Goal: Task Accomplishment & Management: Complete application form

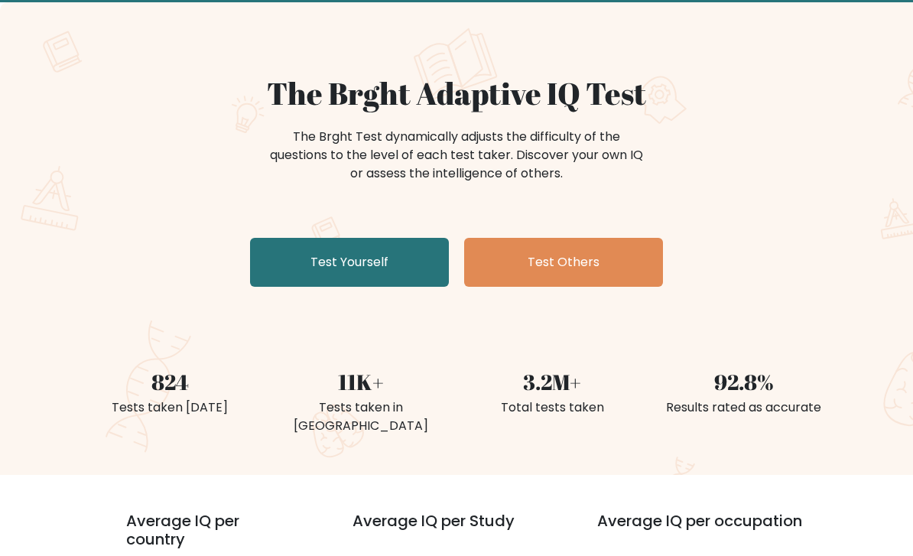
scroll to position [80, 0]
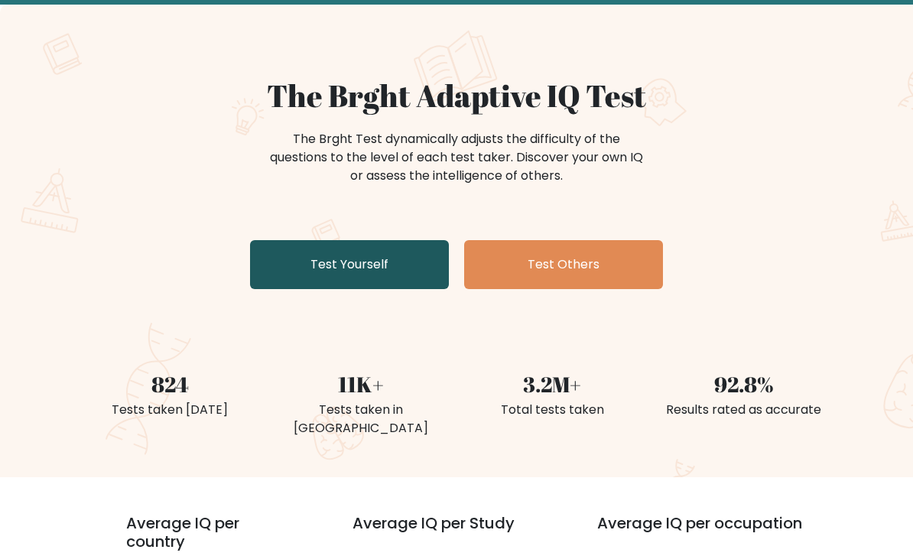
click at [386, 258] on link "Test Yourself" at bounding box center [349, 264] width 199 height 49
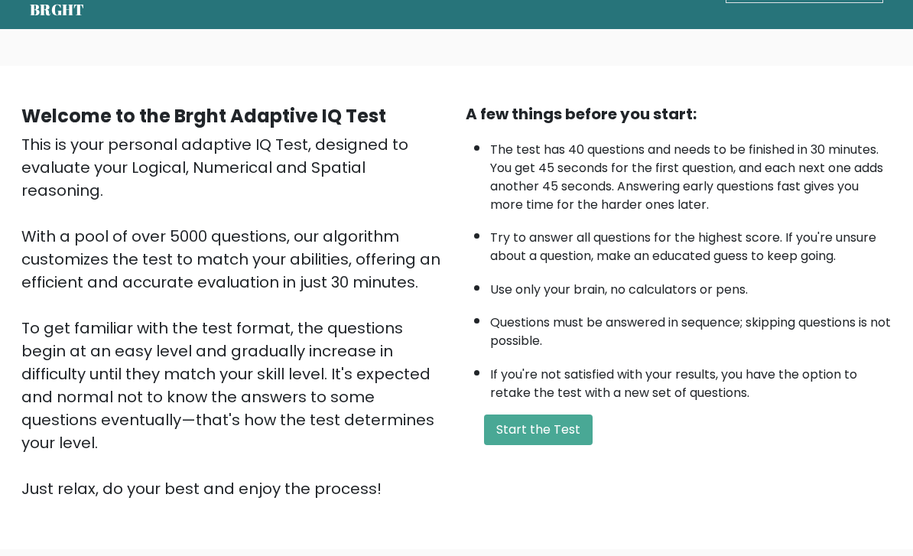
scroll to position [54, 0]
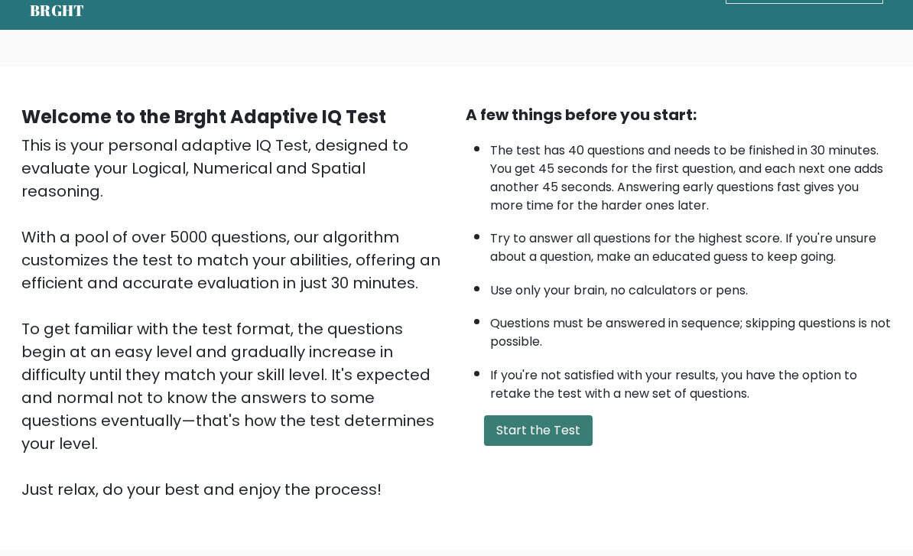
click at [556, 446] on button "Start the Test" at bounding box center [538, 430] width 109 height 31
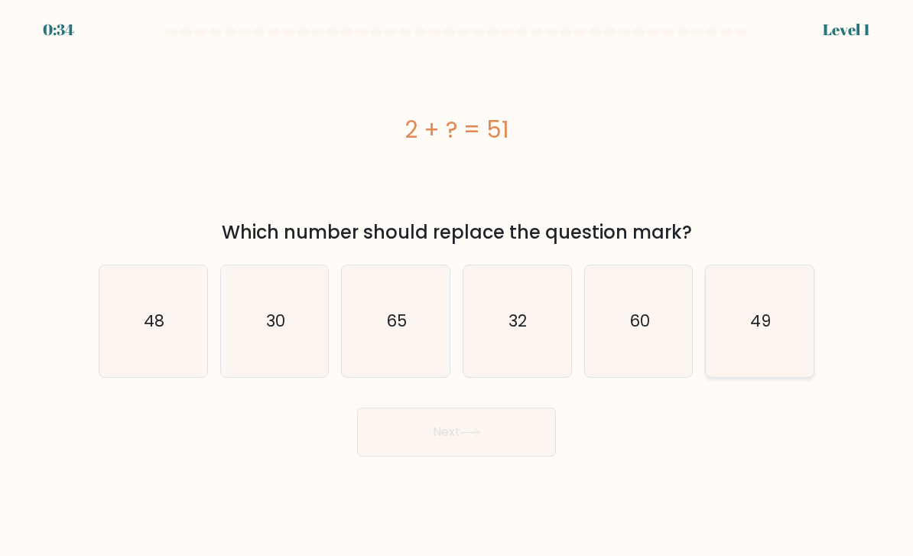
click at [781, 329] on icon "49" at bounding box center [760, 322] width 108 height 108
click at [457, 286] on input "f. 49" at bounding box center [456, 282] width 1 height 8
radio input "true"
click at [534, 452] on button "Next" at bounding box center [456, 432] width 199 height 49
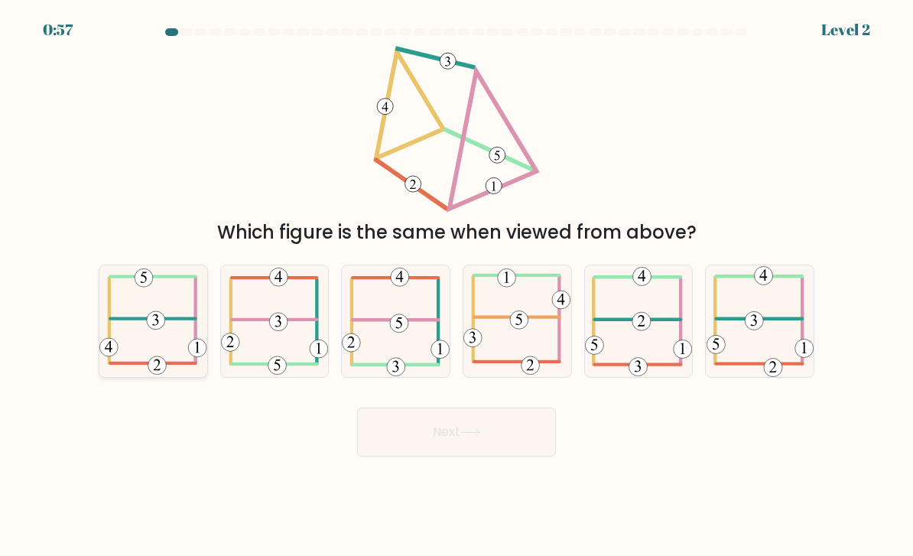
click at [156, 330] on 473 at bounding box center [156, 320] width 18 height 18
click at [456, 286] on input "a." at bounding box center [456, 282] width 1 height 8
radio input "true"
click at [521, 444] on button "Next" at bounding box center [456, 432] width 199 height 49
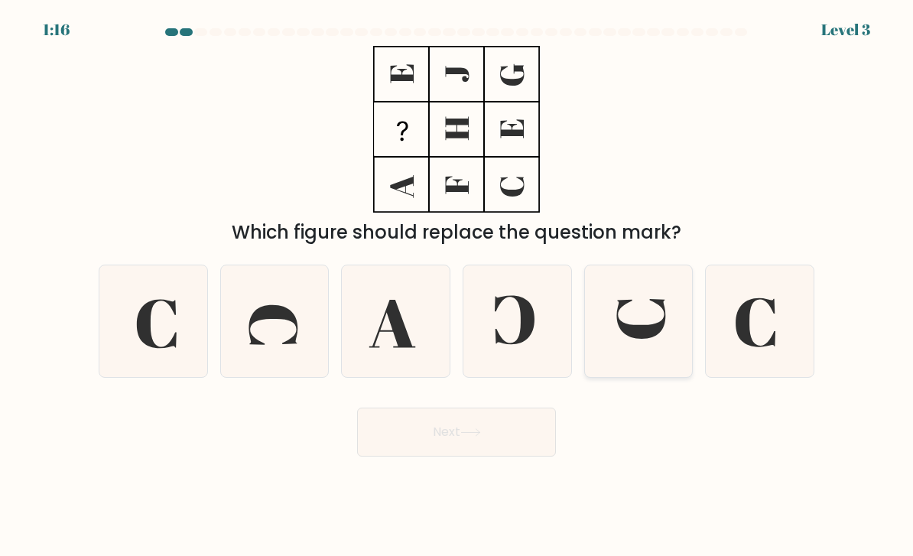
click at [646, 337] on icon at bounding box center [639, 322] width 108 height 108
click at [457, 286] on input "e." at bounding box center [456, 282] width 1 height 8
radio input "true"
click at [519, 440] on button "Next" at bounding box center [456, 432] width 199 height 49
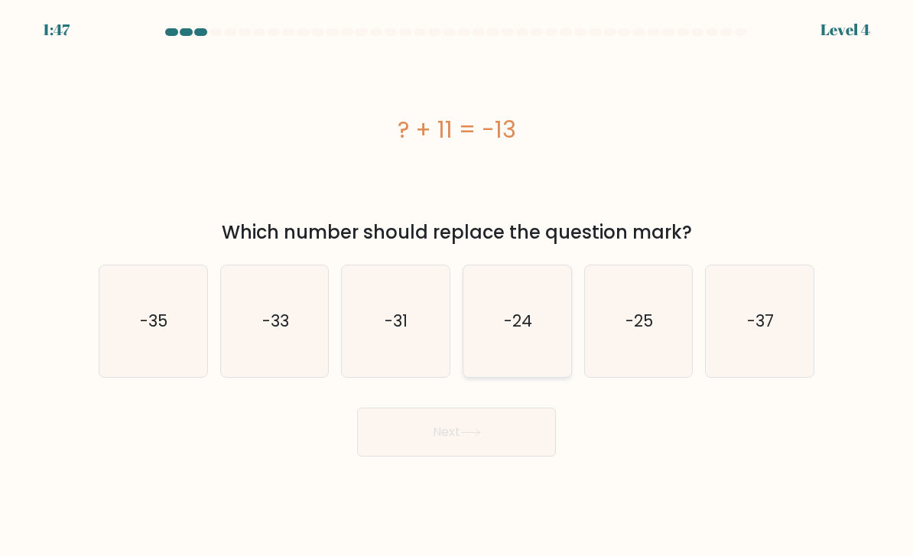
click at [528, 332] on text "-24" at bounding box center [518, 321] width 28 height 22
click at [457, 286] on input "d. -24" at bounding box center [456, 282] width 1 height 8
radio input "true"
click at [530, 456] on button "Next" at bounding box center [456, 432] width 199 height 49
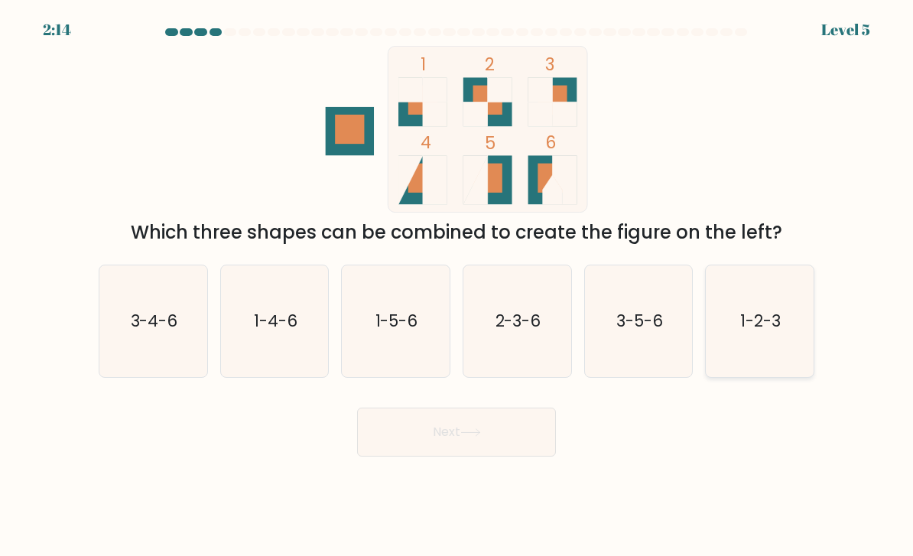
click at [757, 375] on icon "1-2-3" at bounding box center [760, 322] width 108 height 108
click at [457, 286] on input "f. 1-2-3" at bounding box center [456, 282] width 1 height 8
radio input "true"
click at [496, 444] on button "Next" at bounding box center [456, 432] width 199 height 49
click at [498, 439] on button "Next" at bounding box center [456, 432] width 199 height 49
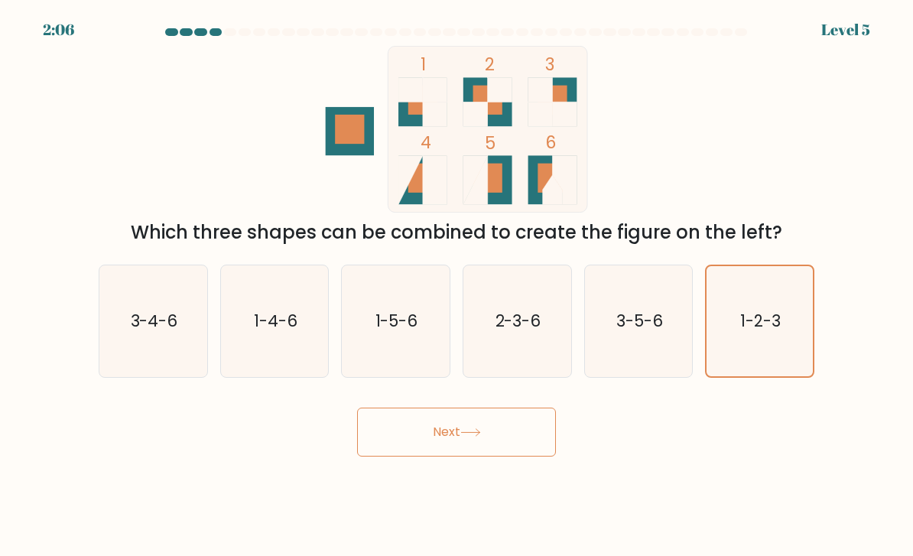
click at [497, 447] on button "Next" at bounding box center [456, 432] width 199 height 49
click at [475, 456] on button "Next" at bounding box center [456, 432] width 199 height 49
click at [472, 456] on button "Next" at bounding box center [456, 432] width 199 height 49
click at [479, 479] on body "2:04 Level 5" at bounding box center [456, 278] width 913 height 556
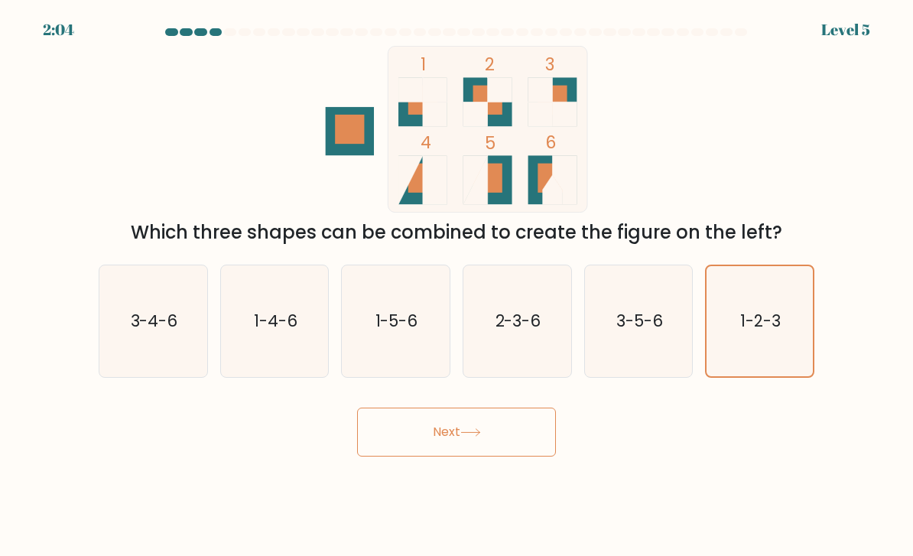
click at [464, 456] on button "Next" at bounding box center [456, 432] width 199 height 49
click at [466, 473] on body "2:04 Level 5" at bounding box center [456, 278] width 913 height 556
click at [479, 436] on icon at bounding box center [470, 432] width 18 height 7
click at [479, 437] on icon at bounding box center [470, 432] width 21 height 8
click at [485, 431] on button "Next" at bounding box center [456, 432] width 199 height 49
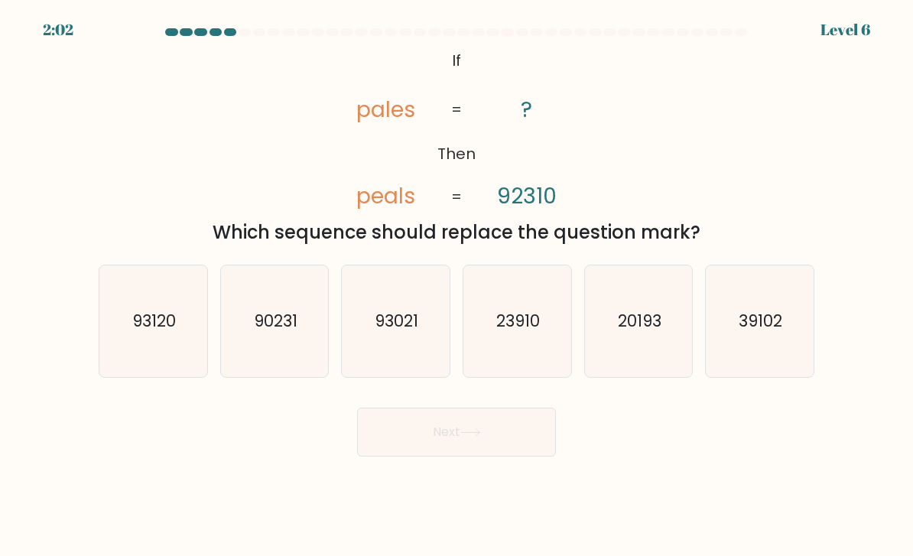
click at [492, 456] on button "Next" at bounding box center [456, 432] width 199 height 49
click at [716, 162] on div "@import url('https://fonts.googleapis.com/css?family=Abril+Fatface:400,100,100i…" at bounding box center [456, 146] width 734 height 200
click at [138, 349] on icon "93120" at bounding box center [153, 322] width 108 height 108
click at [456, 286] on input "a. 93120" at bounding box center [456, 282] width 1 height 8
radio input "true"
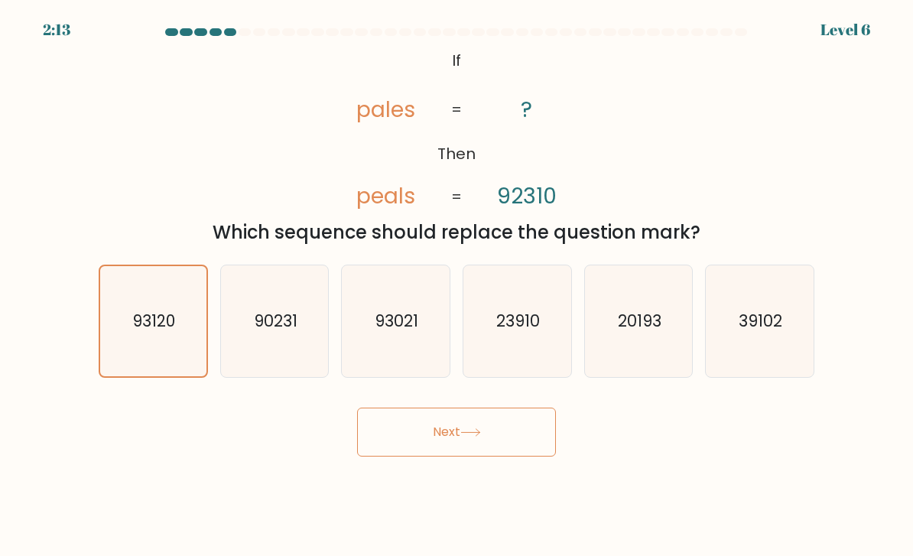
click at [479, 453] on button "Next" at bounding box center [456, 432] width 199 height 49
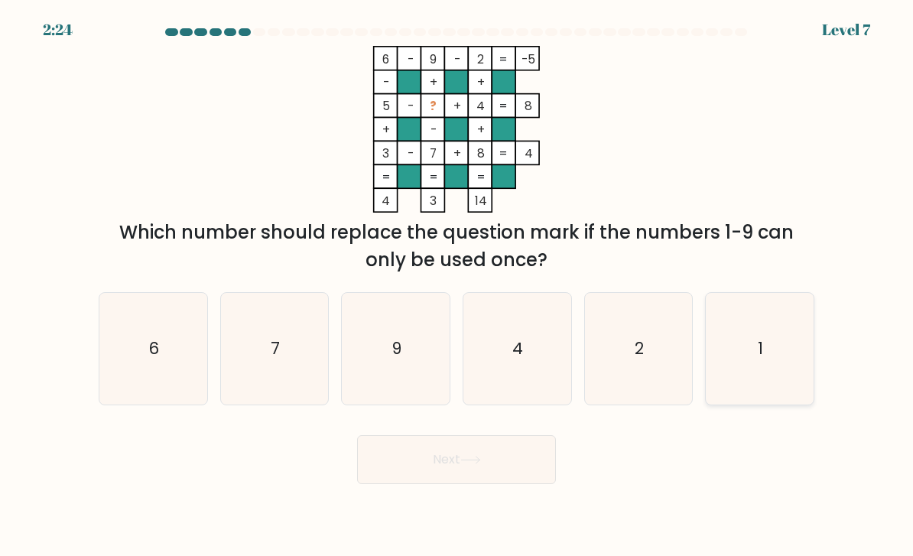
click at [760, 343] on icon "1" at bounding box center [760, 349] width 108 height 108
click at [457, 286] on input "f. 1" at bounding box center [456, 282] width 1 height 8
radio input "true"
click at [506, 472] on button "Next" at bounding box center [456, 459] width 199 height 49
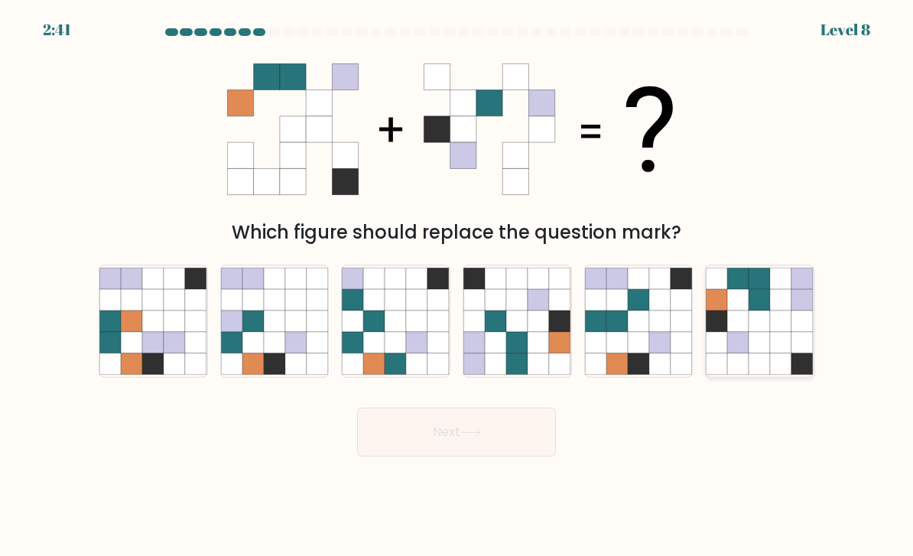
click at [771, 332] on icon at bounding box center [781, 320] width 21 height 21
click at [457, 286] on input "f." at bounding box center [456, 282] width 1 height 8
radio input "true"
click at [507, 455] on button "Next" at bounding box center [456, 432] width 199 height 49
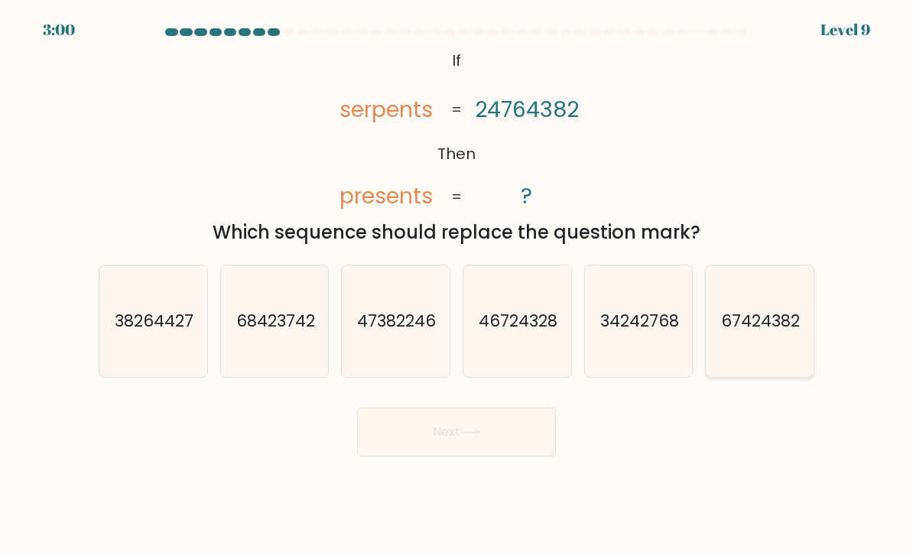
click at [774, 332] on text "67424382" at bounding box center [761, 321] width 79 height 22
click at [457, 286] on input "f. 67424382" at bounding box center [456, 282] width 1 height 8
radio input "true"
click at [508, 450] on button "Next" at bounding box center [456, 432] width 199 height 49
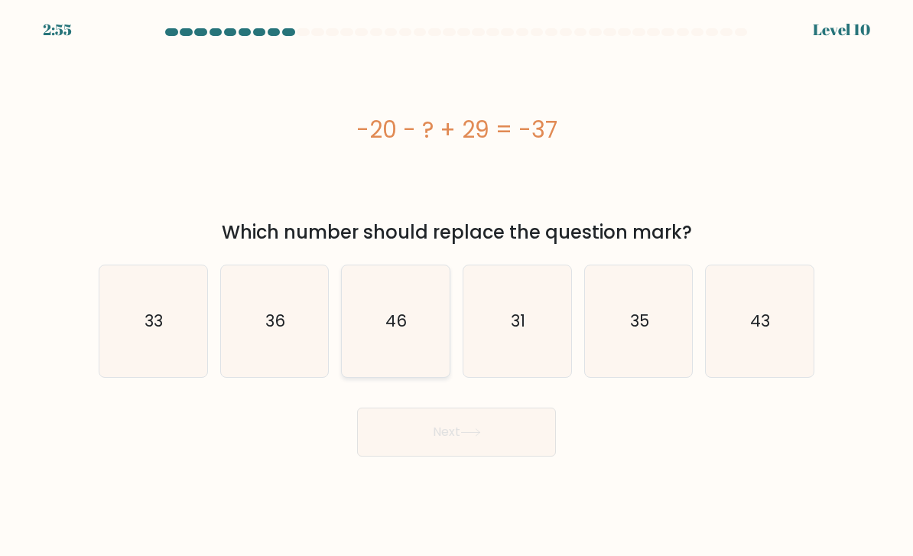
click at [420, 339] on icon "46" at bounding box center [396, 322] width 108 height 108
click at [456, 286] on input "c. 46" at bounding box center [456, 282] width 1 height 8
radio input "true"
click at [502, 443] on button "Next" at bounding box center [456, 432] width 199 height 49
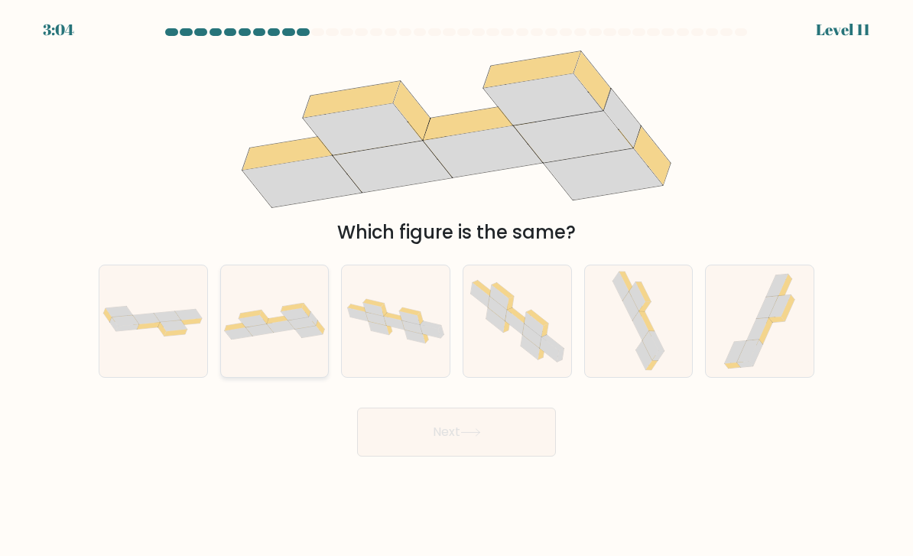
click at [285, 362] on div at bounding box center [274, 321] width 109 height 113
click at [456, 286] on input "b." at bounding box center [456, 282] width 1 height 8
radio input "true"
click at [486, 442] on button "Next" at bounding box center [456, 432] width 199 height 49
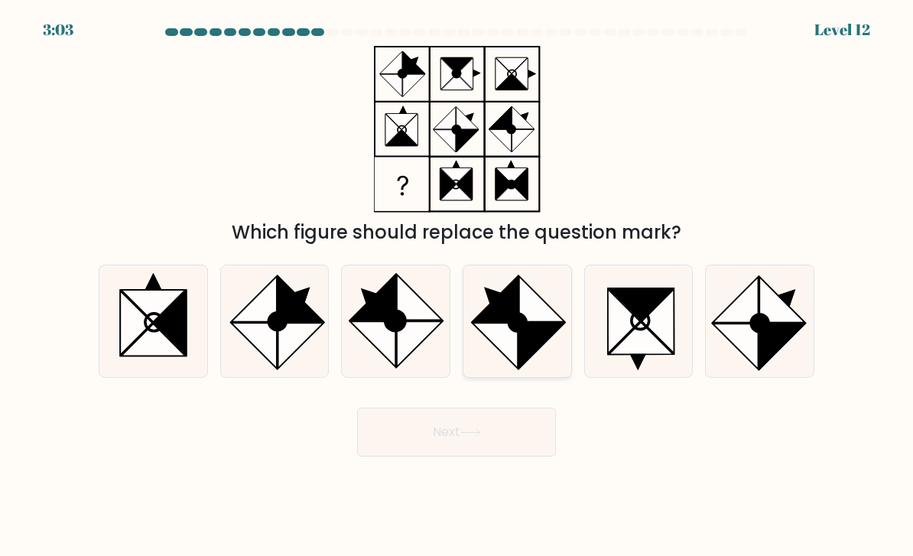
click at [521, 335] on circle at bounding box center [517, 322] width 25 height 25
click at [457, 286] on input "d." at bounding box center [456, 282] width 1 height 8
radio input "true"
click at [518, 442] on button "Next" at bounding box center [456, 432] width 199 height 49
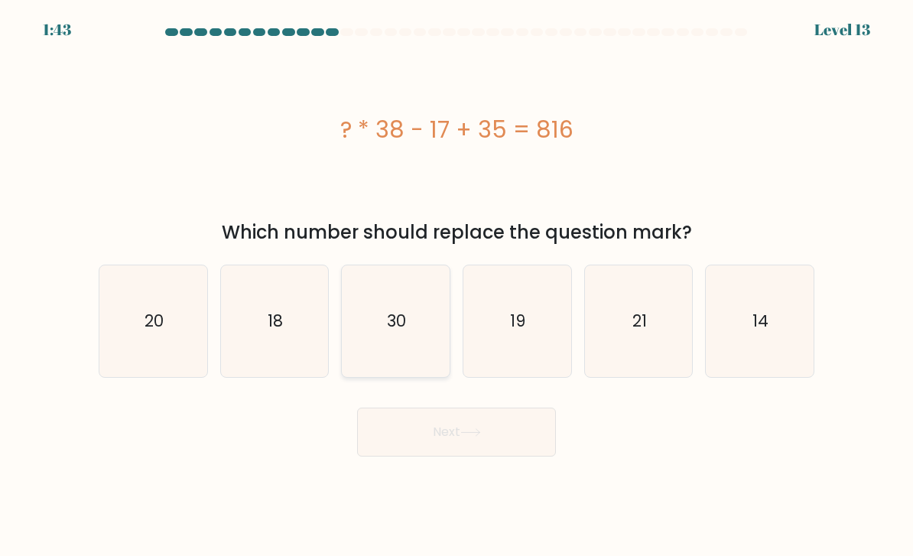
click at [424, 357] on icon "30" at bounding box center [396, 322] width 108 height 108
click at [456, 286] on input "c. 30" at bounding box center [456, 282] width 1 height 8
radio input "true"
click at [493, 446] on button "Next" at bounding box center [456, 432] width 199 height 49
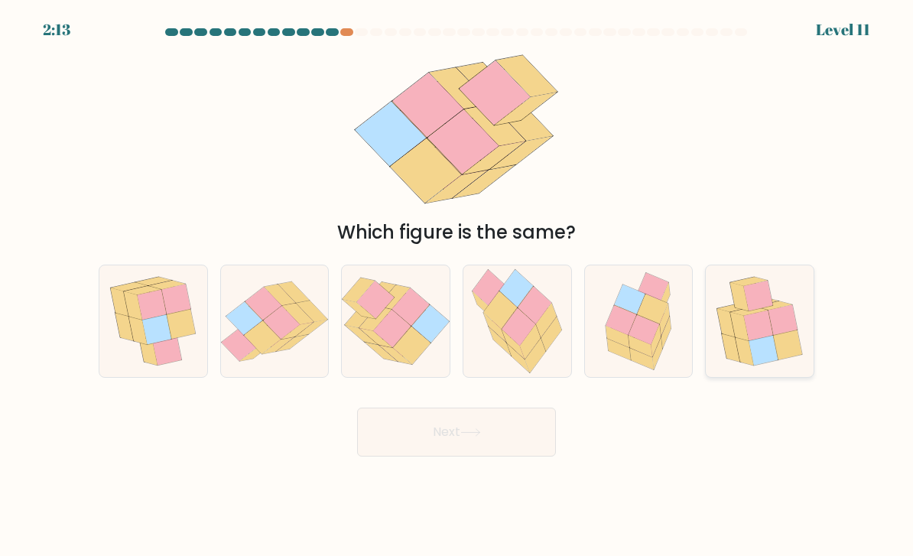
click at [804, 349] on icon at bounding box center [759, 321] width 105 height 112
click at [457, 286] on input "f." at bounding box center [456, 282] width 1 height 8
radio input "true"
click at [525, 453] on button "Next" at bounding box center [456, 432] width 199 height 49
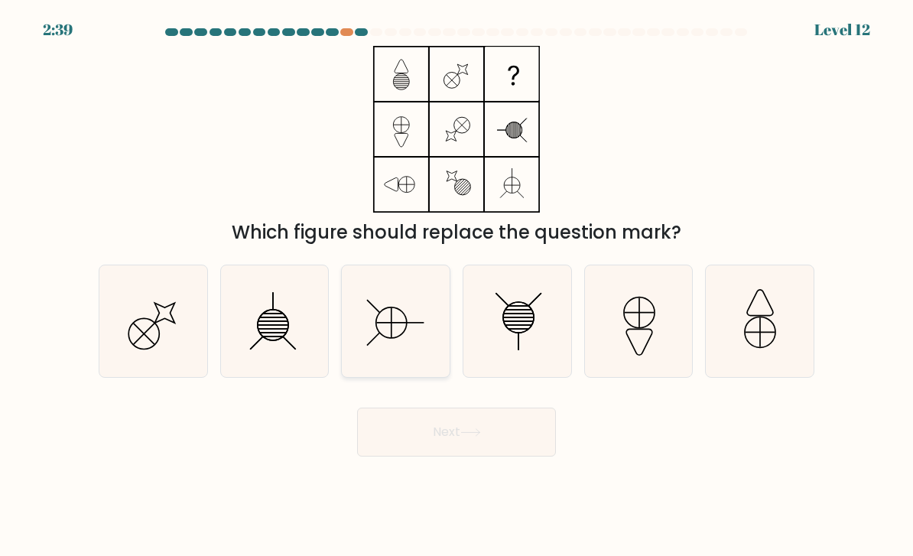
click at [402, 332] on icon at bounding box center [396, 322] width 108 height 108
click at [456, 286] on input "c." at bounding box center [456, 282] width 1 height 8
radio input "true"
click at [508, 442] on button "Next" at bounding box center [456, 432] width 199 height 49
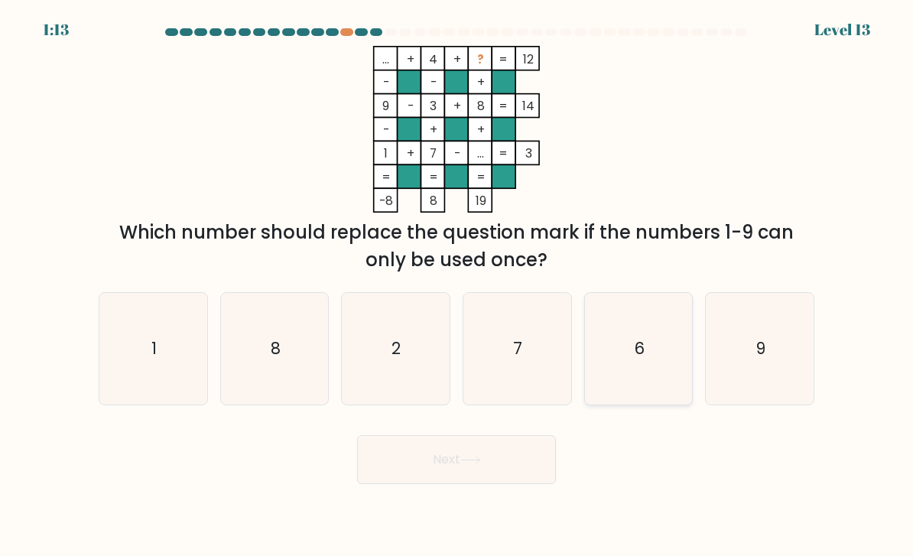
click at [641, 359] on text "6" at bounding box center [639, 348] width 11 height 22
click at [457, 286] on input "e. 6" at bounding box center [456, 282] width 1 height 8
radio input "true"
click at [514, 466] on button "Next" at bounding box center [456, 459] width 199 height 49
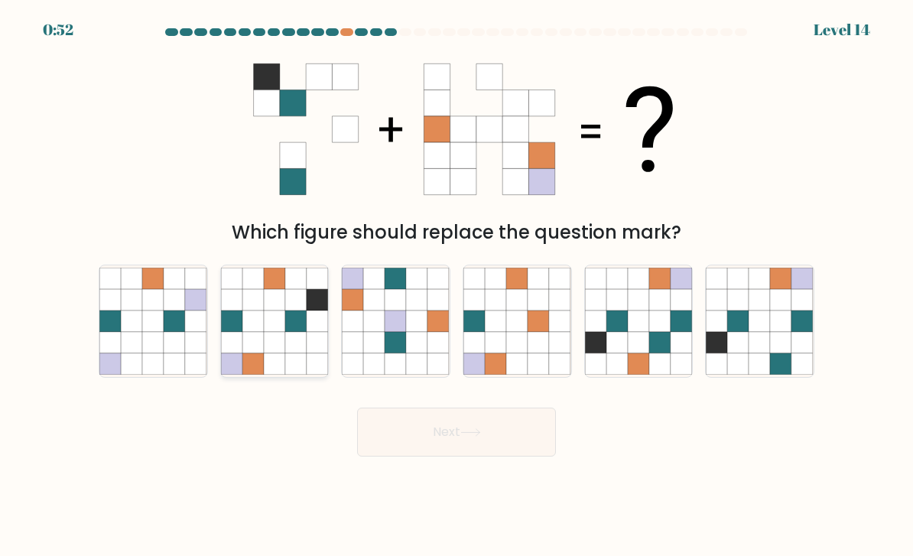
click at [317, 353] on icon at bounding box center [317, 342] width 21 height 21
click at [456, 286] on input "b." at bounding box center [456, 282] width 1 height 8
radio input "true"
click at [510, 441] on button "Next" at bounding box center [456, 432] width 199 height 49
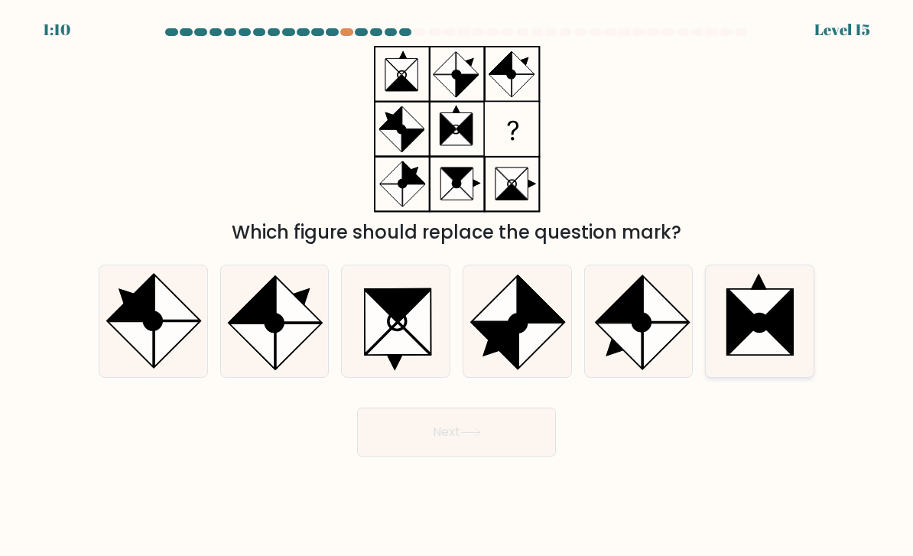
click at [765, 321] on icon at bounding box center [760, 305] width 64 height 32
click at [457, 286] on input "f." at bounding box center [456, 282] width 1 height 8
radio input "true"
click at [505, 456] on button "Next" at bounding box center [456, 432] width 199 height 49
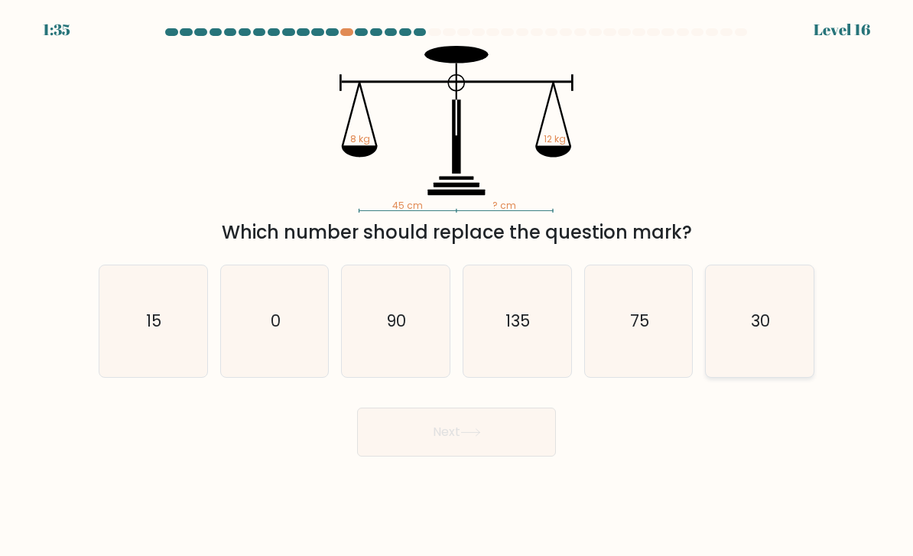
click at [760, 332] on text "30" at bounding box center [761, 321] width 19 height 22
click at [457, 286] on input "f. 30" at bounding box center [456, 282] width 1 height 8
radio input "true"
click at [514, 453] on button "Next" at bounding box center [456, 432] width 199 height 49
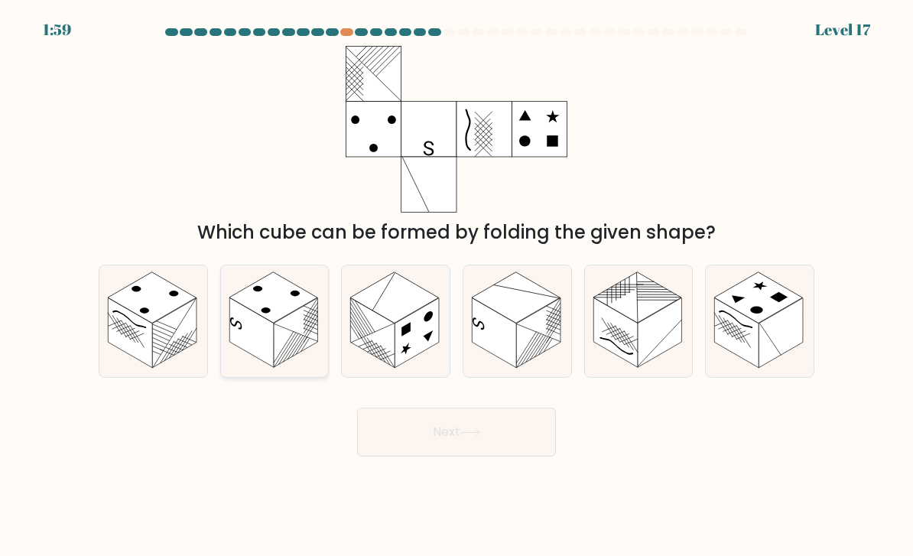
click at [265, 354] on rect at bounding box center [251, 333] width 44 height 70
click at [456, 286] on input "b." at bounding box center [456, 282] width 1 height 8
radio input "true"
click at [505, 448] on button "Next" at bounding box center [456, 432] width 199 height 49
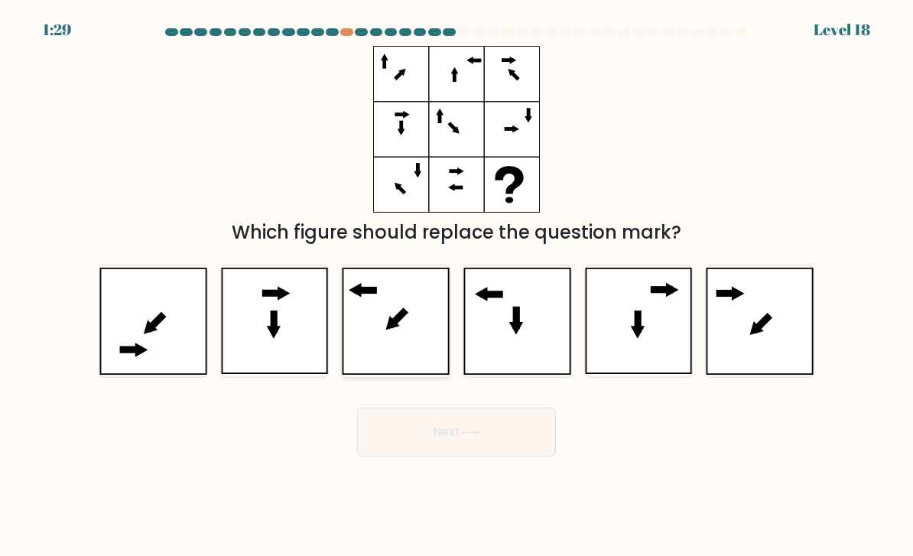
click at [363, 347] on icon at bounding box center [396, 321] width 108 height 107
click at [456, 286] on input "c." at bounding box center [456, 282] width 1 height 8
radio input "true"
click at [460, 455] on button "Next" at bounding box center [456, 432] width 199 height 49
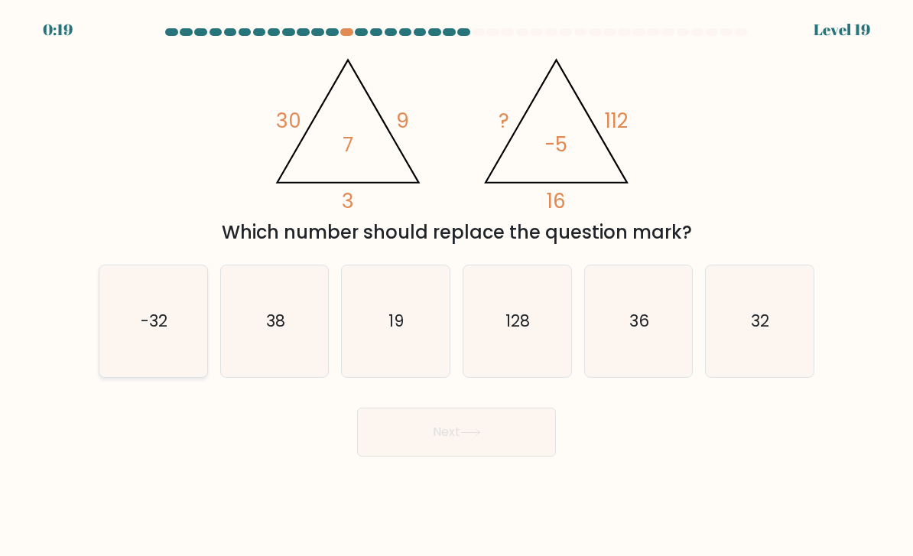
click at [185, 343] on icon "-32" at bounding box center [153, 322] width 108 height 108
click at [456, 286] on input "a. -32" at bounding box center [456, 282] width 1 height 8
radio input "true"
click at [467, 440] on button "Next" at bounding box center [456, 432] width 199 height 49
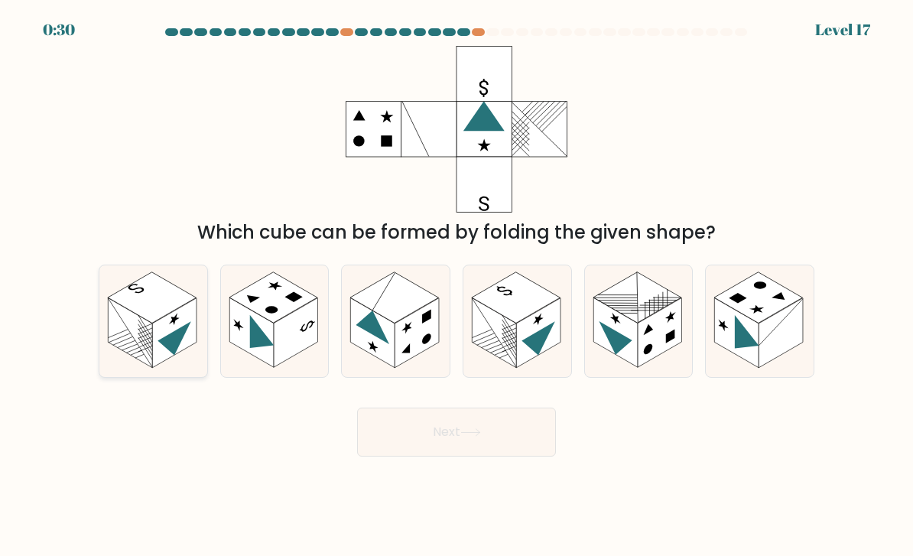
click at [200, 336] on icon at bounding box center [153, 321] width 108 height 112
click at [456, 286] on input "a." at bounding box center [456, 282] width 1 height 8
radio input "true"
click at [524, 456] on button "Next" at bounding box center [456, 432] width 199 height 49
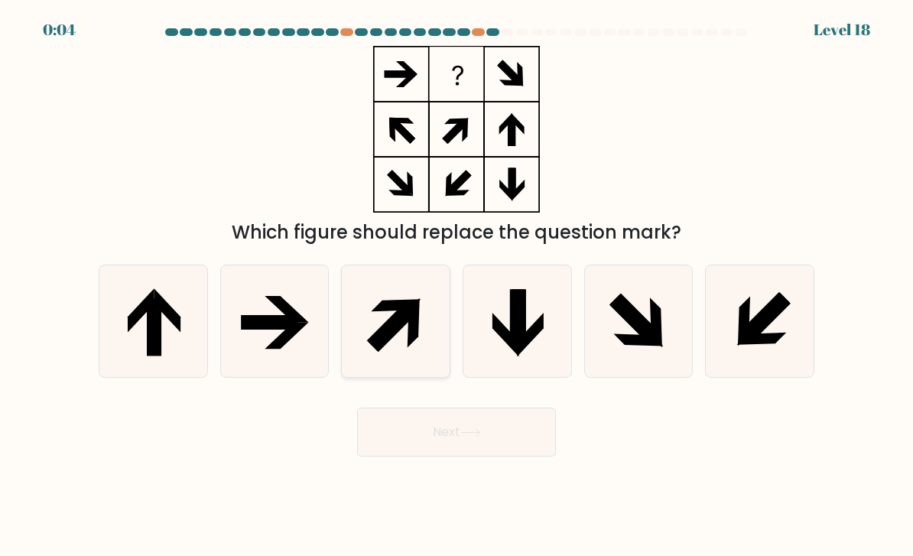
click at [393, 339] on icon at bounding box center [392, 325] width 50 height 50
click at [456, 286] on input "c." at bounding box center [456, 282] width 1 height 8
radio input "true"
click at [456, 456] on button "Next" at bounding box center [456, 432] width 199 height 49
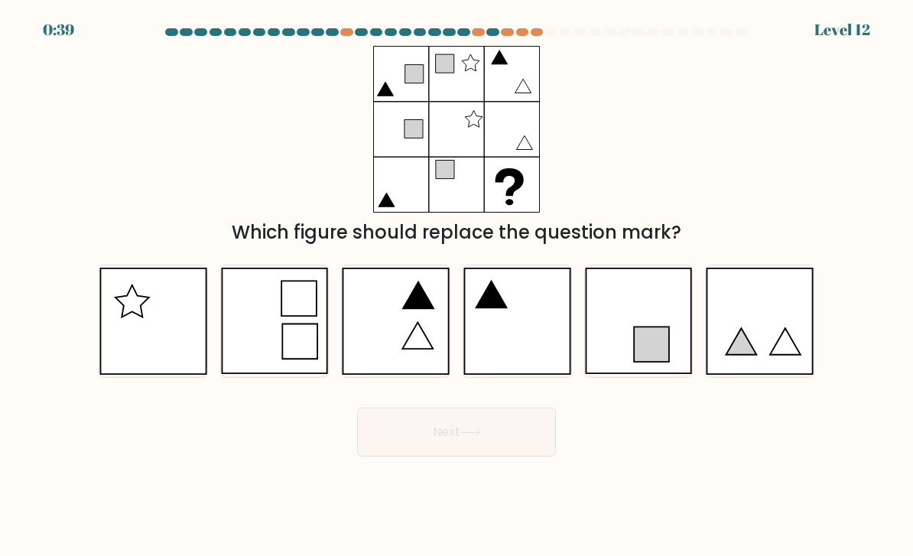
click at [193, 441] on div "Next" at bounding box center [456, 426] width 734 height 60
click at [517, 337] on icon at bounding box center [517, 321] width 108 height 107
click at [457, 286] on input "d." at bounding box center [456, 282] width 1 height 8
radio input "true"
click at [509, 447] on button "Next" at bounding box center [456, 432] width 199 height 49
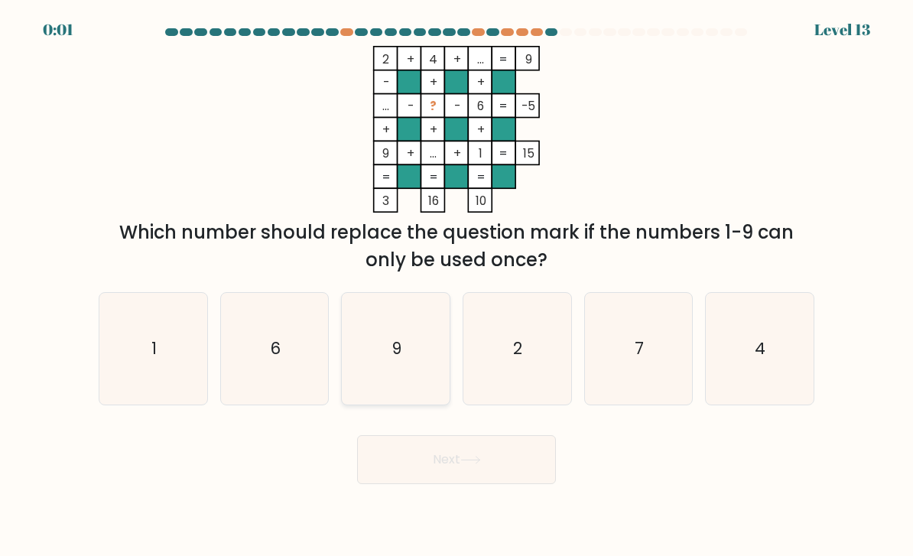
click at [421, 383] on icon "9" at bounding box center [396, 349] width 108 height 108
click at [456, 286] on input "c. 9" at bounding box center [456, 282] width 1 height 8
radio input "true"
click at [459, 484] on button "Next" at bounding box center [456, 459] width 199 height 49
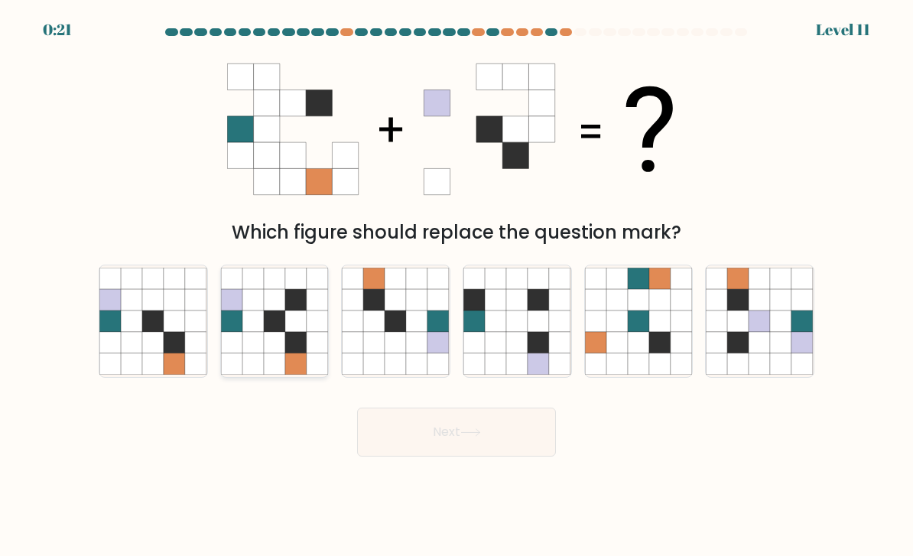
click at [317, 353] on icon at bounding box center [317, 342] width 21 height 21
click at [456, 286] on input "b." at bounding box center [456, 282] width 1 height 8
radio input "true"
click at [502, 439] on button "Next" at bounding box center [456, 432] width 199 height 49
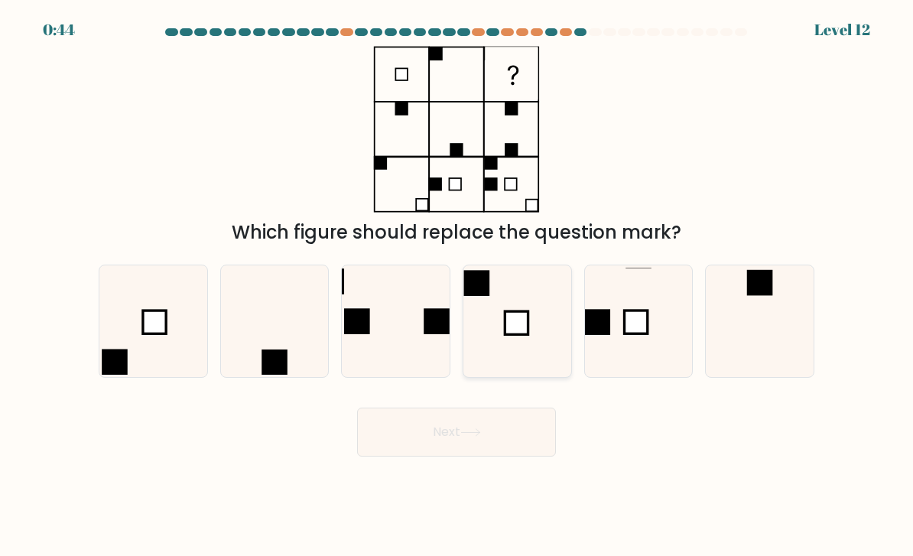
click at [545, 325] on icon at bounding box center [517, 322] width 108 height 108
click at [457, 286] on input "d." at bounding box center [456, 282] width 1 height 8
radio input "true"
click at [517, 440] on button "Next" at bounding box center [456, 432] width 199 height 49
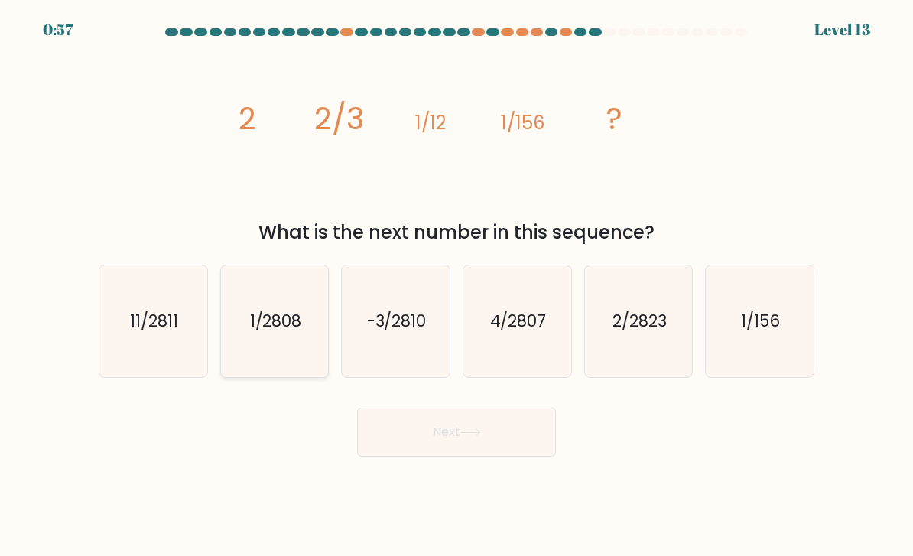
click at [288, 332] on text "1/2808" at bounding box center [275, 321] width 52 height 22
click at [456, 286] on input "b. 1/2808" at bounding box center [456, 282] width 1 height 8
radio input "true"
click at [444, 456] on button "Next" at bounding box center [456, 432] width 199 height 49
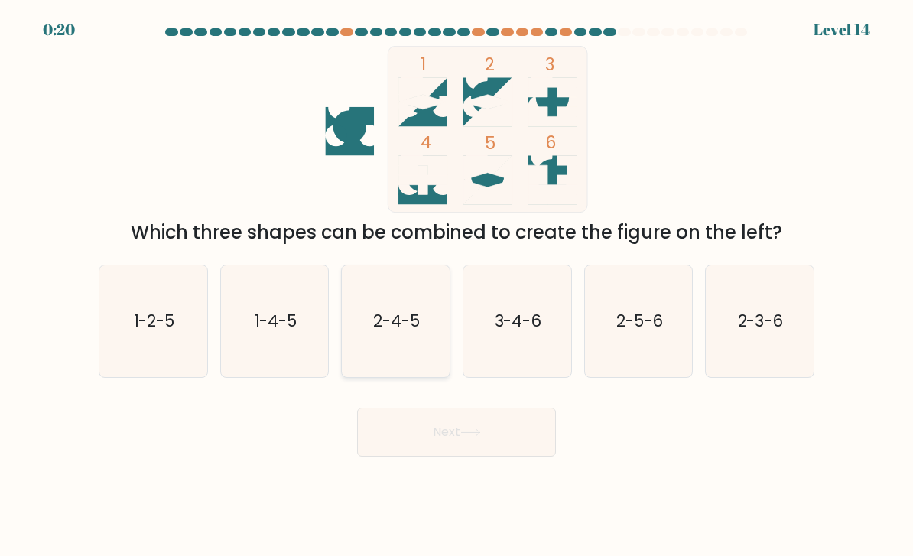
click at [396, 332] on text "2-4-5" at bounding box center [397, 321] width 47 height 22
click at [456, 286] on input "c. 2-4-5" at bounding box center [456, 282] width 1 height 8
radio input "true"
click at [468, 437] on icon at bounding box center [470, 432] width 21 height 8
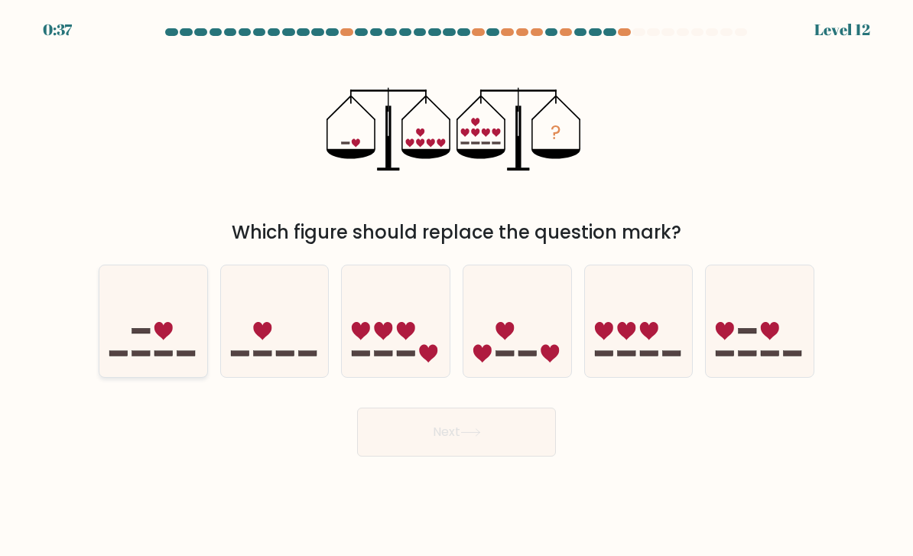
click at [167, 340] on icon at bounding box center [163, 331] width 18 height 18
click at [456, 286] on input "a." at bounding box center [456, 282] width 1 height 8
radio input "true"
click at [479, 456] on button "Next" at bounding box center [456, 432] width 199 height 49
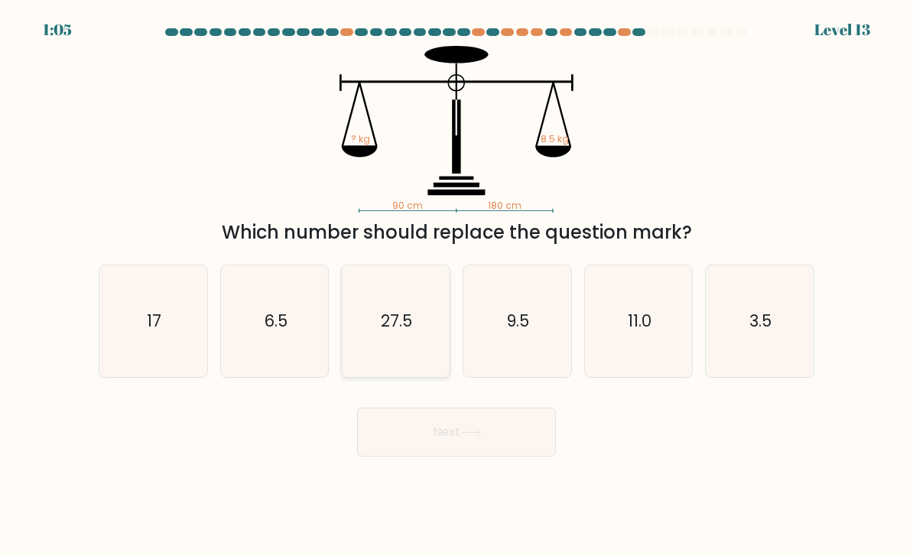
click at [398, 351] on icon "27.5" at bounding box center [396, 322] width 108 height 108
click at [456, 286] on input "c. 27.5" at bounding box center [456, 282] width 1 height 8
radio input "true"
click at [469, 456] on button "Next" at bounding box center [456, 432] width 199 height 49
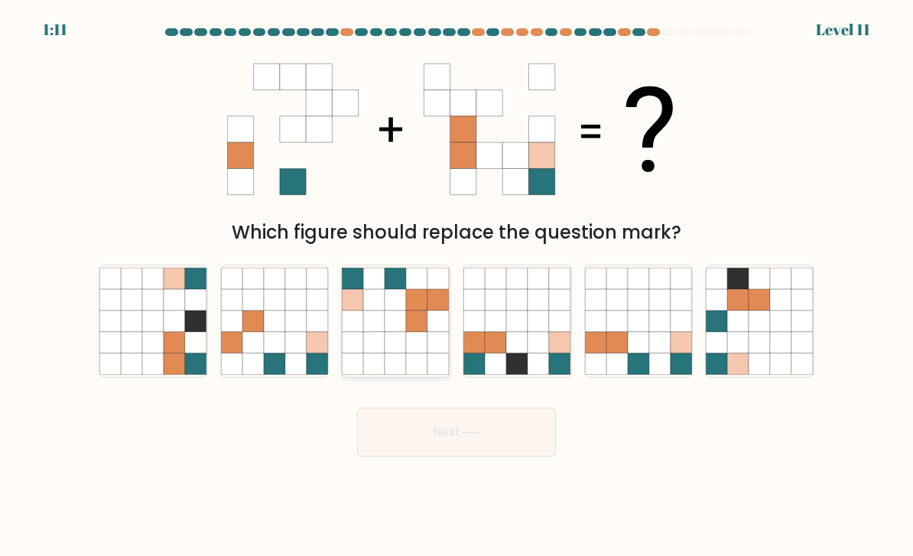
click at [383, 310] on icon at bounding box center [374, 299] width 21 height 21
click at [456, 286] on input "c." at bounding box center [456, 282] width 1 height 8
radio input "true"
click at [485, 434] on button "Next" at bounding box center [456, 432] width 199 height 49
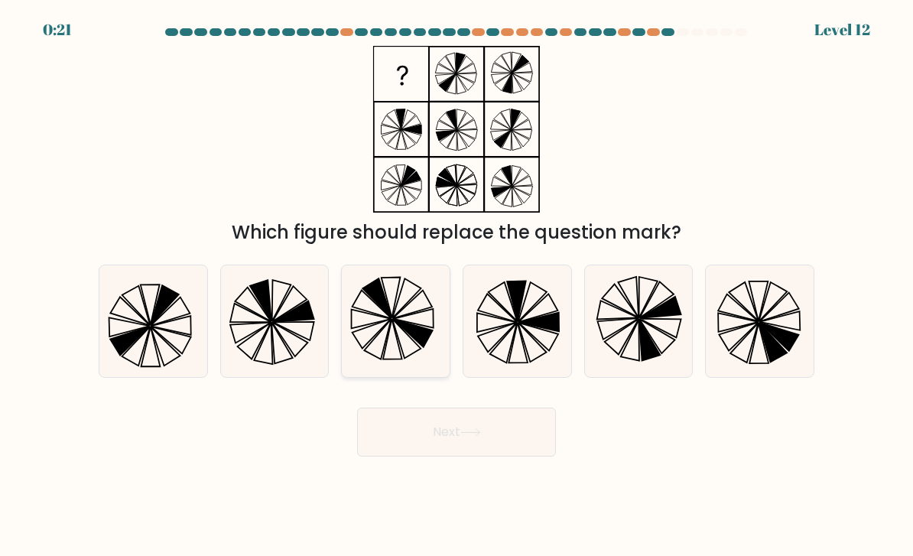
click at [414, 332] on icon at bounding box center [396, 322] width 108 height 108
click at [456, 286] on input "c." at bounding box center [456, 282] width 1 height 8
radio input "true"
click at [447, 435] on button "Next" at bounding box center [456, 432] width 199 height 49
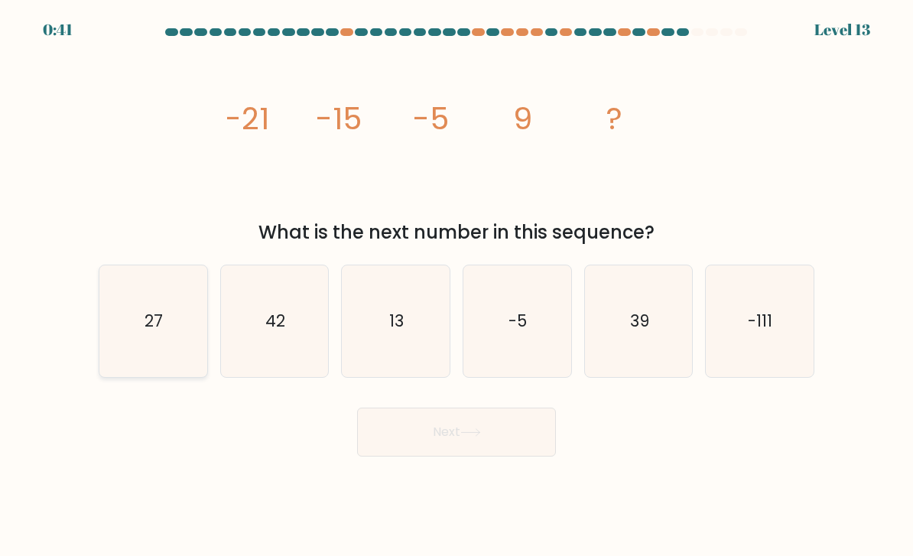
click at [192, 354] on icon "27" at bounding box center [153, 322] width 108 height 108
click at [456, 286] on input "a. 27" at bounding box center [456, 282] width 1 height 8
radio input "true"
click at [486, 447] on button "Next" at bounding box center [456, 432] width 199 height 49
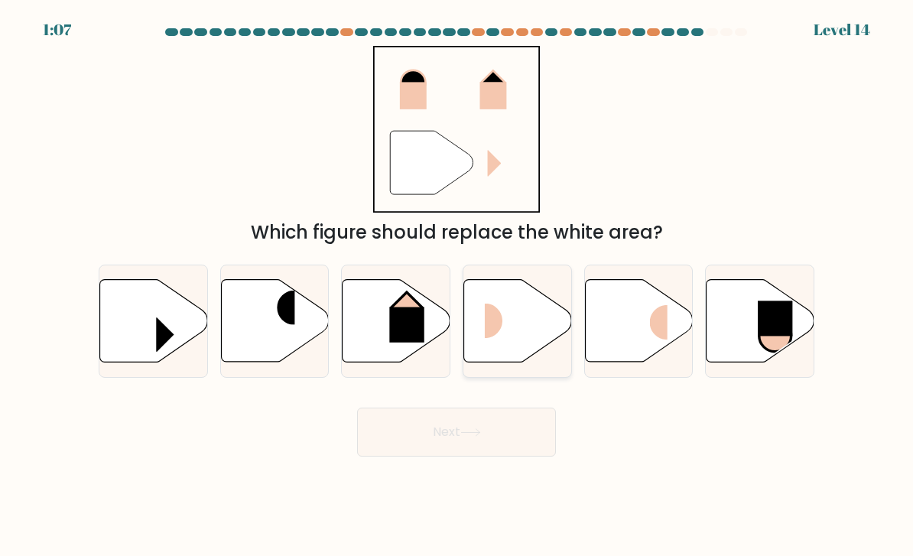
click at [511, 336] on rect at bounding box center [503, 321] width 36 height 34
click at [457, 286] on input "d." at bounding box center [456, 282] width 1 height 8
radio input "true"
click at [490, 454] on button "Next" at bounding box center [456, 432] width 199 height 49
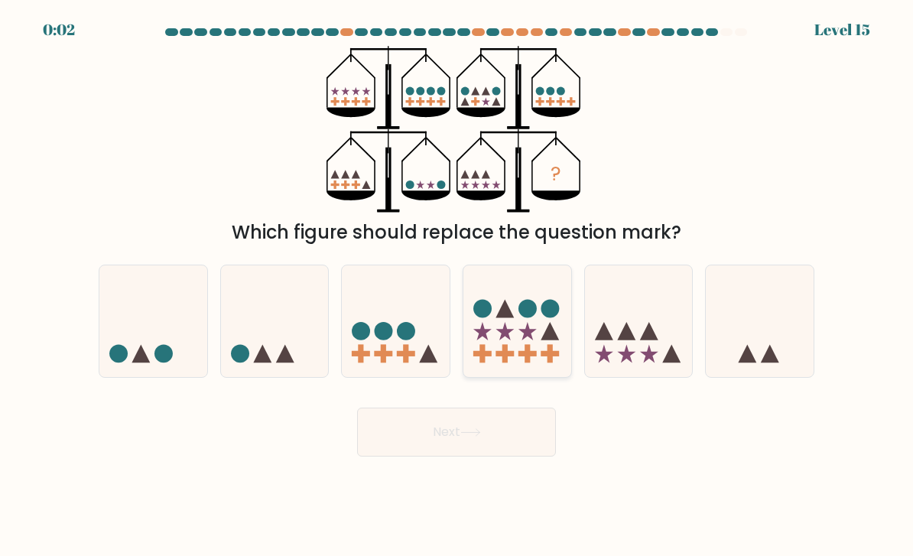
click at [529, 340] on icon at bounding box center [527, 331] width 18 height 18
click at [457, 286] on input "d." at bounding box center [456, 282] width 1 height 8
radio input "true"
click at [503, 453] on button "Next" at bounding box center [456, 432] width 199 height 49
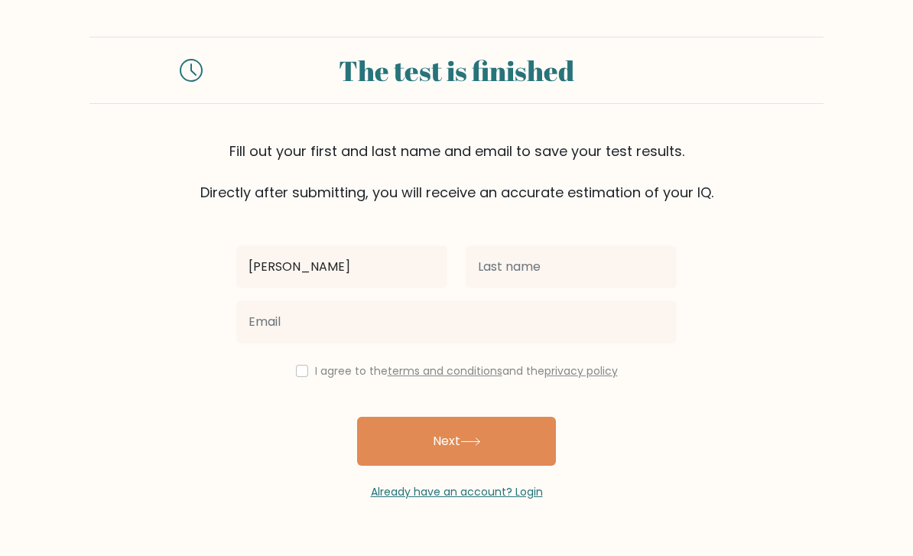
type input "[PERSON_NAME]"
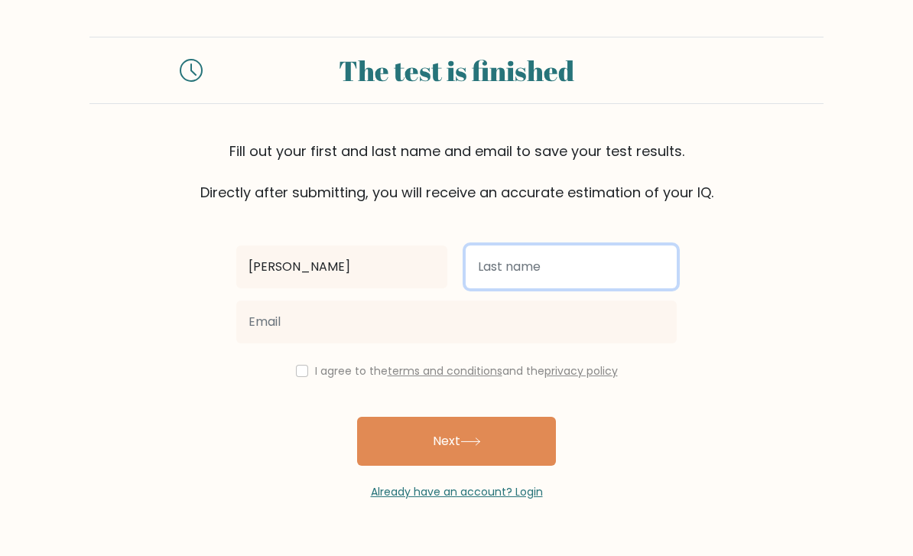
click at [560, 270] on input "text" at bounding box center [571, 266] width 211 height 43
type input "t"
type input "[PERSON_NAME]"
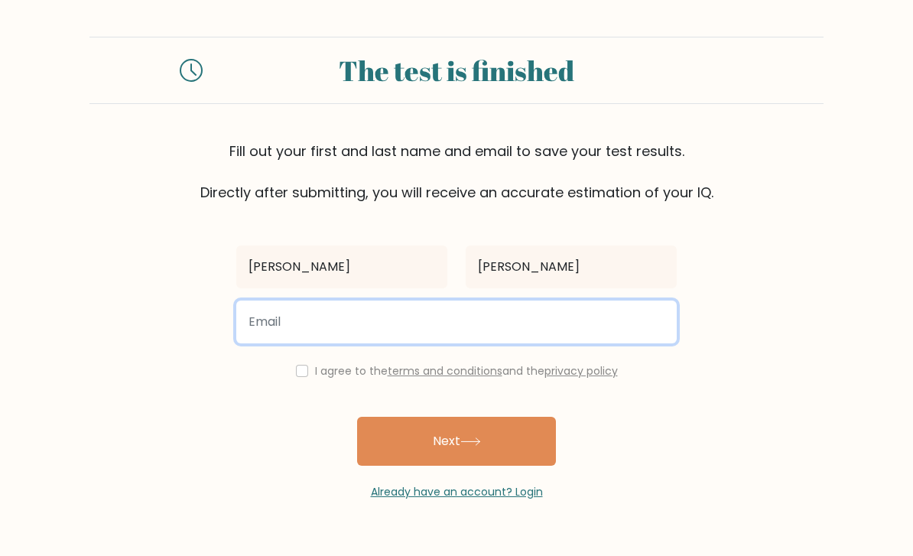
click at [498, 329] on input "email" at bounding box center [456, 321] width 440 height 43
click at [512, 308] on input "email" at bounding box center [456, 321] width 440 height 43
type input "13t.bence13@gmail.com"
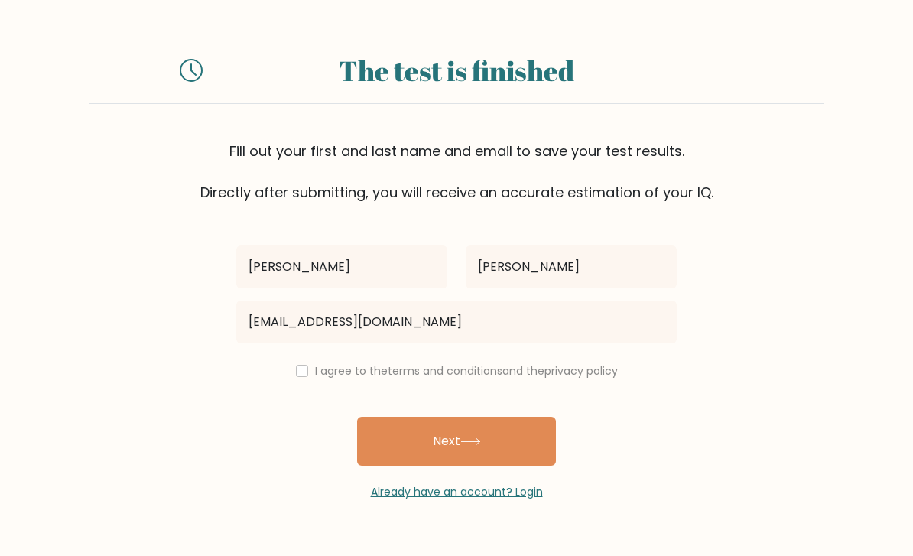
click at [296, 375] on input "checkbox" at bounding box center [302, 371] width 12 height 12
checkbox input "true"
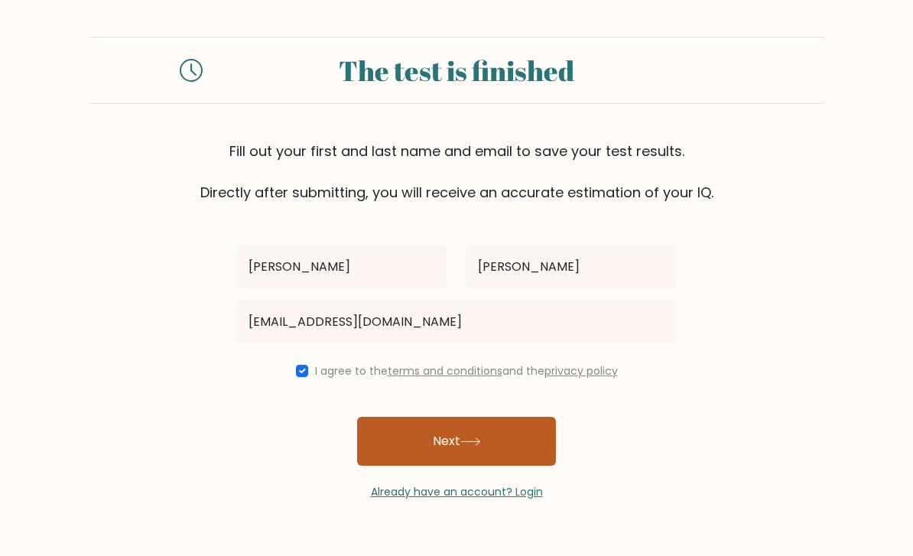
click at [509, 440] on button "Next" at bounding box center [456, 441] width 199 height 49
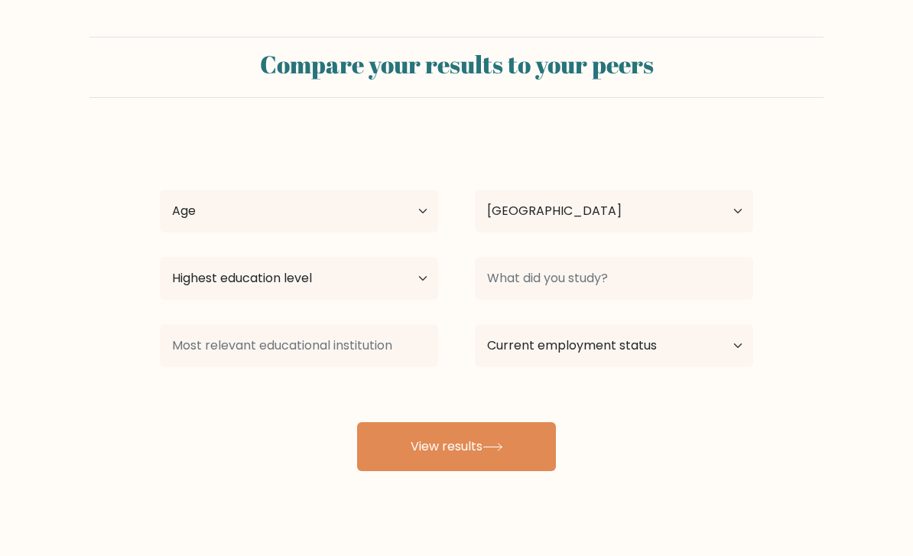
select select "HU"
click at [400, 198] on select "Age Under [DEMOGRAPHIC_DATA] [DEMOGRAPHIC_DATA] [DEMOGRAPHIC_DATA] [DEMOGRAPHIC…" at bounding box center [299, 211] width 278 height 43
select select "25_34"
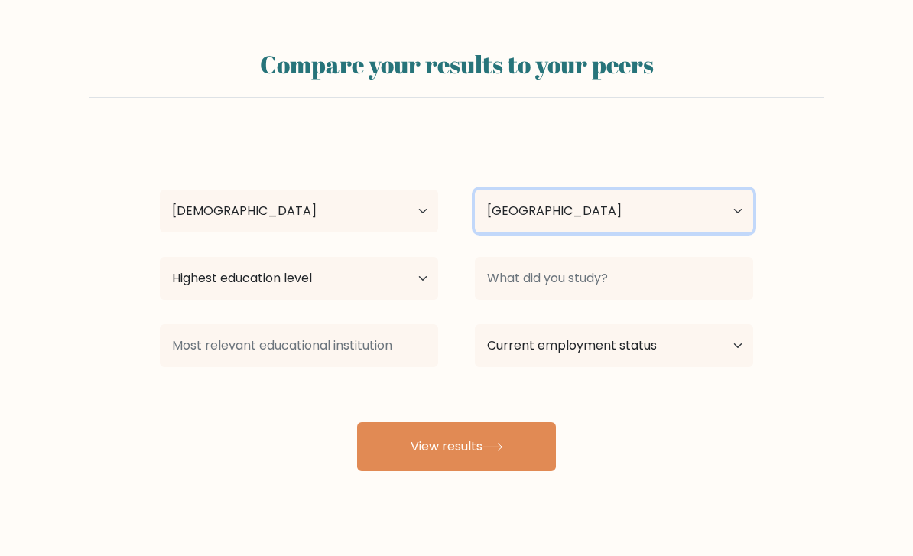
click at [677, 216] on select "Country [GEOGRAPHIC_DATA] [GEOGRAPHIC_DATA] [GEOGRAPHIC_DATA] [US_STATE] [GEOGR…" at bounding box center [614, 211] width 278 height 43
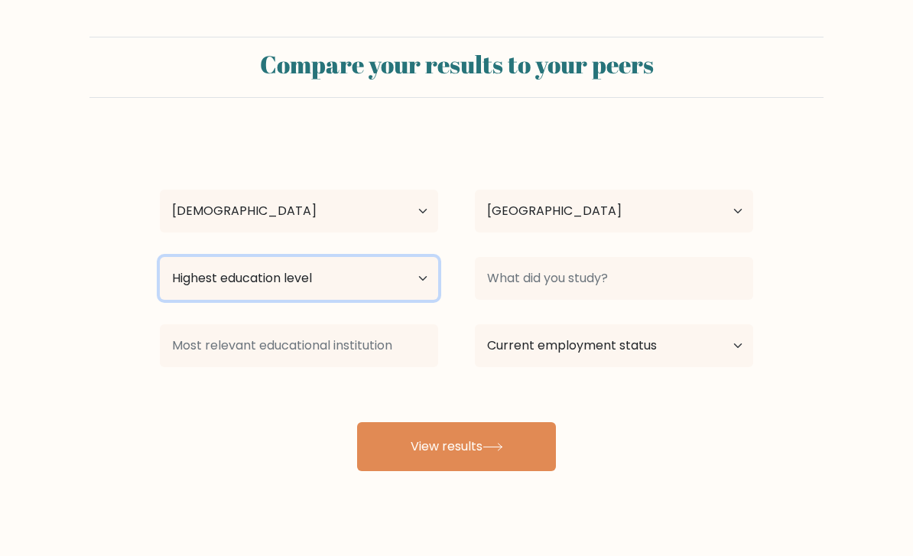
click at [383, 287] on select "Highest education level No schooling Primary Lower Secondary Upper Secondary Oc…" at bounding box center [299, 278] width 278 height 43
click at [415, 268] on select "Highest education level No schooling Primary Lower Secondary Upper Secondary Oc…" at bounding box center [299, 278] width 278 height 43
select select "bachelors_degree"
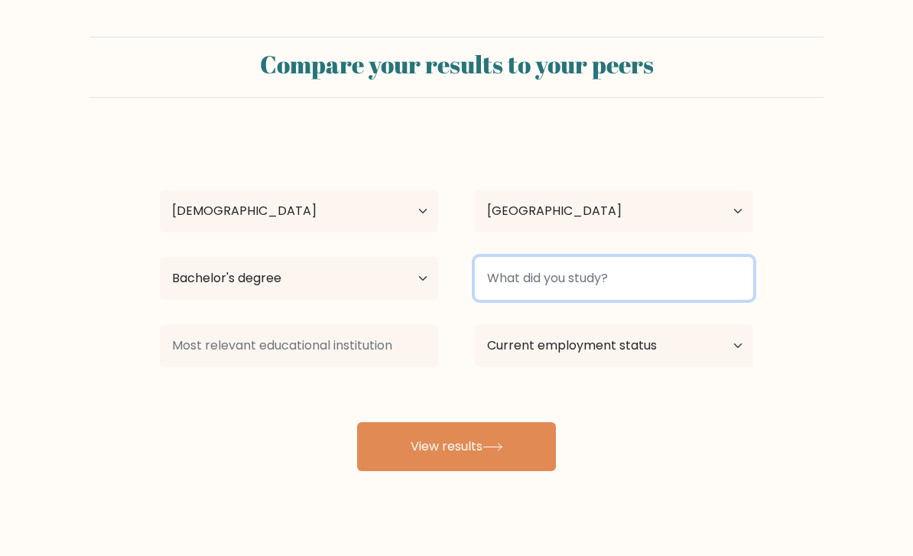
click at [695, 284] on input at bounding box center [614, 278] width 278 height 43
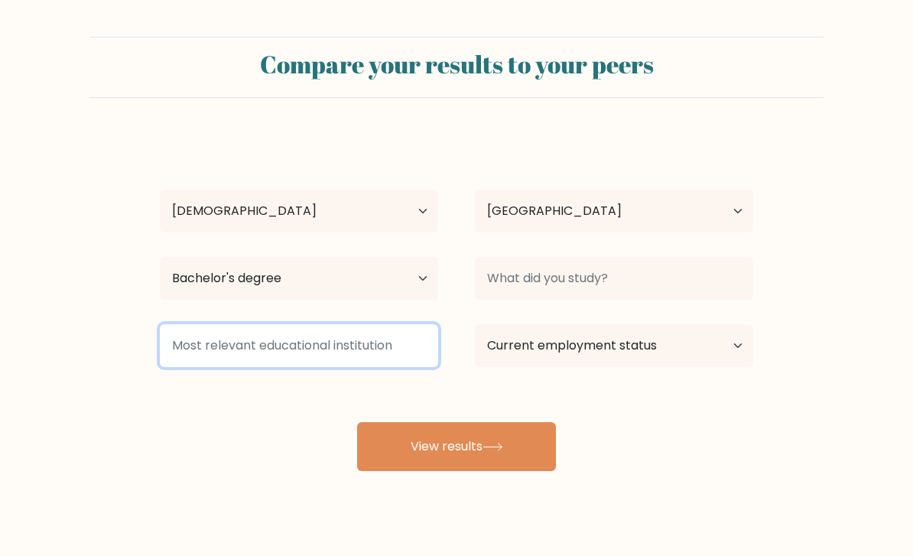
click at [383, 358] on input at bounding box center [299, 345] width 278 height 43
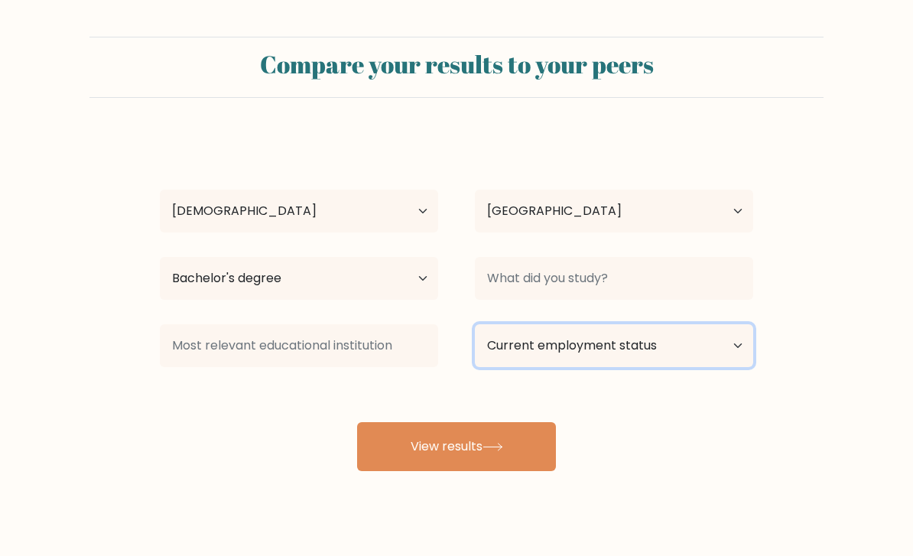
click at [719, 347] on select "Current employment status Employed Student Retired Other / prefer not to answer" at bounding box center [614, 345] width 278 height 43
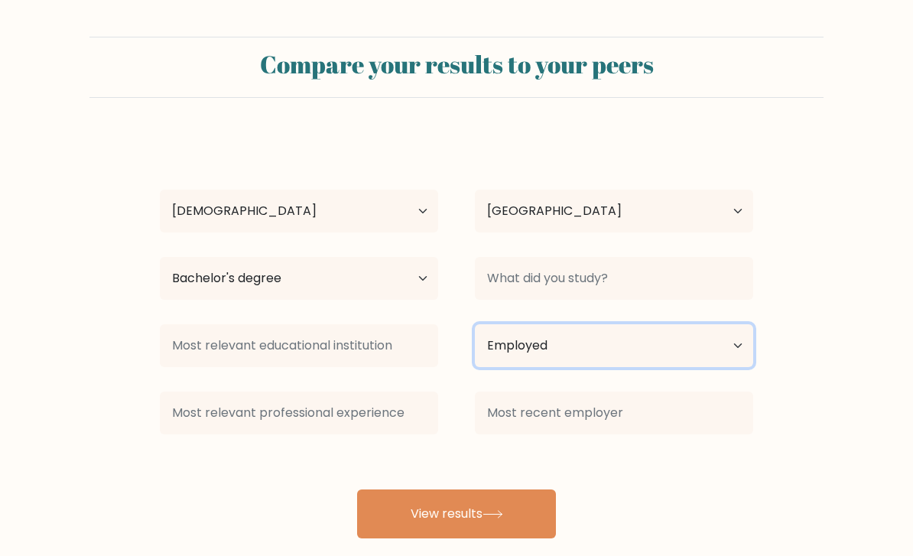
click at [715, 362] on select "Current employment status Employed Student Retired Other / prefer not to answer" at bounding box center [614, 345] width 278 height 43
select select "other"
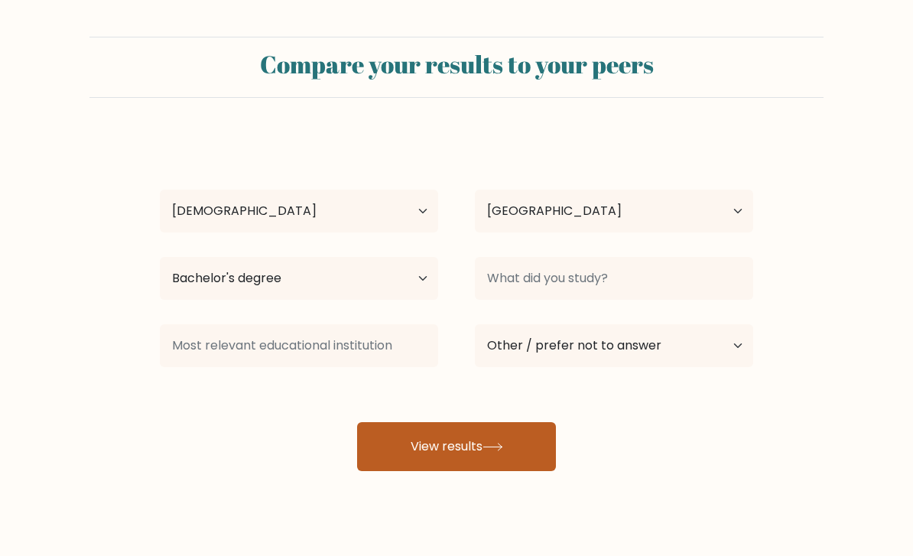
click at [521, 448] on button "View results" at bounding box center [456, 446] width 199 height 49
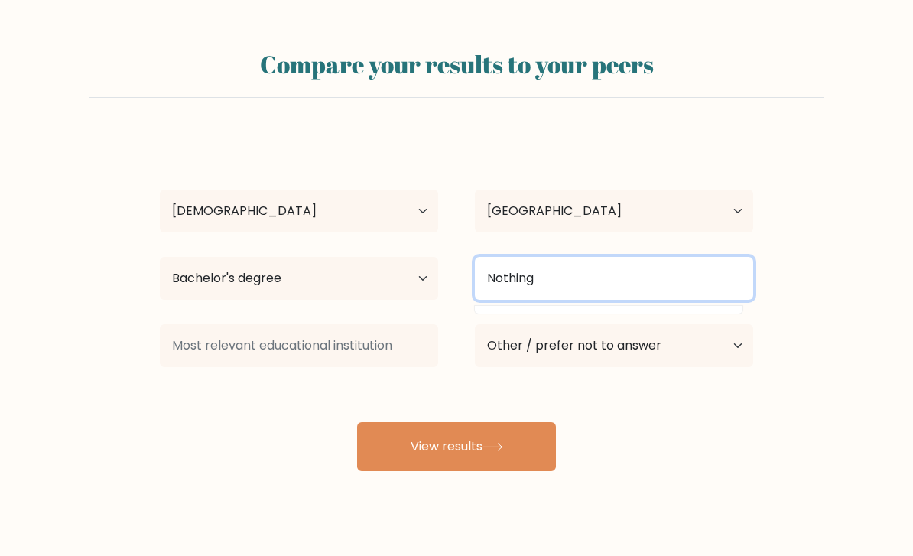
type input "Nothing"
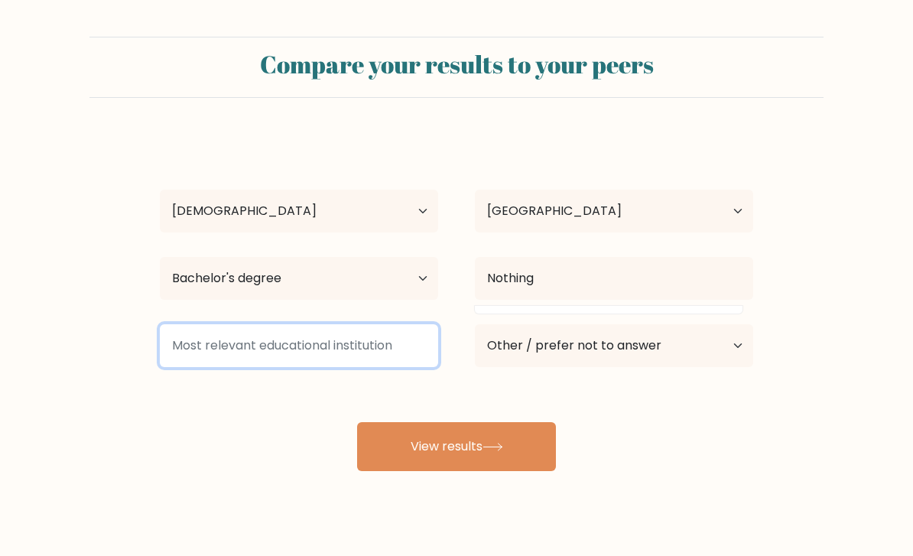
click at [365, 342] on input at bounding box center [299, 345] width 278 height 43
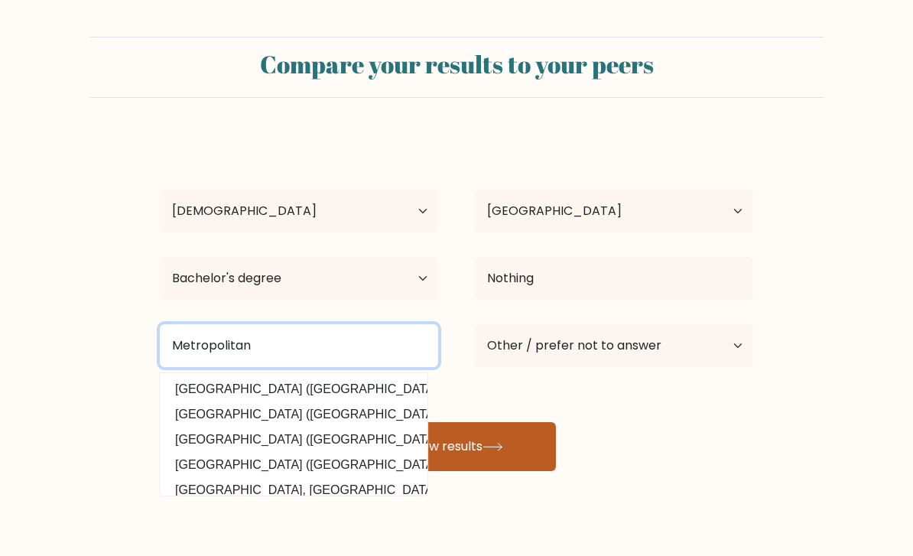
type input "Metropolitan"
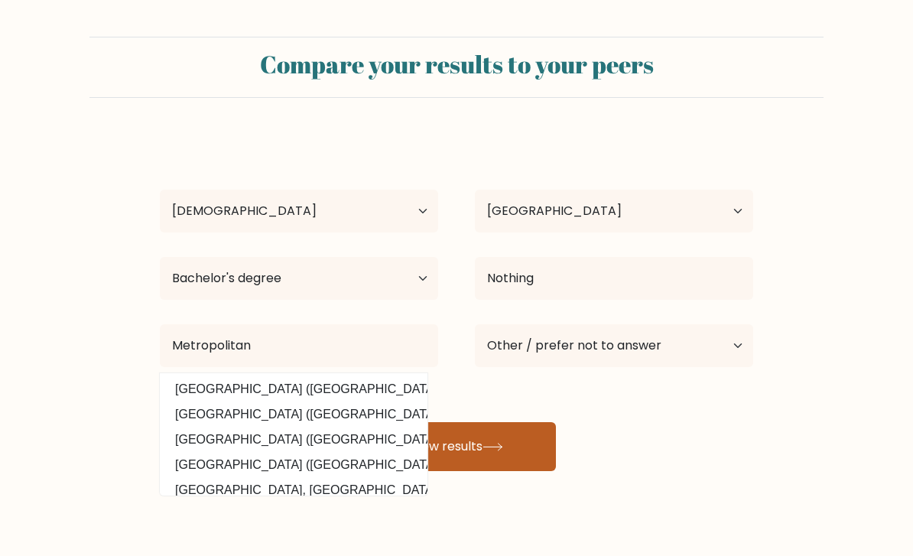
click at [477, 471] on button "View results" at bounding box center [456, 446] width 199 height 49
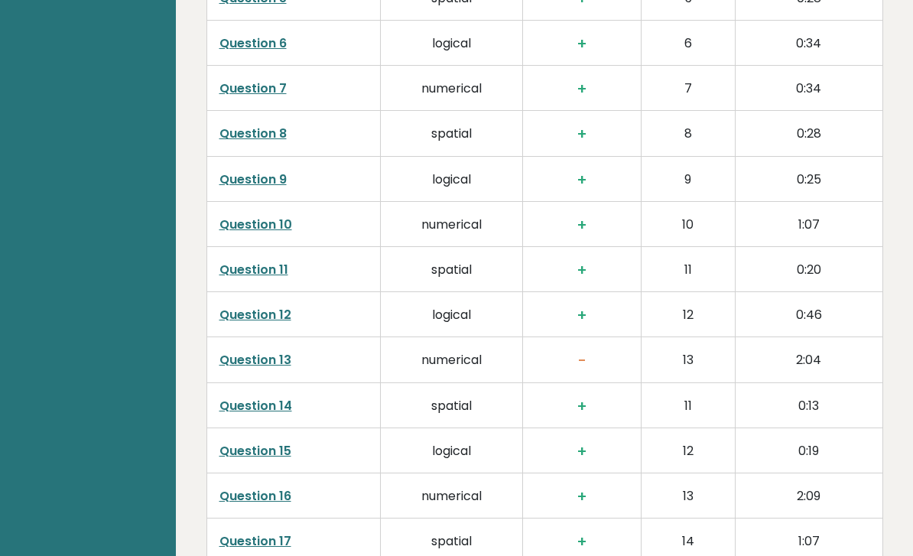
scroll to position [2622, 0]
click at [278, 350] on link "Question 13" at bounding box center [255, 359] width 72 height 18
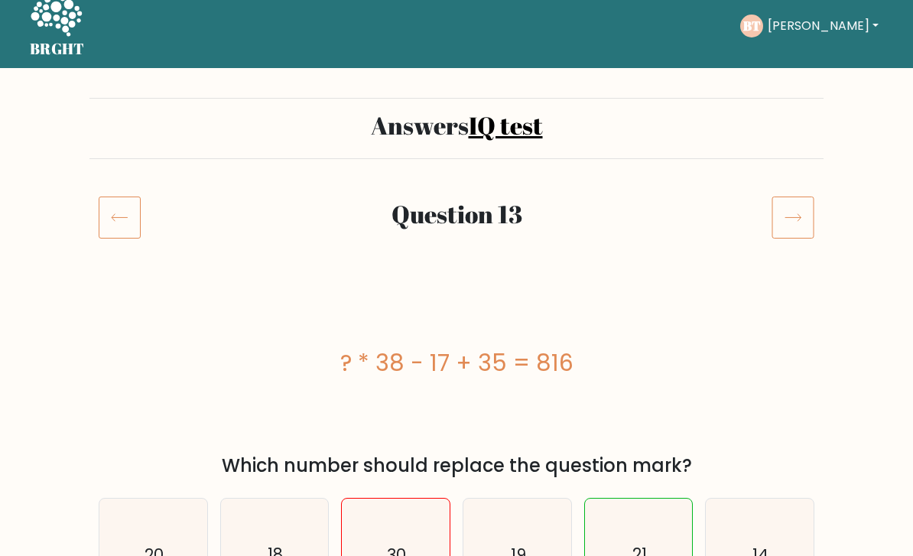
scroll to position [16, 0]
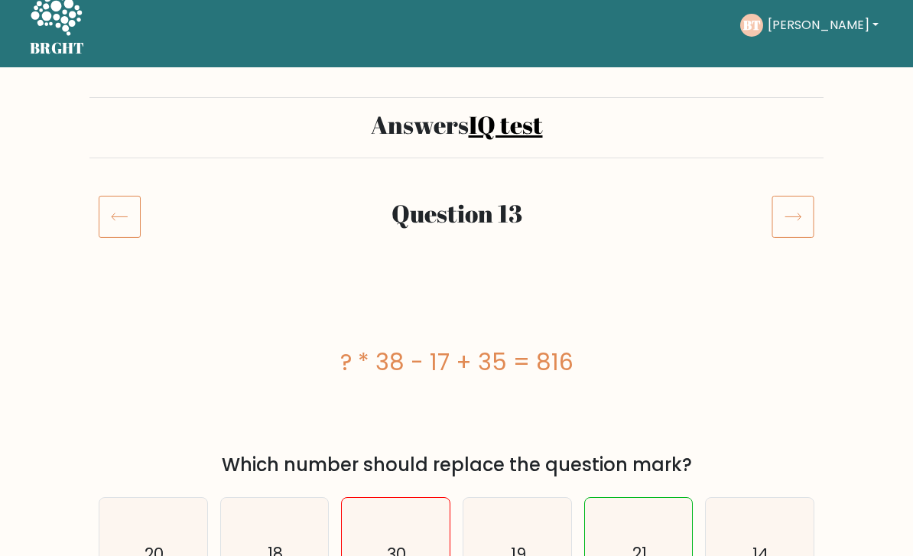
click at [112, 209] on icon at bounding box center [120, 217] width 42 height 43
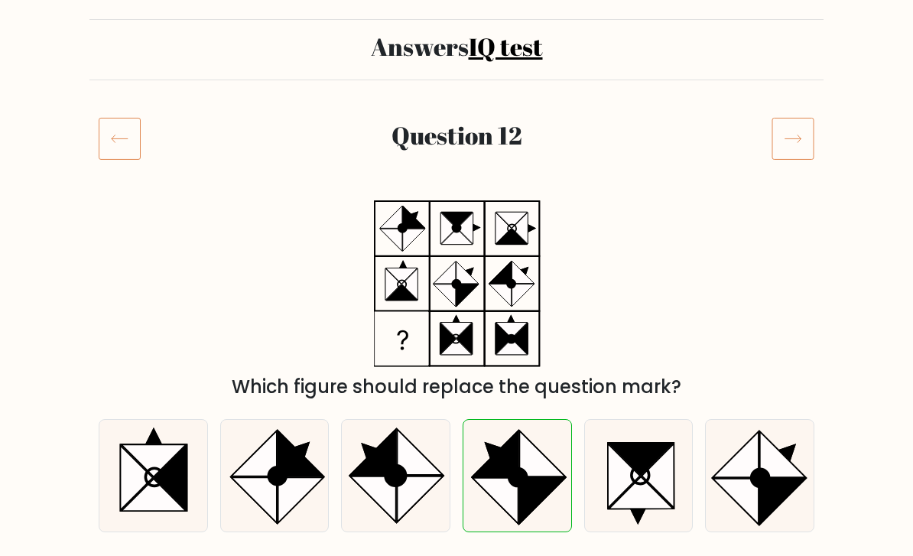
scroll to position [125, 0]
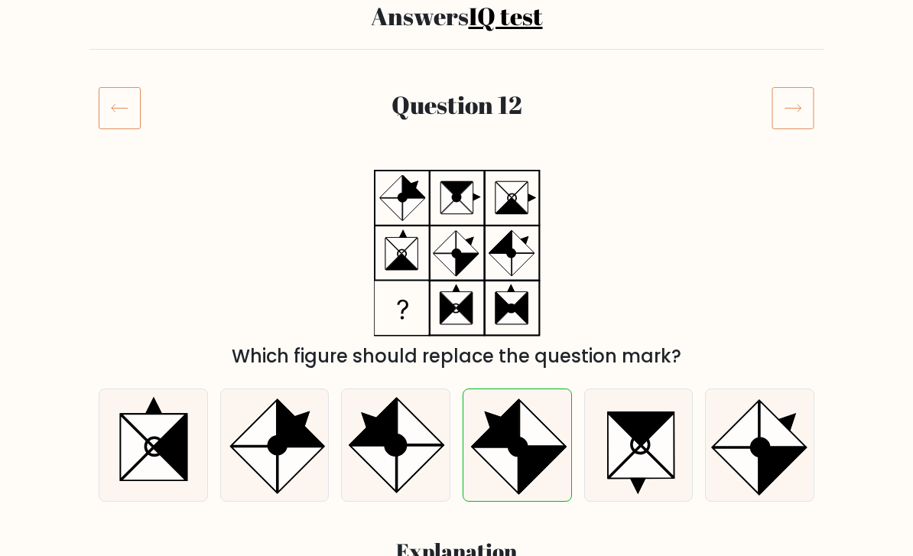
click at [804, 138] on div "Question 12" at bounding box center [456, 127] width 734 height 80
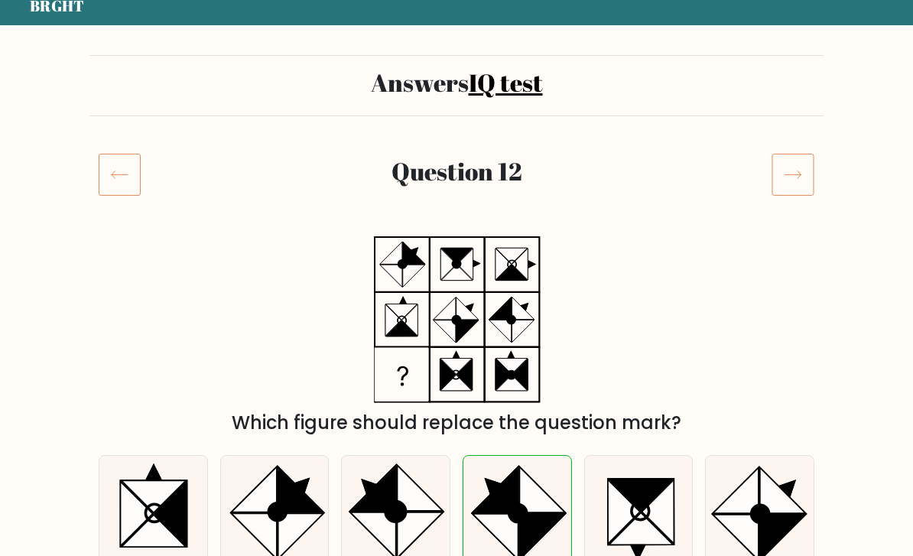
scroll to position [2, 0]
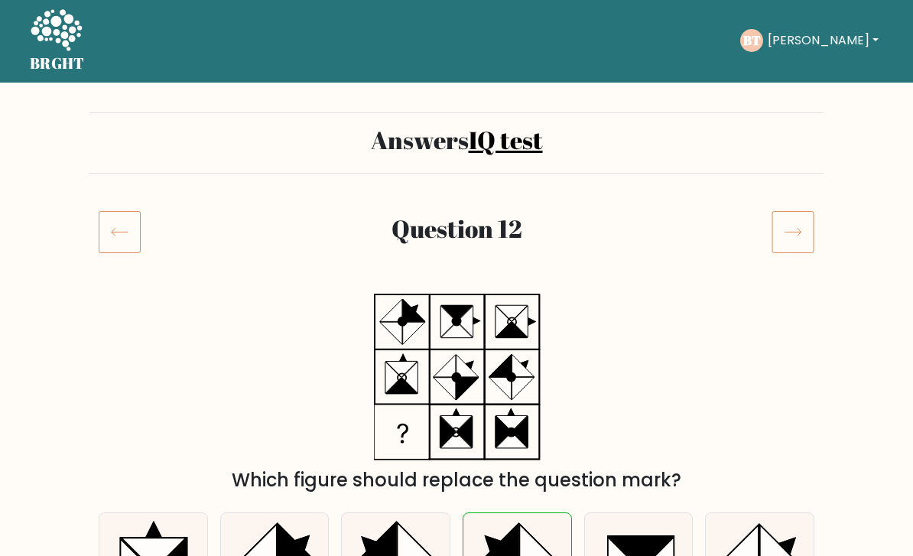
click at [797, 212] on icon at bounding box center [792, 231] width 43 height 43
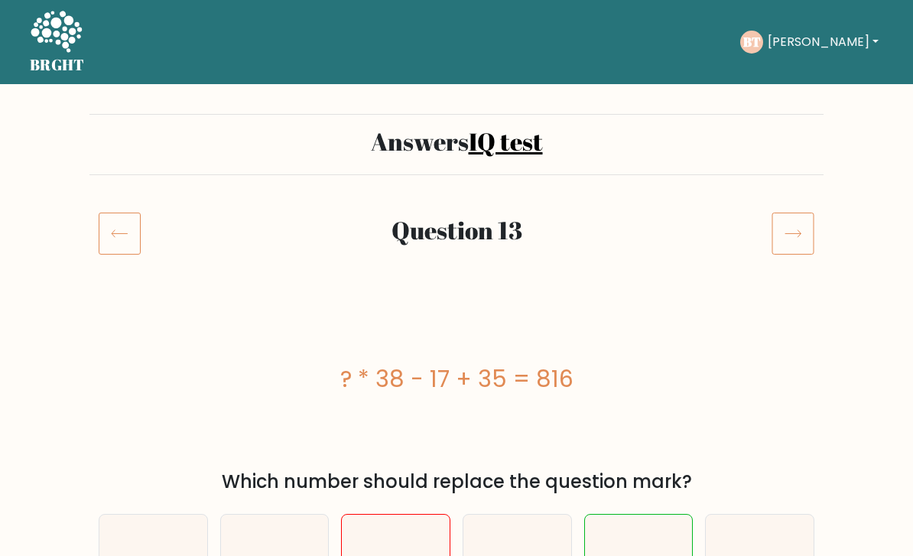
scroll to position [67, 0]
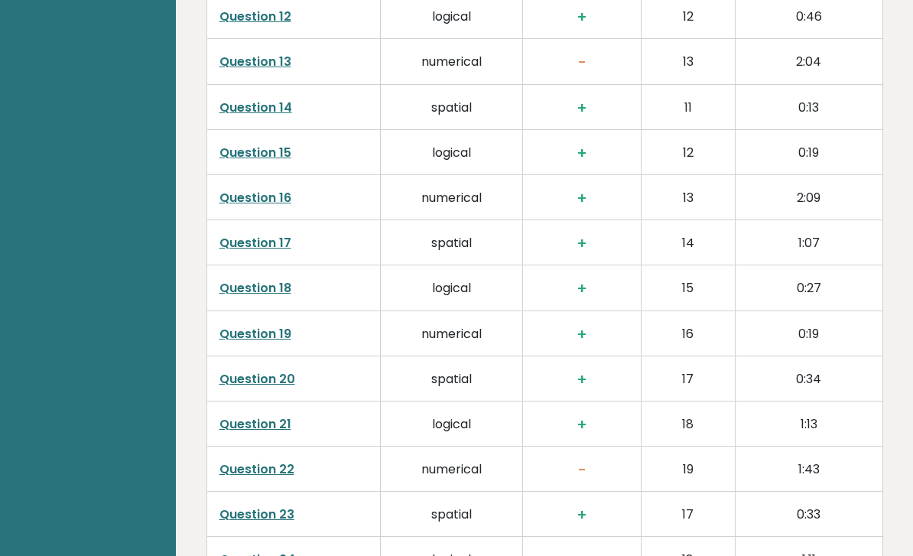
scroll to position [2919, 0]
click at [284, 460] on link "Question 22" at bounding box center [256, 469] width 75 height 18
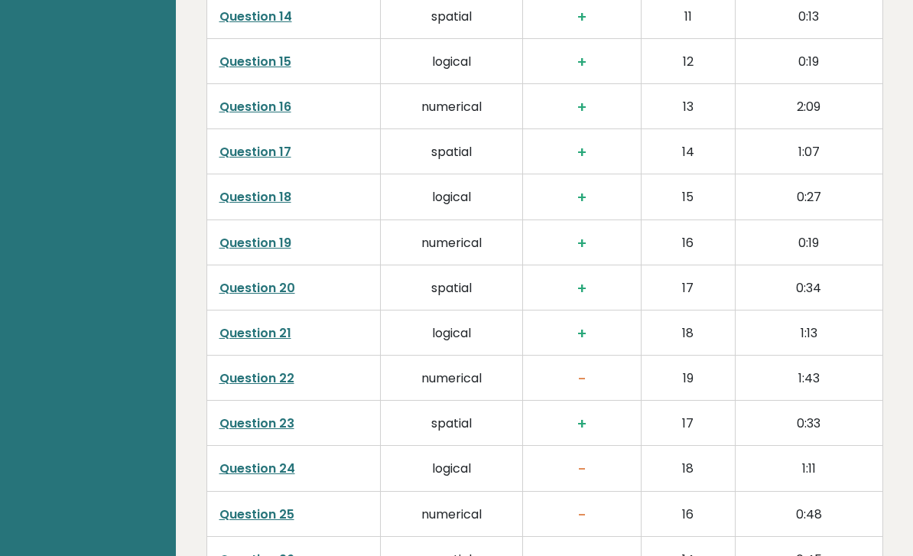
scroll to position [3008, 0]
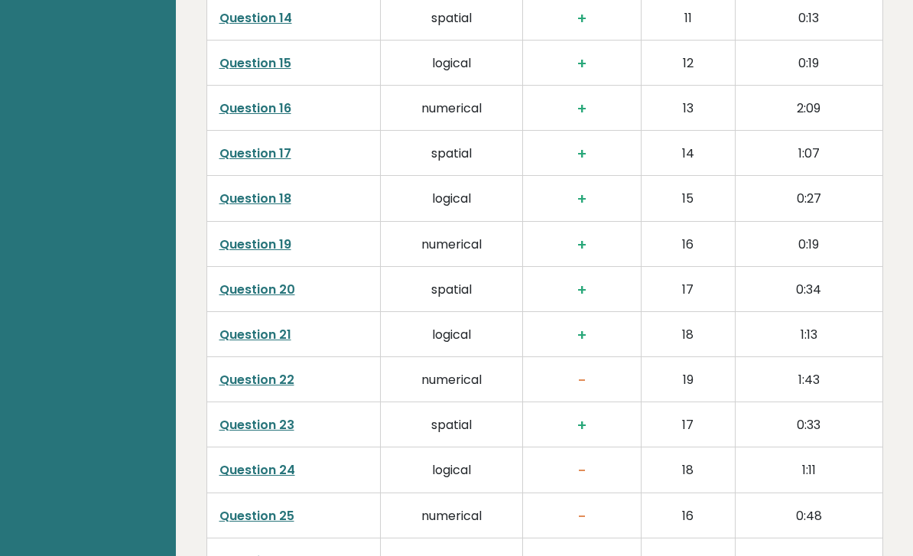
click at [268, 372] on link "Question 22" at bounding box center [256, 381] width 75 height 18
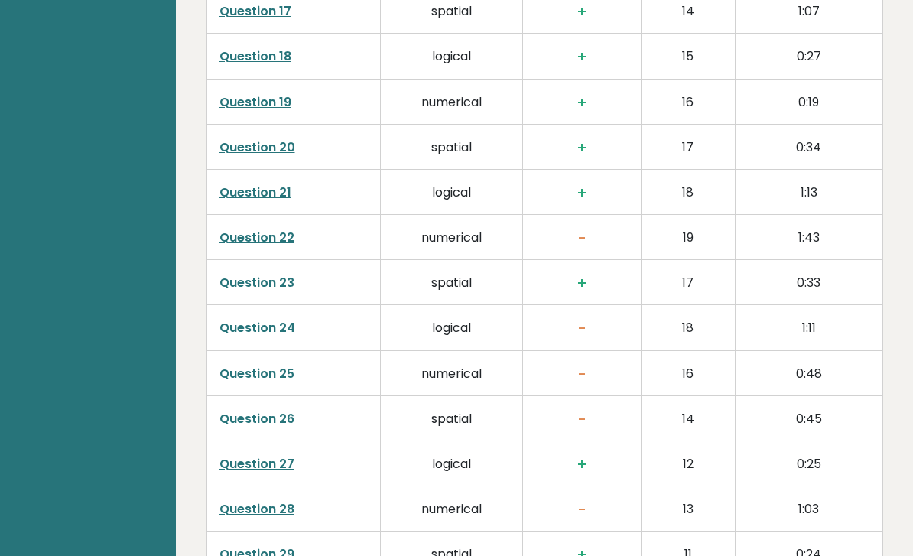
scroll to position [3150, 0]
click at [259, 320] on link "Question 24" at bounding box center [257, 329] width 76 height 18
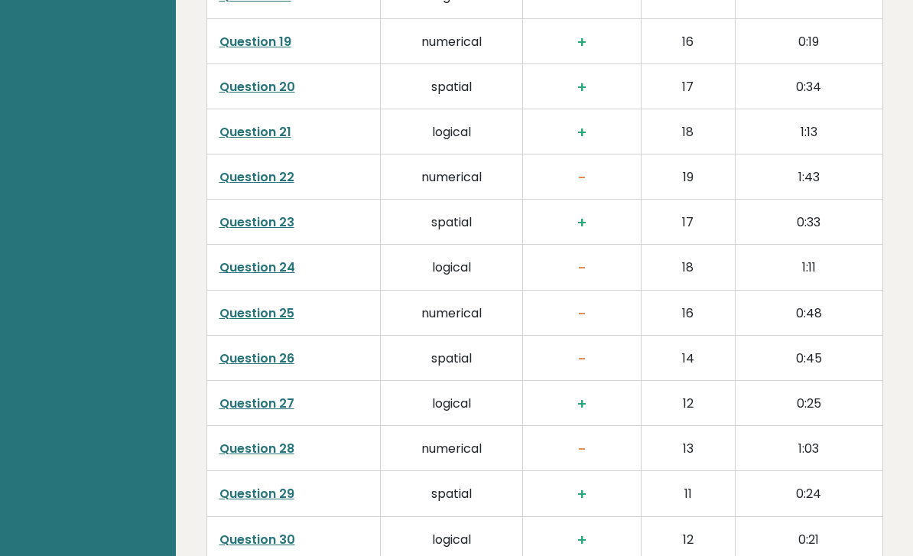
scroll to position [3210, 0]
click at [276, 305] on link "Question 25" at bounding box center [256, 314] width 75 height 18
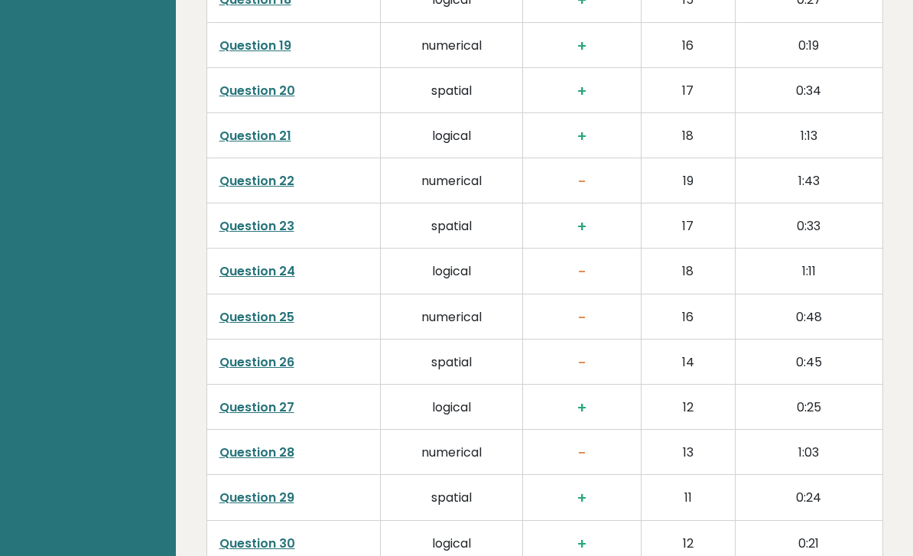
scroll to position [3255, 0]
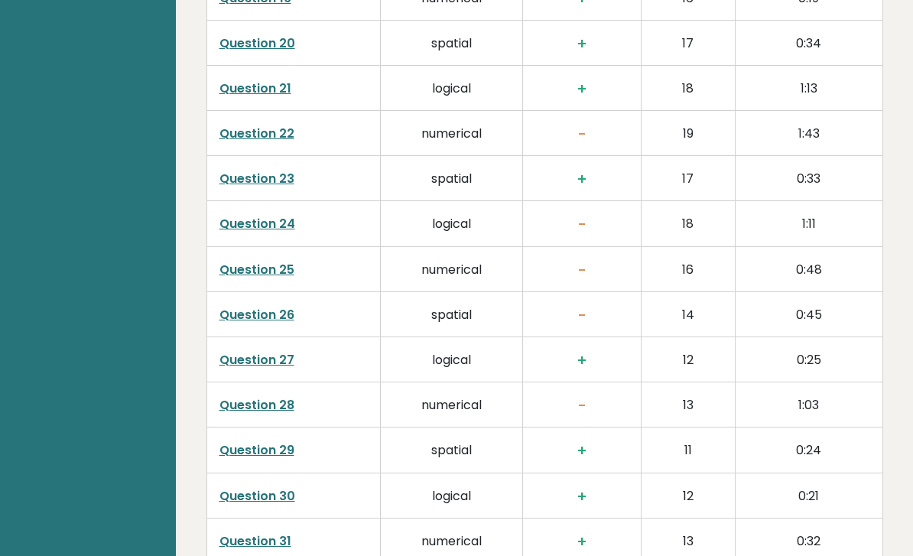
click at [290, 306] on link "Question 26" at bounding box center [256, 315] width 75 height 18
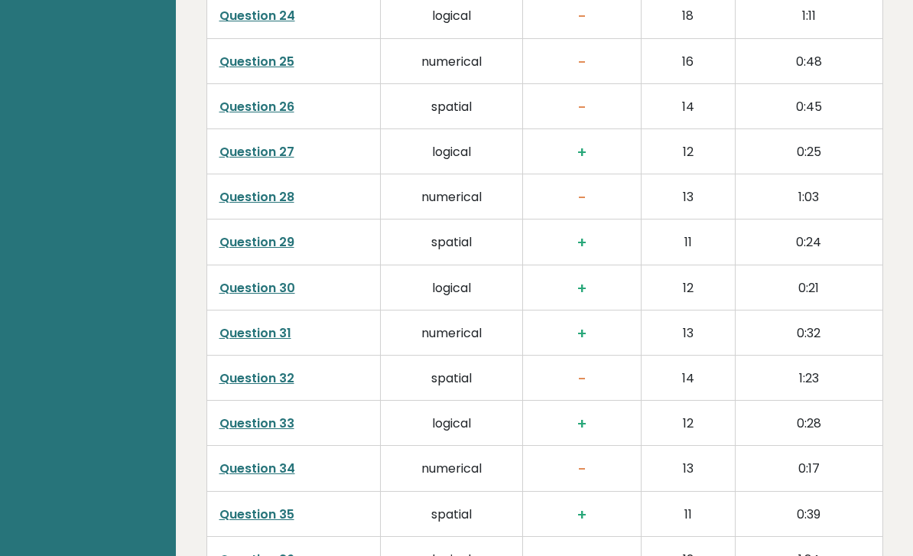
scroll to position [3575, 0]
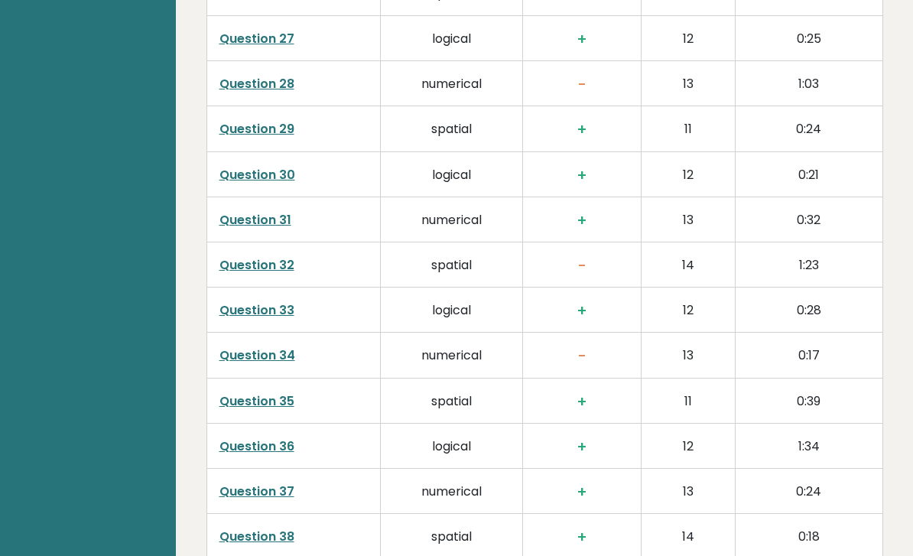
click at [277, 257] on link "Question 32" at bounding box center [256, 266] width 75 height 18
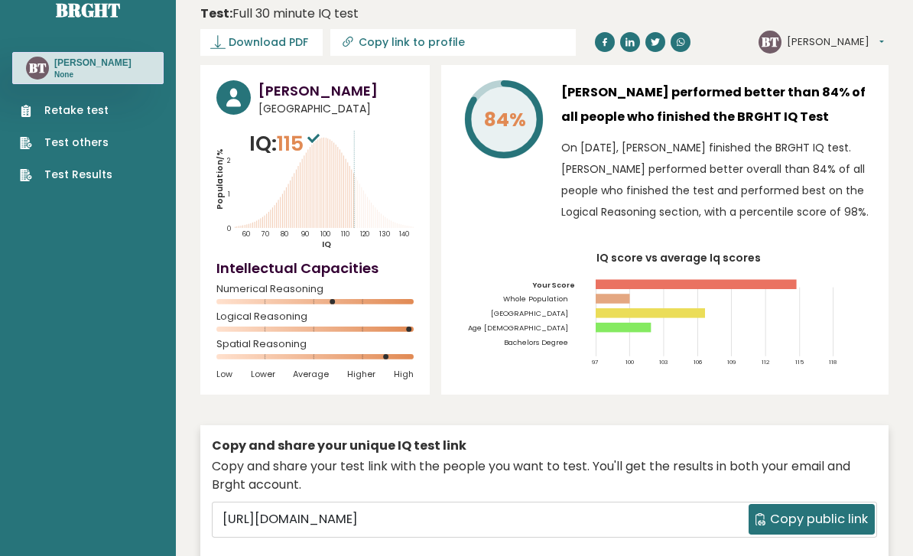
scroll to position [0, 0]
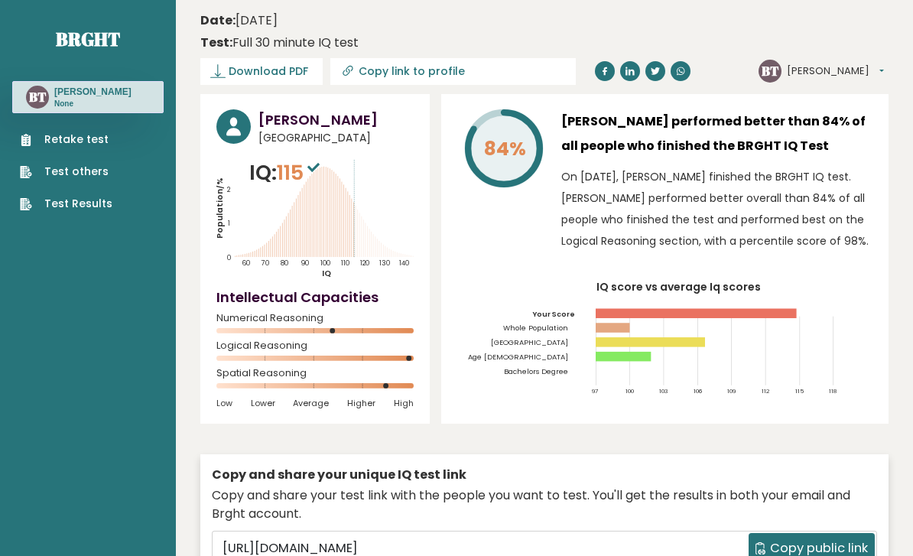
click at [63, 136] on link "Retake test" at bounding box center [66, 140] width 93 height 16
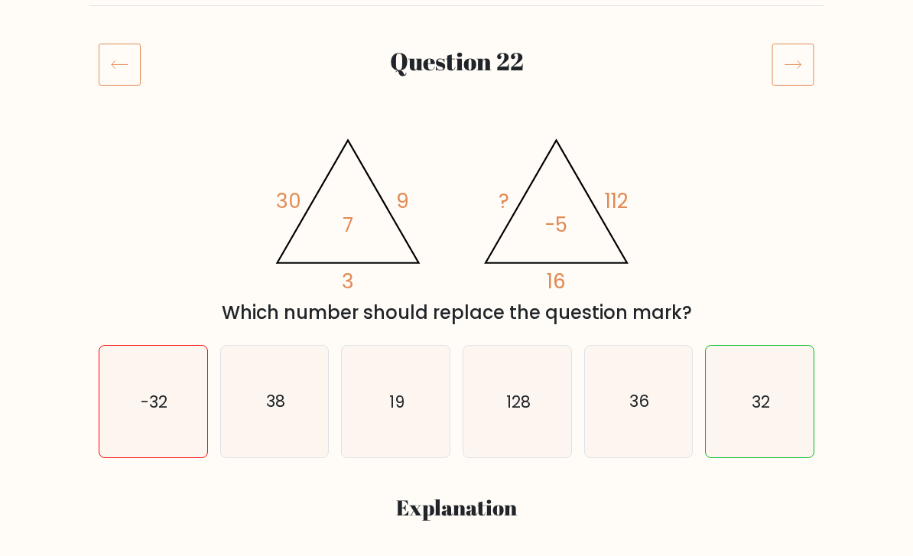
scroll to position [95, 0]
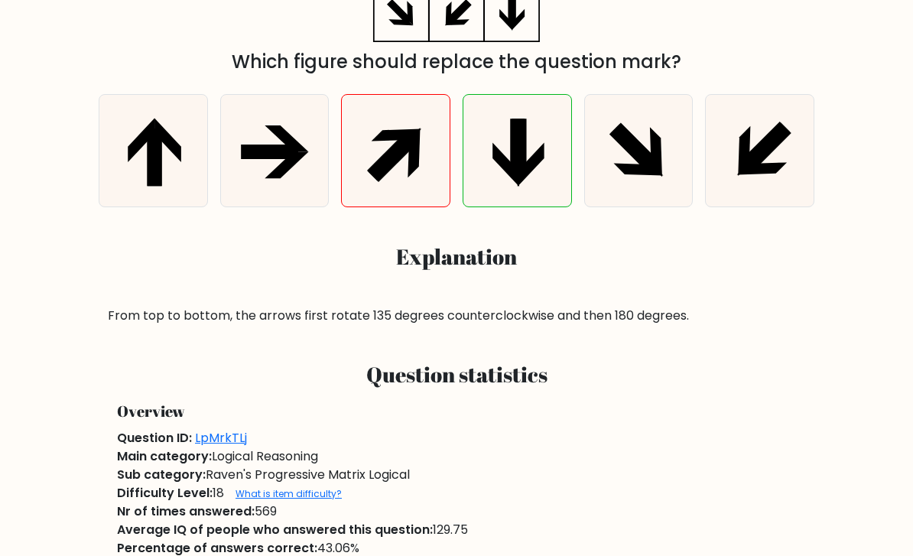
scroll to position [395, 0]
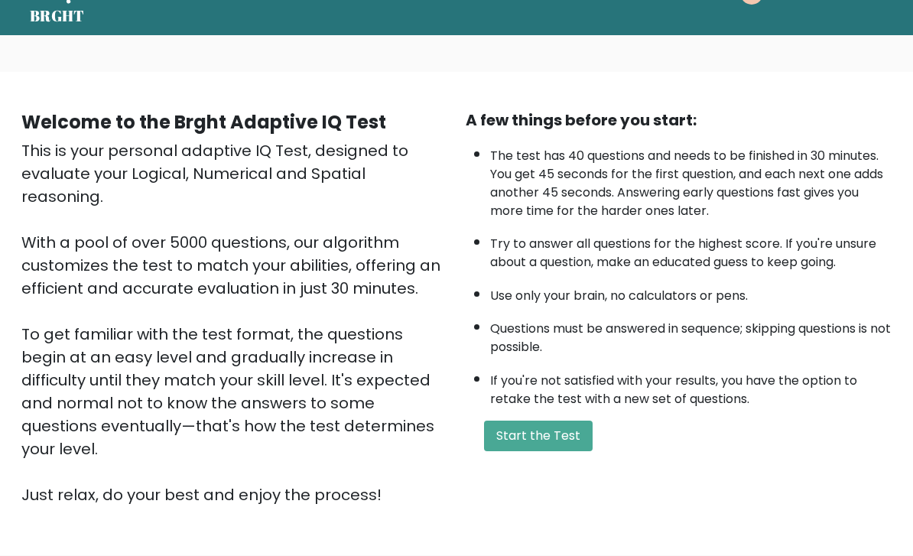
scroll to position [47, 0]
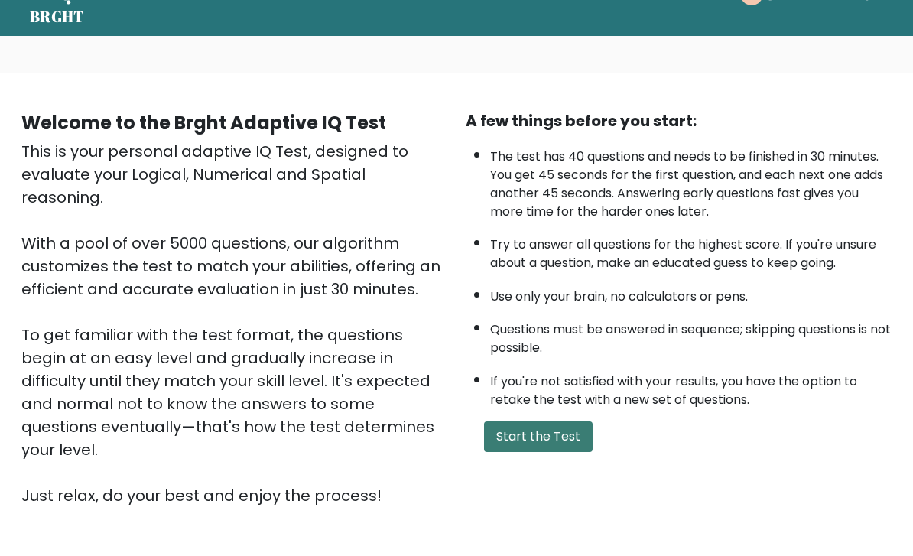
click at [567, 453] on button "Start the Test" at bounding box center [538, 437] width 109 height 31
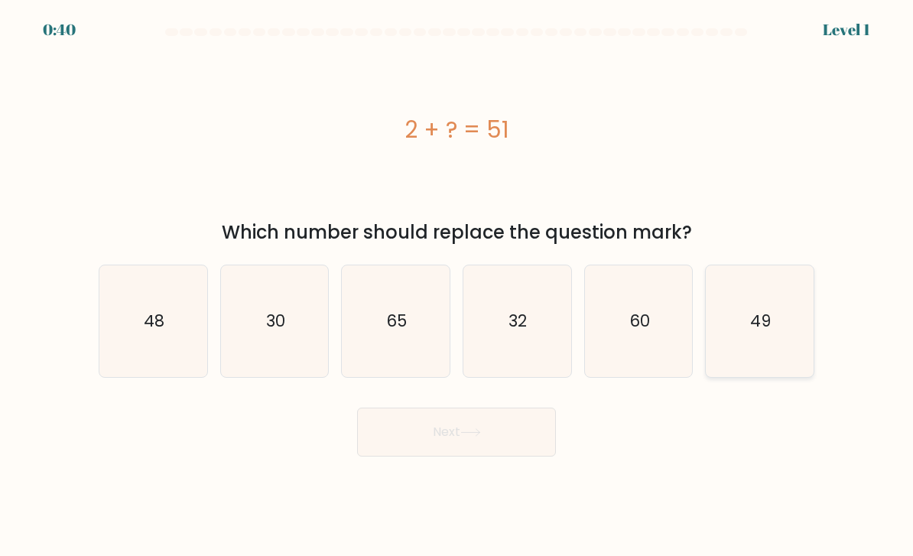
click at [757, 323] on icon "49" at bounding box center [760, 322] width 108 height 108
click at [457, 286] on input "f. 49" at bounding box center [456, 282] width 1 height 8
radio input "true"
click at [436, 456] on button "Next" at bounding box center [456, 432] width 199 height 49
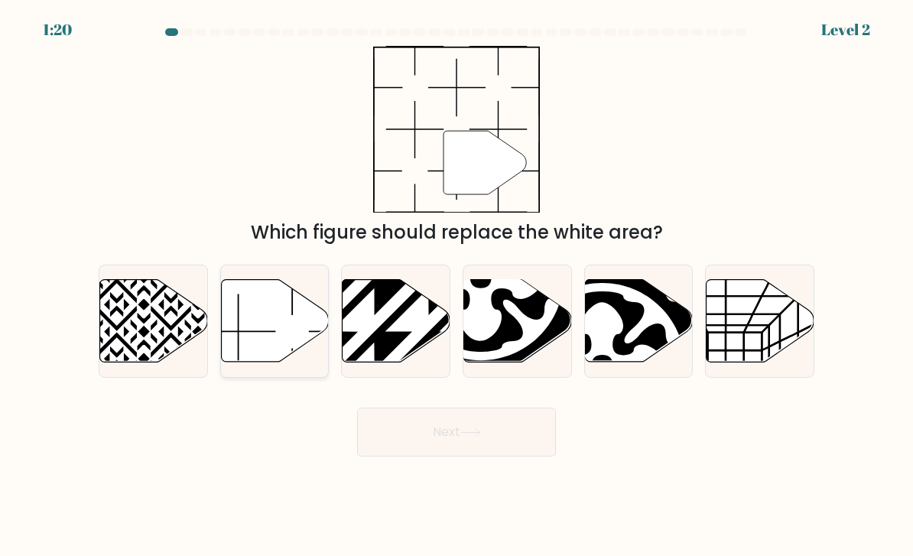
click at [281, 338] on icon at bounding box center [275, 321] width 108 height 83
click at [456, 286] on input "b." at bounding box center [456, 282] width 1 height 8
radio input "true"
click at [495, 447] on button "Next" at bounding box center [456, 432] width 199 height 49
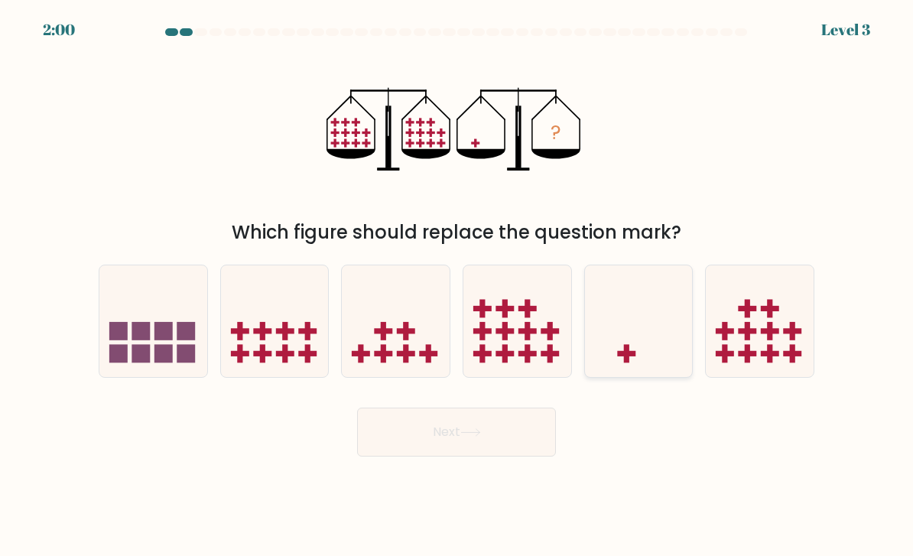
click at [655, 346] on icon at bounding box center [639, 321] width 108 height 89
click at [457, 286] on input "e." at bounding box center [456, 282] width 1 height 8
radio input "true"
click at [480, 437] on icon at bounding box center [470, 432] width 21 height 8
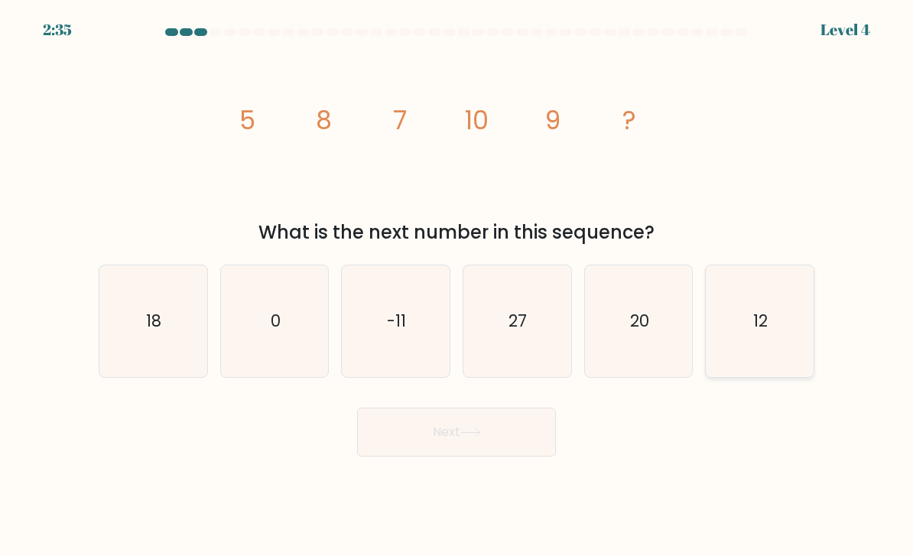
click at [788, 320] on icon "12" at bounding box center [760, 322] width 108 height 108
click at [457, 286] on input "f. 12" at bounding box center [456, 282] width 1 height 8
radio input "true"
click at [432, 453] on button "Next" at bounding box center [456, 432] width 199 height 49
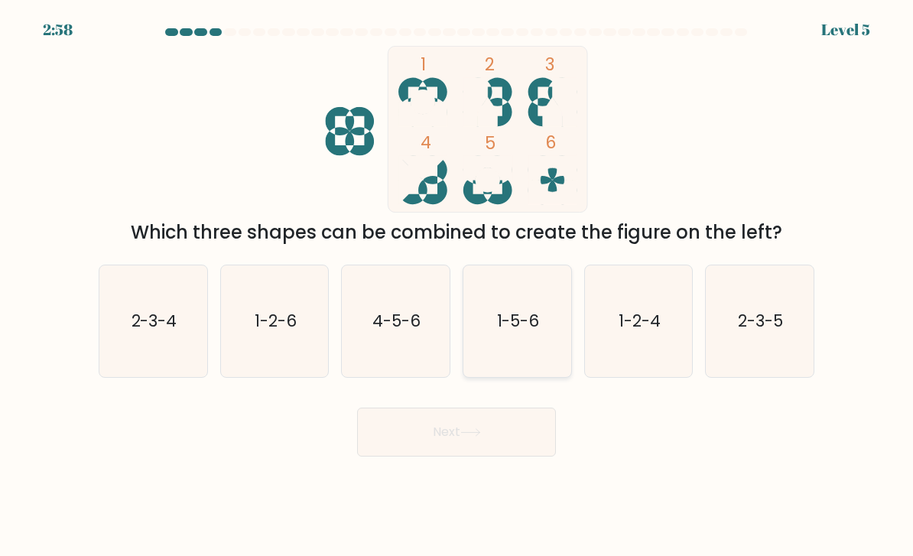
click at [512, 351] on icon "1-5-6" at bounding box center [517, 322] width 108 height 108
click at [457, 286] on input "d. 1-5-6" at bounding box center [456, 282] width 1 height 8
radio input "true"
click at [466, 455] on button "Next" at bounding box center [456, 432] width 199 height 49
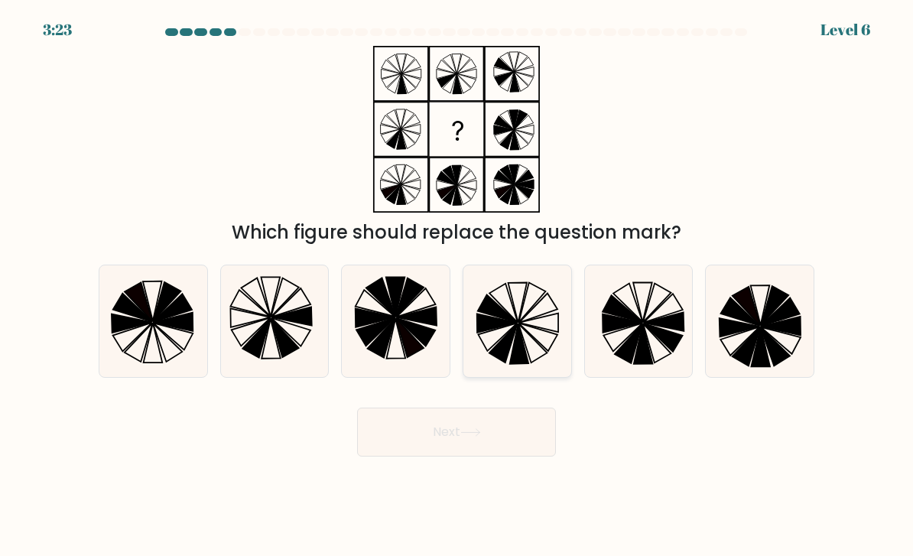
click at [517, 351] on icon at bounding box center [519, 343] width 19 height 41
click at [457, 286] on input "d." at bounding box center [456, 282] width 1 height 8
radio input "true"
click at [475, 436] on icon at bounding box center [470, 432] width 18 height 7
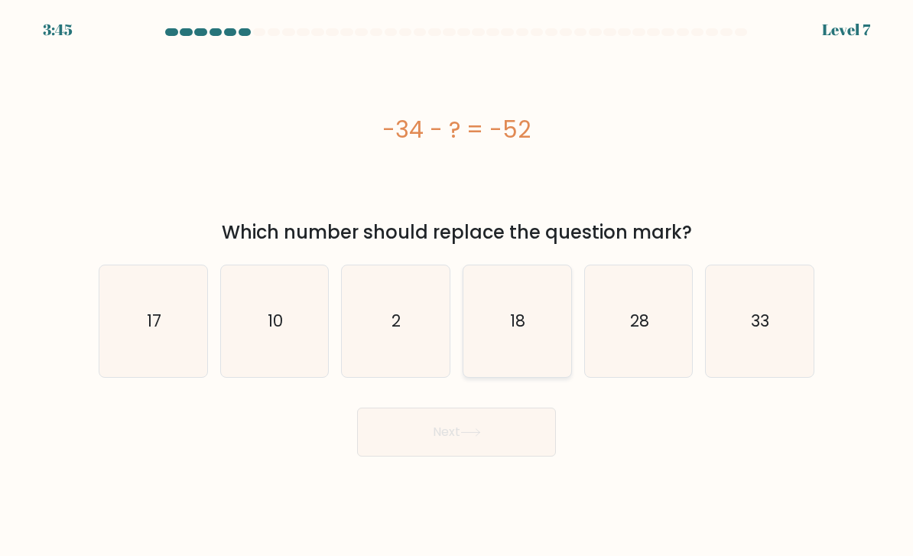
click at [511, 349] on icon "18" at bounding box center [517, 322] width 108 height 108
click at [457, 286] on input "d. 18" at bounding box center [456, 282] width 1 height 8
radio input "true"
click at [460, 454] on button "Next" at bounding box center [456, 432] width 199 height 49
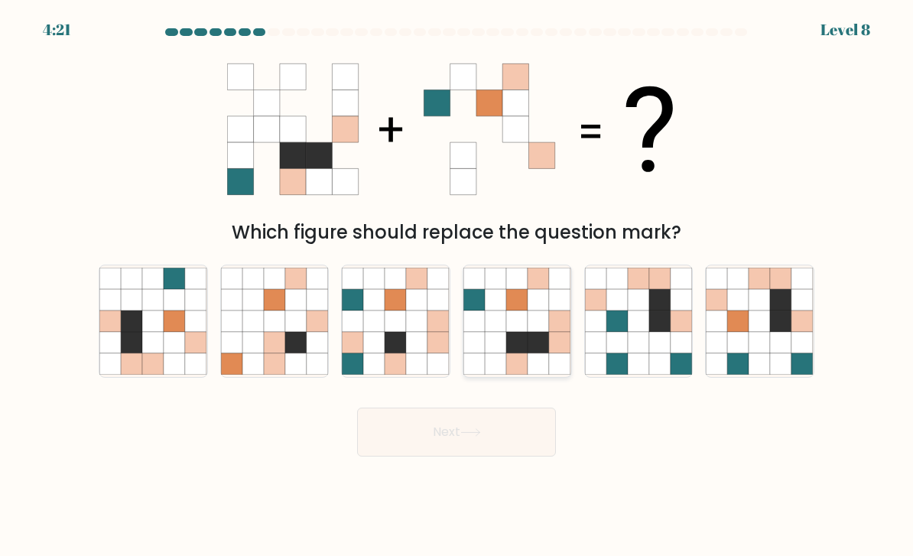
click at [511, 353] on icon at bounding box center [516, 342] width 21 height 21
click at [457, 286] on input "d." at bounding box center [456, 282] width 1 height 8
radio input "true"
click at [782, 353] on icon at bounding box center [781, 342] width 21 height 21
click at [457, 286] on input "f." at bounding box center [456, 282] width 1 height 8
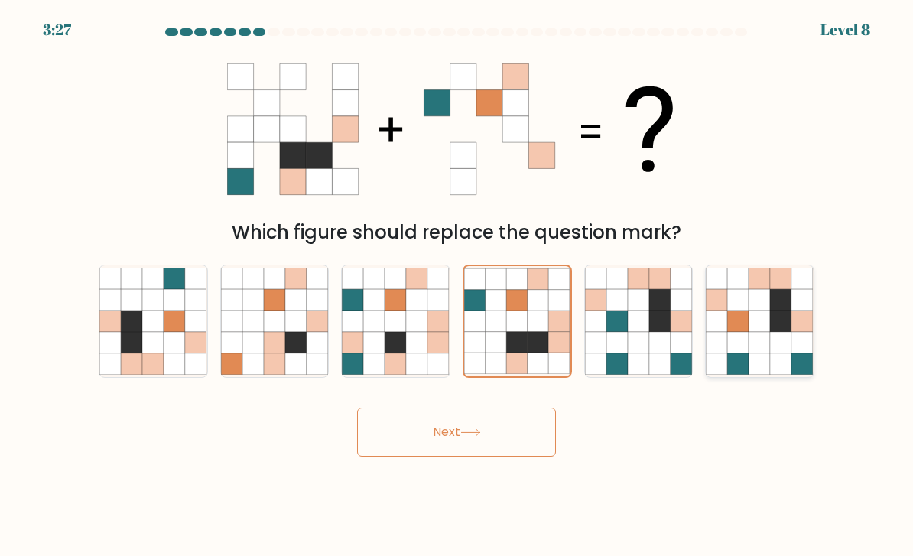
radio input "true"
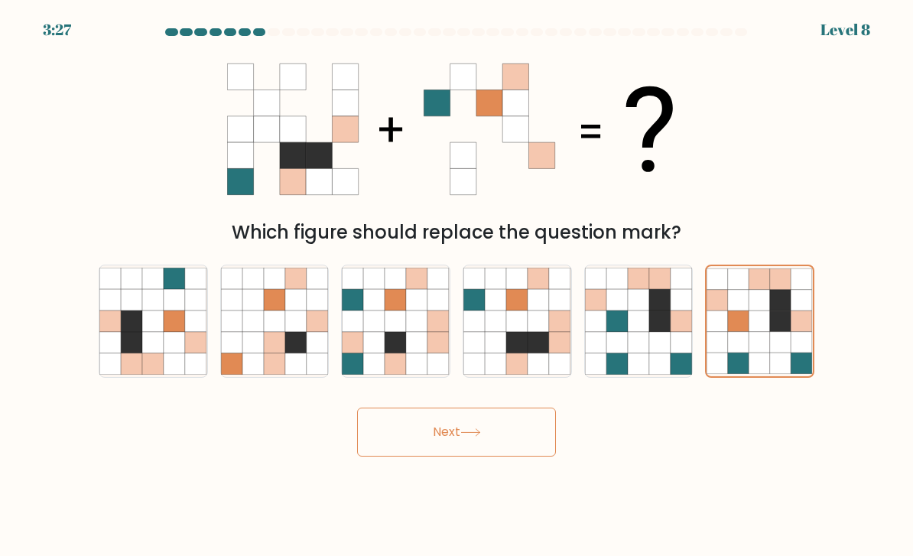
click at [514, 440] on button "Next" at bounding box center [456, 432] width 199 height 49
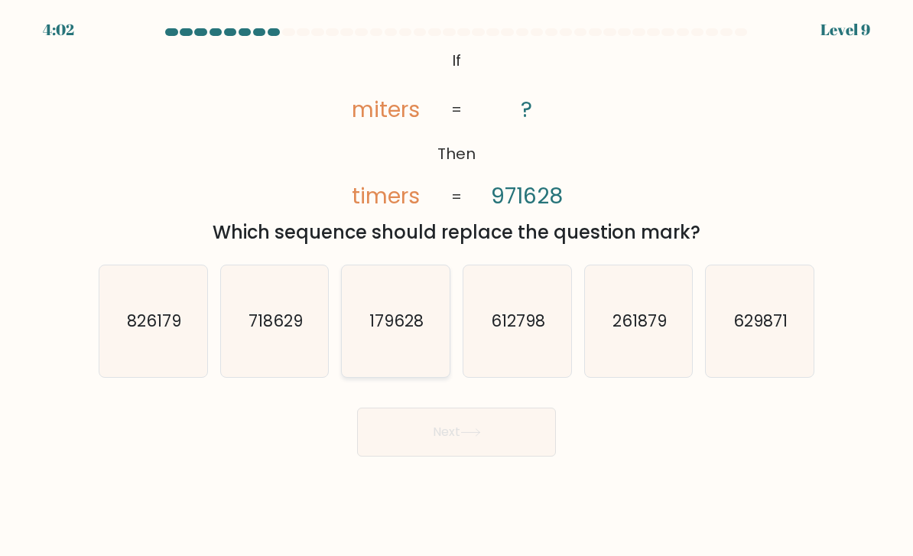
click at [400, 332] on text "179628" at bounding box center [397, 321] width 54 height 22
click at [456, 286] on input "c. 179628" at bounding box center [456, 282] width 1 height 8
radio input "true"
click at [513, 446] on button "Next" at bounding box center [456, 432] width 199 height 49
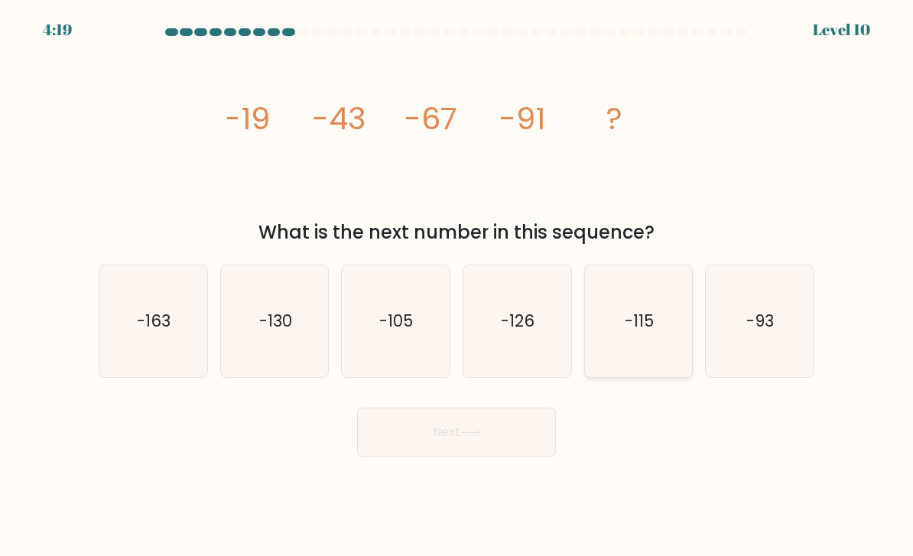
click at [658, 355] on icon "-115" at bounding box center [639, 322] width 108 height 108
click at [457, 286] on input "e. -115" at bounding box center [456, 282] width 1 height 8
radio input "true"
click at [498, 451] on button "Next" at bounding box center [456, 432] width 199 height 49
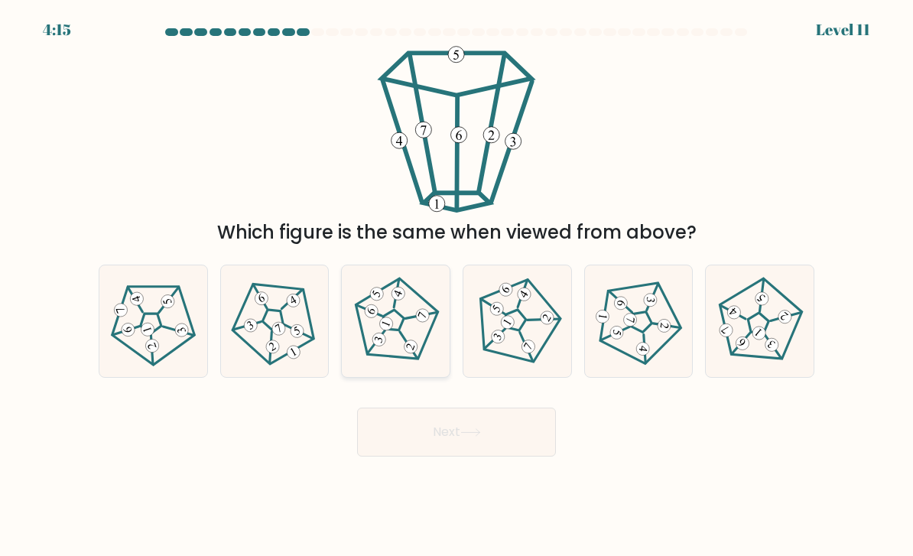
click at [415, 329] on 569 at bounding box center [421, 315] width 32 height 28
click at [456, 286] on input "c." at bounding box center [456, 282] width 1 height 8
radio input "true"
click at [479, 436] on icon at bounding box center [470, 432] width 18 height 7
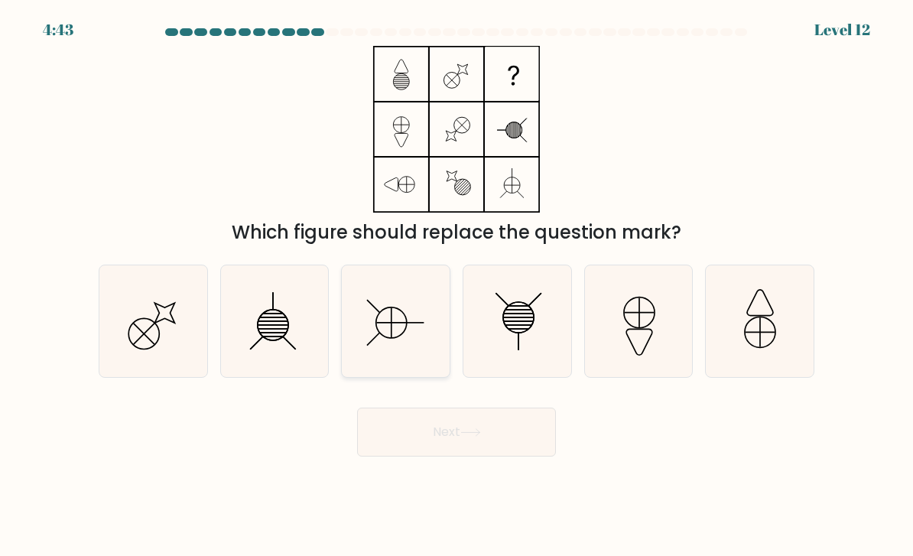
click at [378, 351] on icon at bounding box center [396, 322] width 108 height 108
click at [456, 286] on input "c." at bounding box center [456, 282] width 1 height 8
radio input "true"
click at [462, 443] on button "Next" at bounding box center [456, 432] width 199 height 49
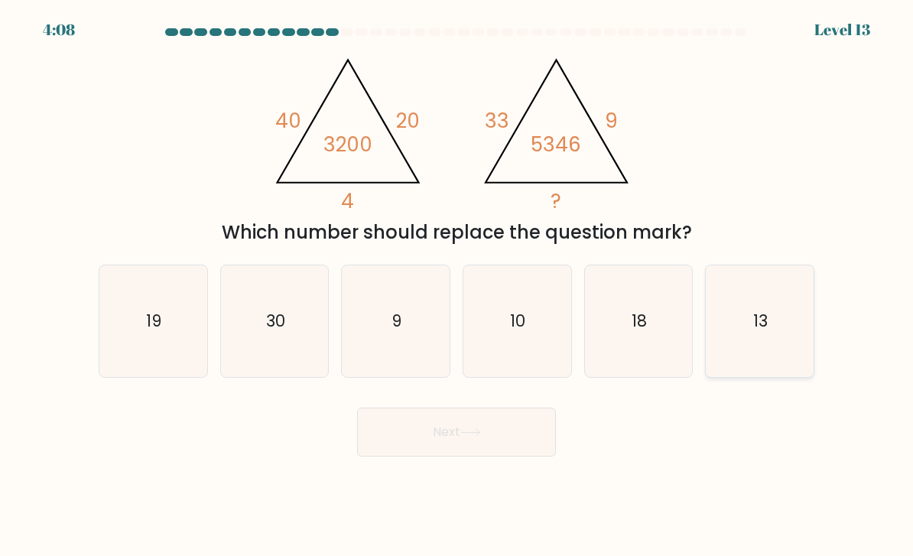
click at [764, 332] on text "13" at bounding box center [761, 321] width 15 height 22
click at [457, 286] on input "f. 13" at bounding box center [456, 282] width 1 height 8
radio input "true"
click at [497, 428] on button "Next" at bounding box center [456, 432] width 199 height 49
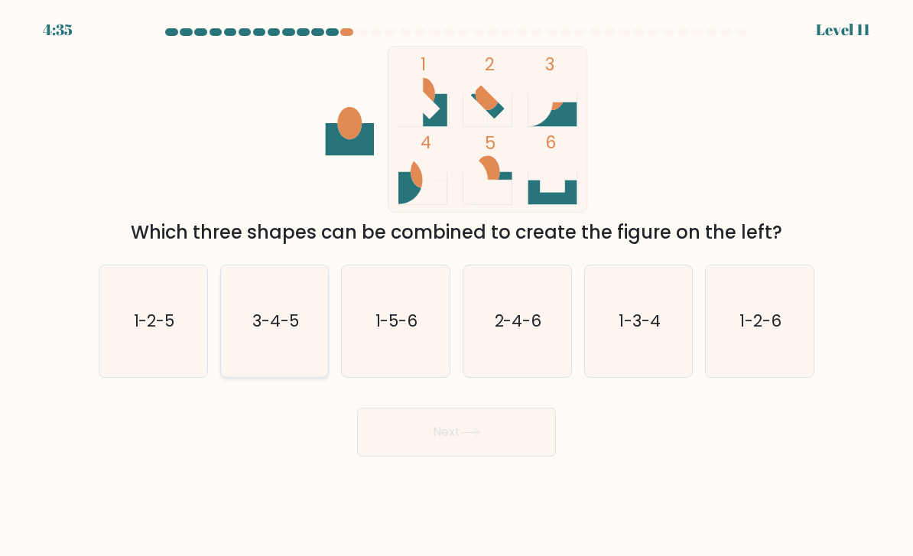
click at [283, 367] on icon "3-4-5" at bounding box center [275, 322] width 108 height 108
click at [456, 286] on input "b. 3-4-5" at bounding box center [456, 282] width 1 height 8
radio input "true"
click at [503, 446] on button "Next" at bounding box center [456, 432] width 199 height 49
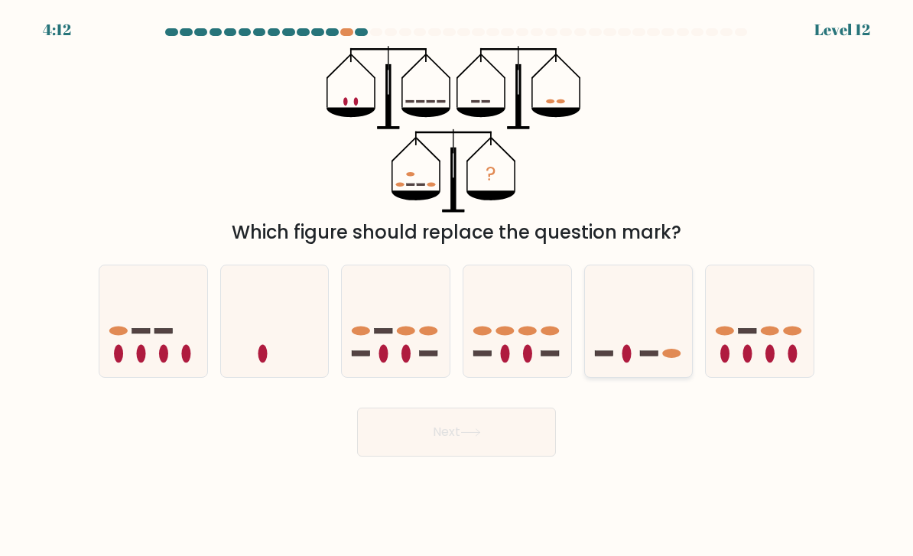
click at [633, 343] on icon at bounding box center [639, 321] width 108 height 89
click at [457, 286] on input "e." at bounding box center [456, 282] width 1 height 8
radio input "true"
click at [495, 453] on button "Next" at bounding box center [456, 432] width 199 height 49
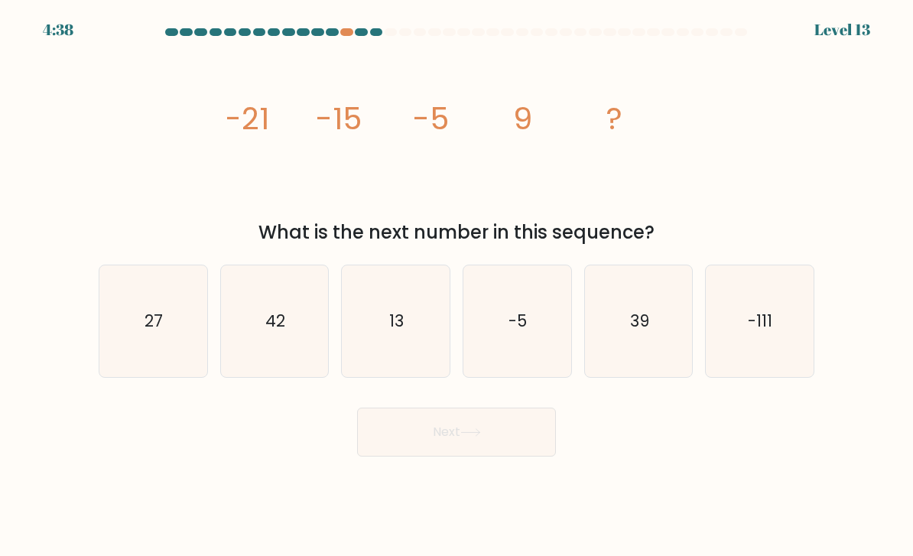
click at [297, 202] on icon "image/svg+xml -21 -15 -5 9 ?" at bounding box center [456, 129] width 459 height 167
click at [261, 361] on icon "42" at bounding box center [275, 322] width 108 height 108
click at [456, 286] on input "b. 42" at bounding box center [456, 282] width 1 height 8
radio input "true"
click at [462, 453] on button "Next" at bounding box center [456, 432] width 199 height 49
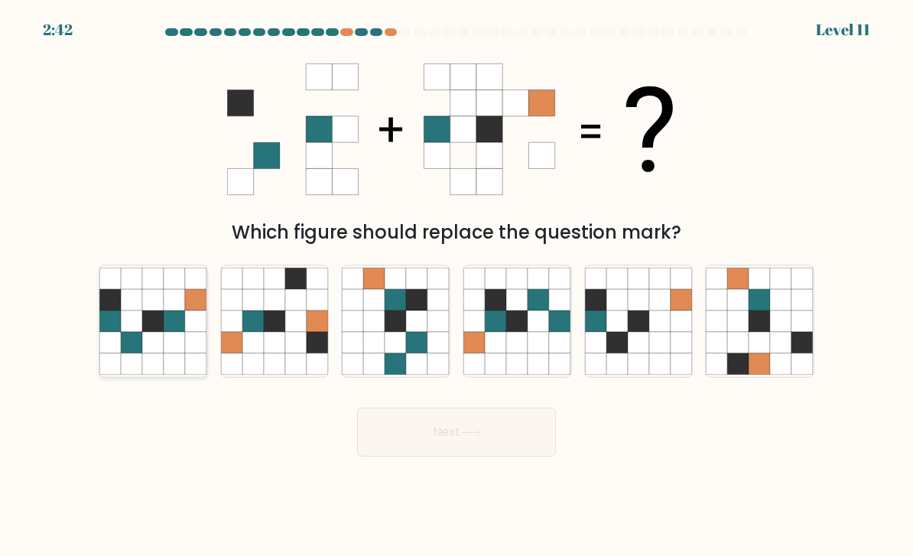
click at [167, 371] on icon at bounding box center [174, 363] width 21 height 21
click at [456, 286] on input "a." at bounding box center [456, 282] width 1 height 8
radio input "true"
click at [479, 453] on button "Next" at bounding box center [456, 432] width 199 height 49
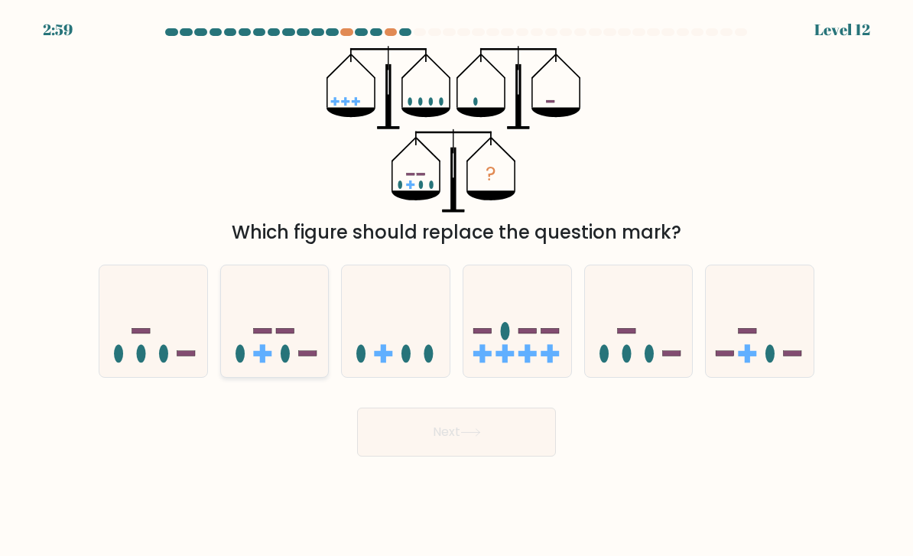
click at [300, 356] on icon at bounding box center [275, 321] width 108 height 89
click at [456, 286] on input "b." at bounding box center [456, 282] width 1 height 8
radio input "true"
click at [485, 424] on button "Next" at bounding box center [456, 432] width 199 height 49
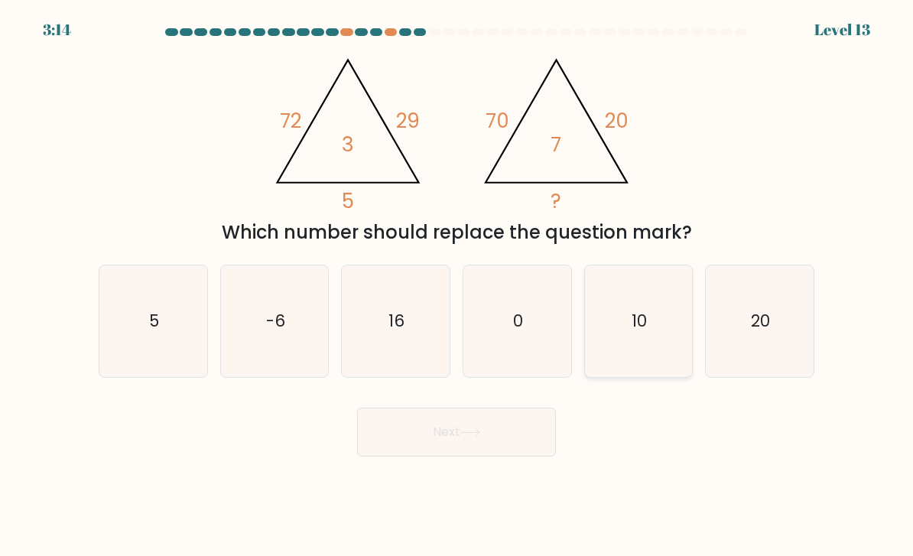
click at [631, 359] on icon "10" at bounding box center [639, 322] width 108 height 108
click at [457, 286] on input "e. 10" at bounding box center [456, 282] width 1 height 8
radio input "true"
click at [458, 426] on button "Next" at bounding box center [456, 432] width 199 height 49
click at [472, 439] on button "Next" at bounding box center [456, 432] width 199 height 49
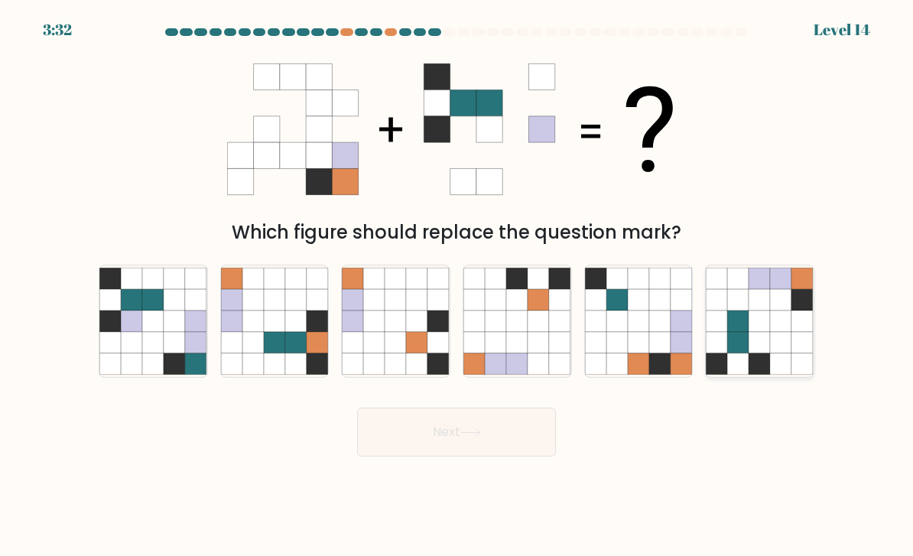
click at [760, 352] on icon at bounding box center [759, 342] width 21 height 21
click at [457, 286] on input "f." at bounding box center [456, 282] width 1 height 8
radio input "true"
click at [521, 433] on button "Next" at bounding box center [456, 432] width 199 height 49
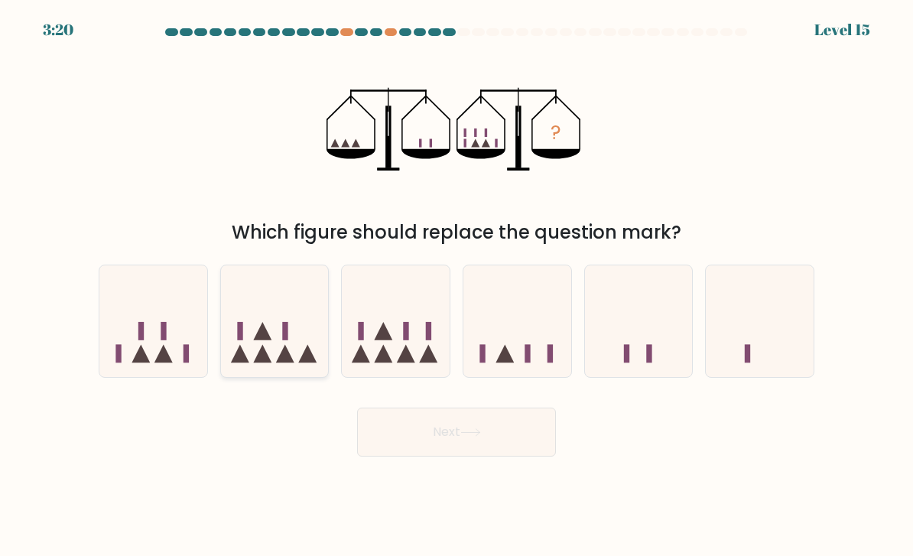
click at [300, 366] on icon at bounding box center [275, 321] width 108 height 89
click at [456, 286] on input "b." at bounding box center [456, 282] width 1 height 8
radio input "true"
click at [498, 449] on button "Next" at bounding box center [456, 432] width 199 height 49
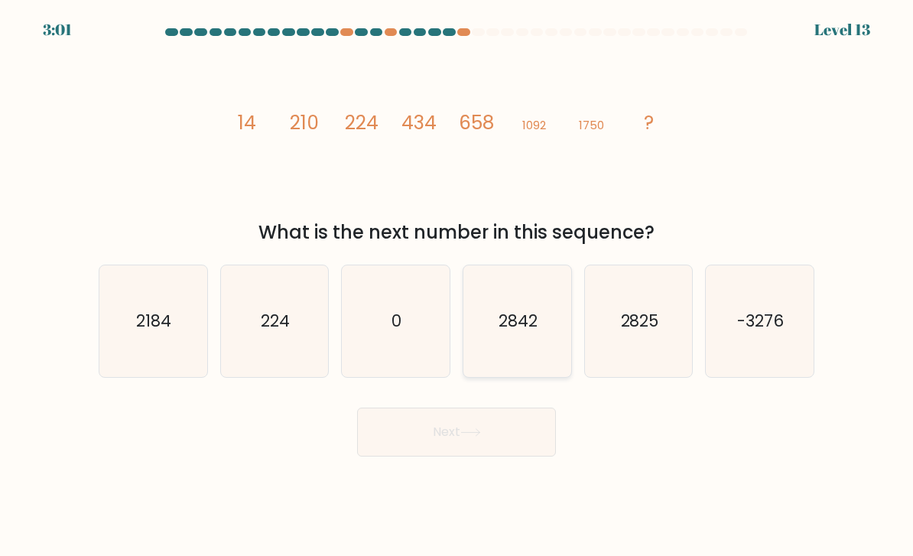
click at [539, 350] on icon "2842" at bounding box center [517, 322] width 108 height 108
click at [457, 286] on input "d. 2842" at bounding box center [456, 282] width 1 height 8
radio input "true"
click at [519, 455] on button "Next" at bounding box center [456, 432] width 199 height 49
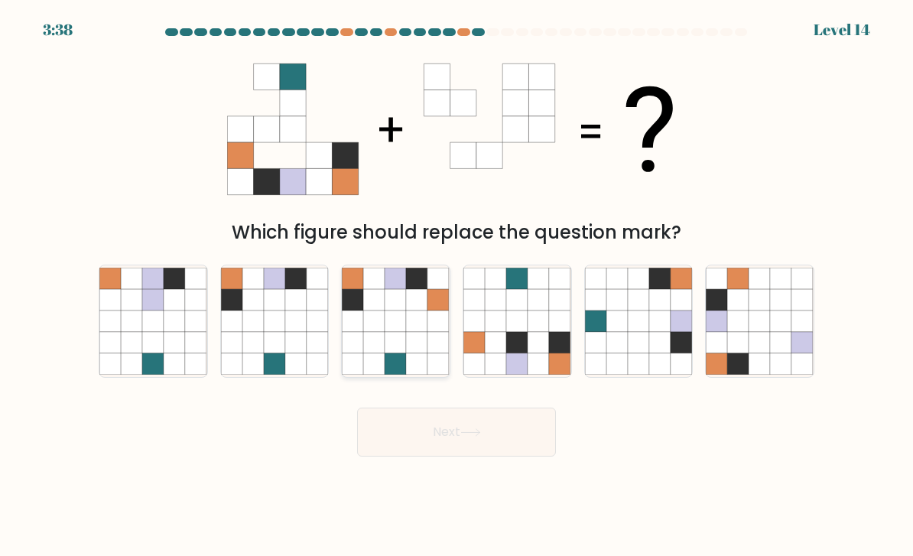
click at [375, 353] on icon at bounding box center [374, 342] width 21 height 21
click at [456, 286] on input "c." at bounding box center [456, 282] width 1 height 8
radio input "true"
click at [492, 455] on button "Next" at bounding box center [456, 432] width 199 height 49
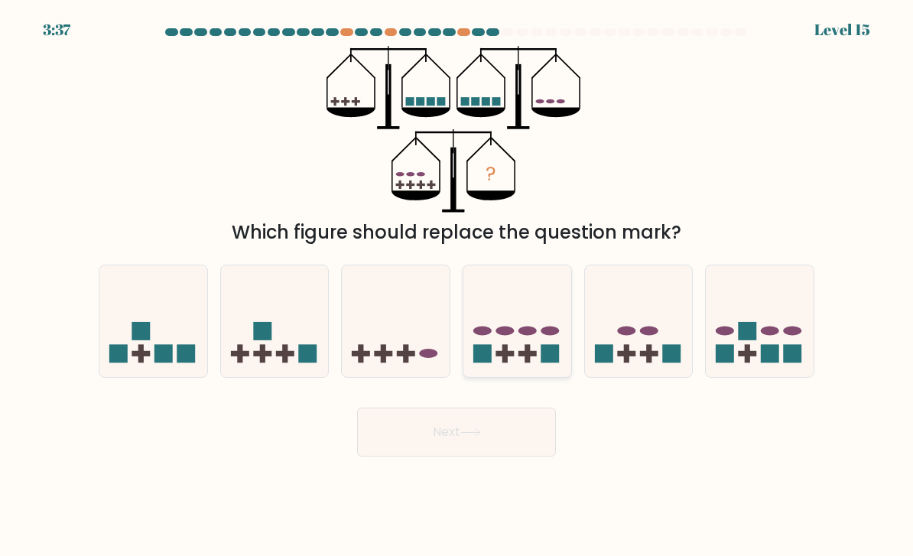
click at [541, 378] on div at bounding box center [517, 321] width 109 height 113
click at [457, 286] on input "d." at bounding box center [456, 282] width 1 height 8
radio input "true"
click at [474, 456] on button "Next" at bounding box center [456, 432] width 199 height 49
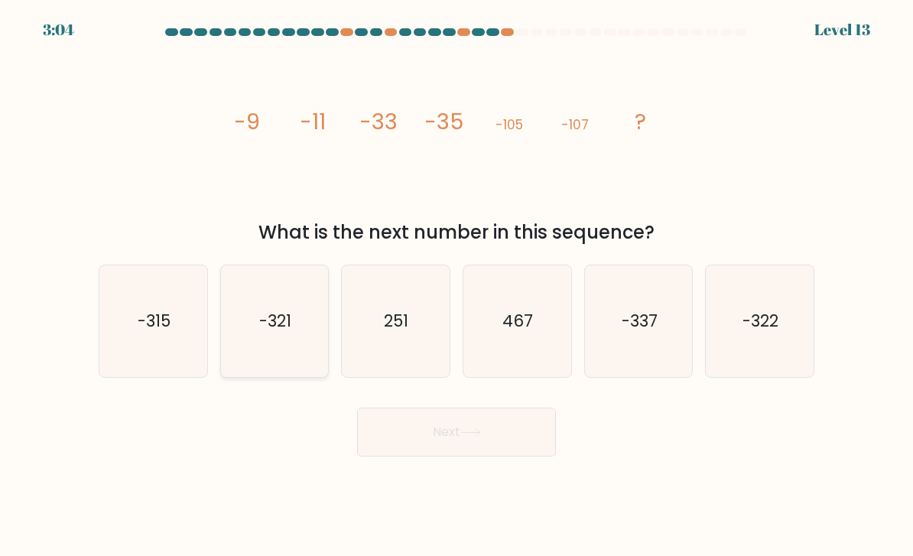
click at [297, 339] on icon "-321" at bounding box center [275, 322] width 108 height 108
click at [456, 286] on input "b. -321" at bounding box center [456, 282] width 1 height 8
radio input "true"
click at [481, 455] on button "Next" at bounding box center [456, 432] width 199 height 49
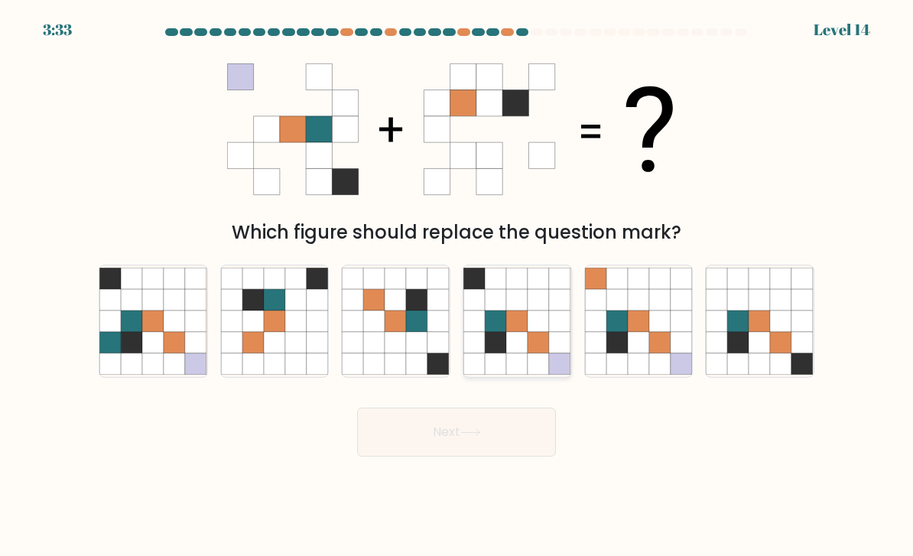
click at [544, 353] on icon at bounding box center [538, 342] width 21 height 21
click at [457, 286] on input "d." at bounding box center [456, 282] width 1 height 8
radio input "true"
click at [502, 445] on button "Next" at bounding box center [456, 432] width 199 height 49
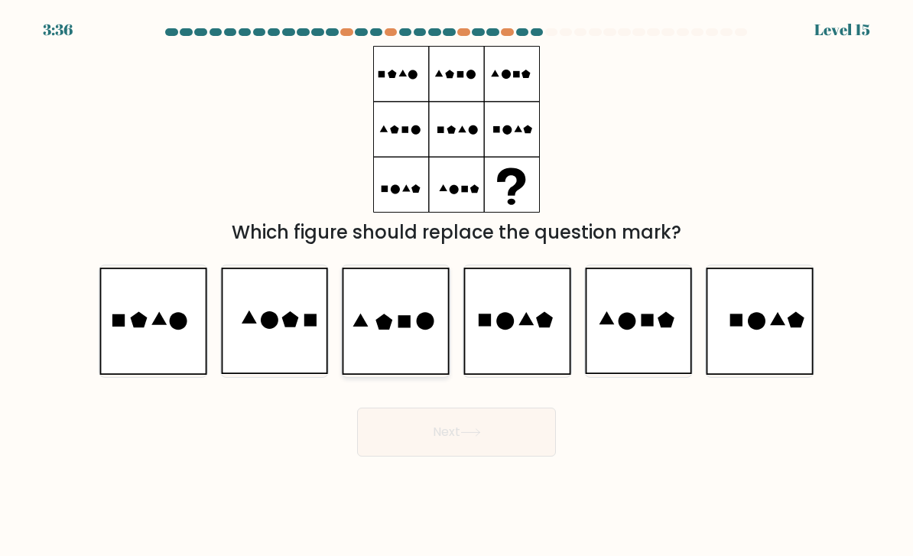
click at [386, 330] on icon at bounding box center [384, 321] width 17 height 16
click at [456, 286] on input "c." at bounding box center [456, 282] width 1 height 8
radio input "true"
click at [452, 416] on div "Next" at bounding box center [456, 426] width 734 height 60
click at [491, 427] on button "Next" at bounding box center [456, 432] width 199 height 49
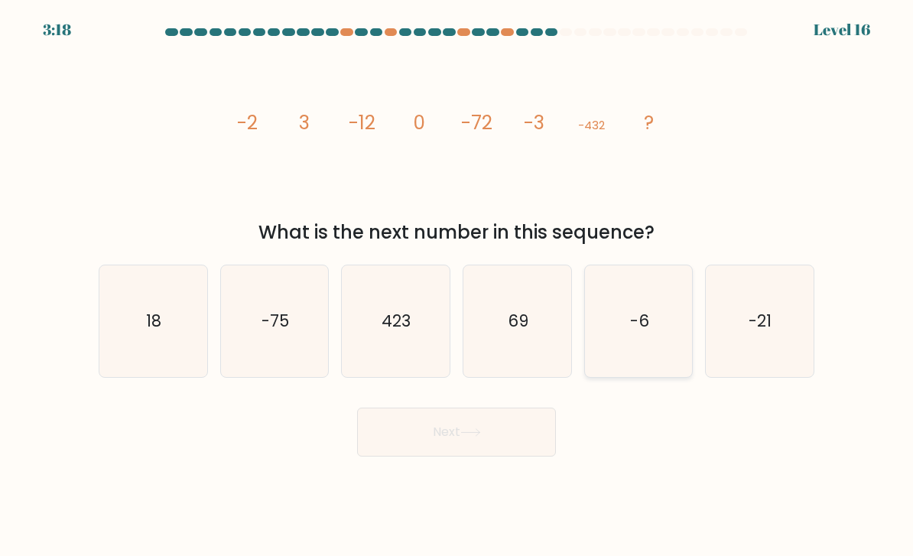
click at [645, 365] on icon "-6" at bounding box center [639, 322] width 108 height 108
click at [457, 286] on input "e. -6" at bounding box center [456, 282] width 1 height 8
radio input "true"
click at [486, 437] on button "Next" at bounding box center [456, 432] width 199 height 49
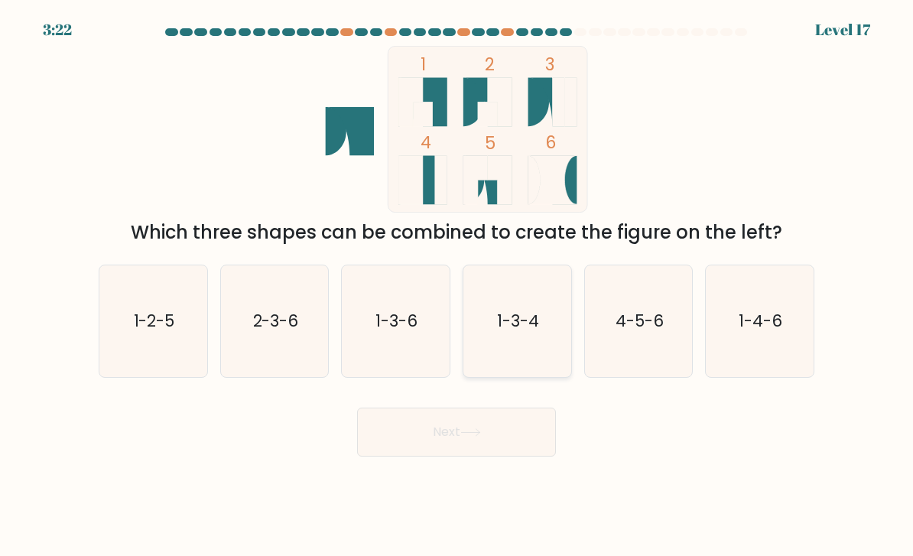
click at [505, 332] on text "1-3-4" at bounding box center [518, 321] width 42 height 22
click at [457, 286] on input "d. 1-3-4" at bounding box center [456, 282] width 1 height 8
radio input "true"
click at [514, 453] on button "Next" at bounding box center [456, 432] width 199 height 49
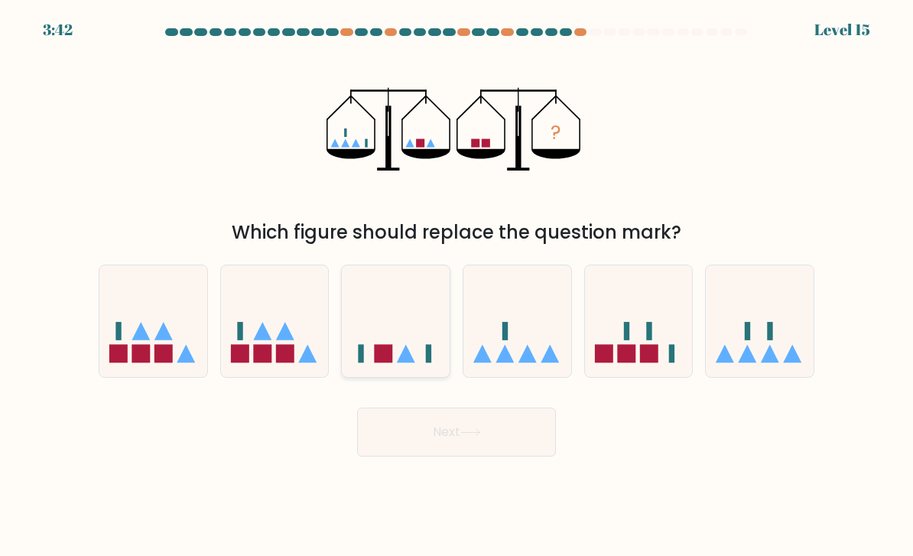
click at [388, 355] on icon at bounding box center [396, 321] width 108 height 89
click at [456, 286] on input "c." at bounding box center [456, 282] width 1 height 8
radio input "true"
click at [511, 452] on button "Next" at bounding box center [456, 432] width 199 height 49
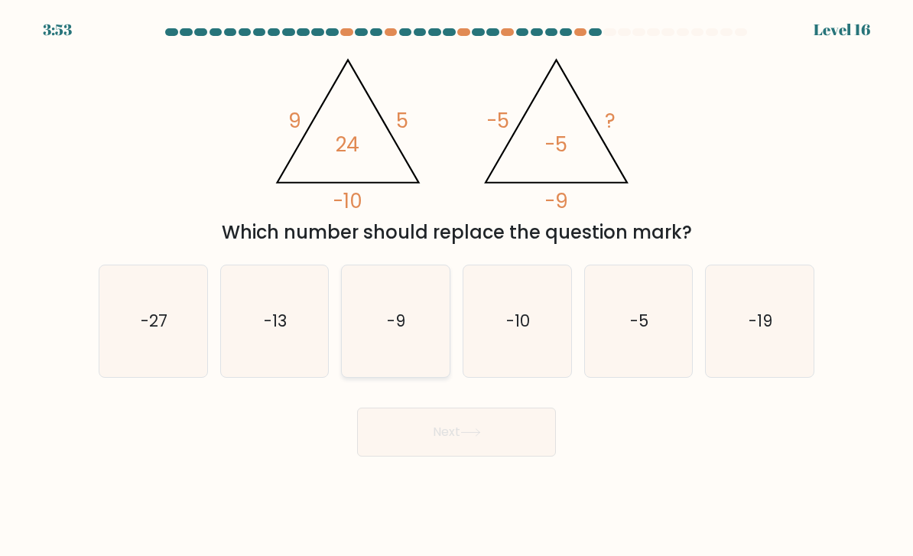
click at [401, 354] on icon "-9" at bounding box center [396, 322] width 108 height 108
click at [456, 286] on input "c. -9" at bounding box center [456, 282] width 1 height 8
radio input "true"
click at [487, 452] on button "Next" at bounding box center [456, 432] width 199 height 49
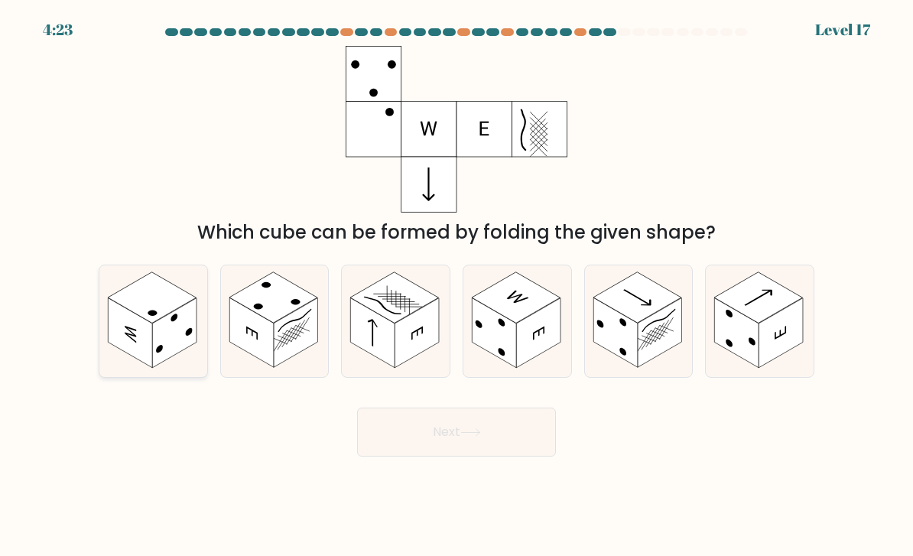
click at [119, 333] on rect at bounding box center [130, 333] width 44 height 70
click at [456, 286] on input "a." at bounding box center [456, 282] width 1 height 8
radio input "true"
click at [498, 446] on button "Next" at bounding box center [456, 432] width 199 height 49
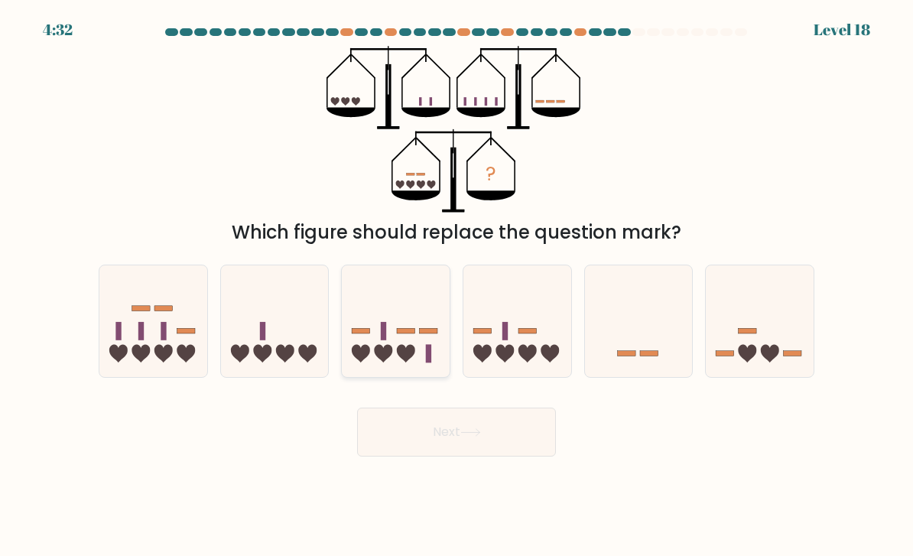
click at [387, 341] on icon at bounding box center [396, 321] width 108 height 89
click at [456, 286] on input "c." at bounding box center [456, 282] width 1 height 8
radio input "true"
click at [521, 448] on button "Next" at bounding box center [456, 432] width 199 height 49
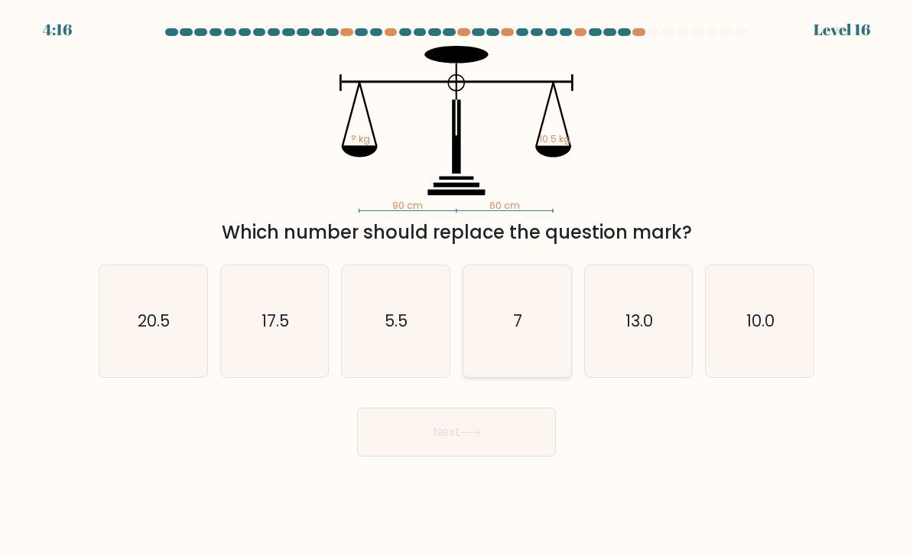
click at [552, 336] on icon "7" at bounding box center [517, 322] width 108 height 108
click at [457, 286] on input "d. 7" at bounding box center [456, 282] width 1 height 8
radio input "true"
click at [480, 455] on button "Next" at bounding box center [456, 432] width 199 height 49
click at [489, 455] on button "Next" at bounding box center [456, 432] width 199 height 49
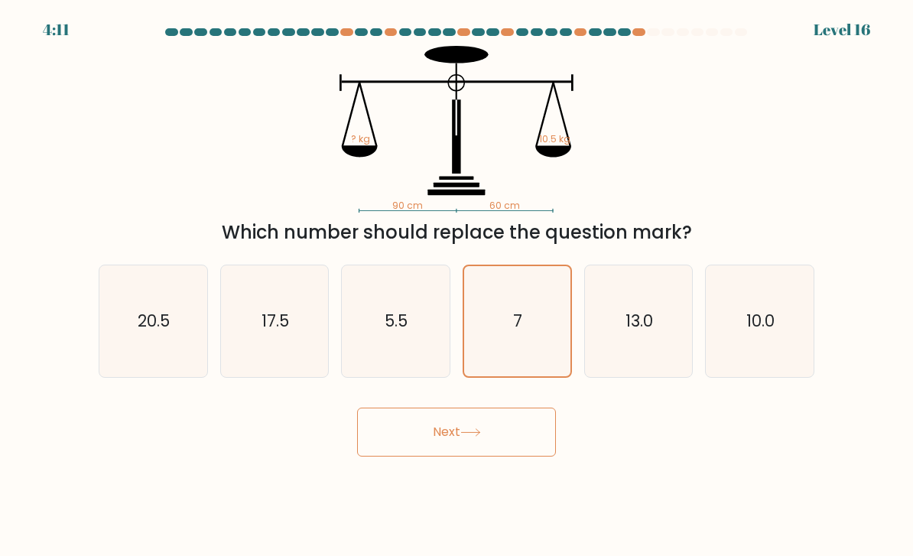
click at [460, 456] on button "Next" at bounding box center [456, 432] width 199 height 49
click at [471, 453] on button "Next" at bounding box center [456, 432] width 199 height 49
click at [456, 450] on button "Next" at bounding box center [456, 432] width 199 height 49
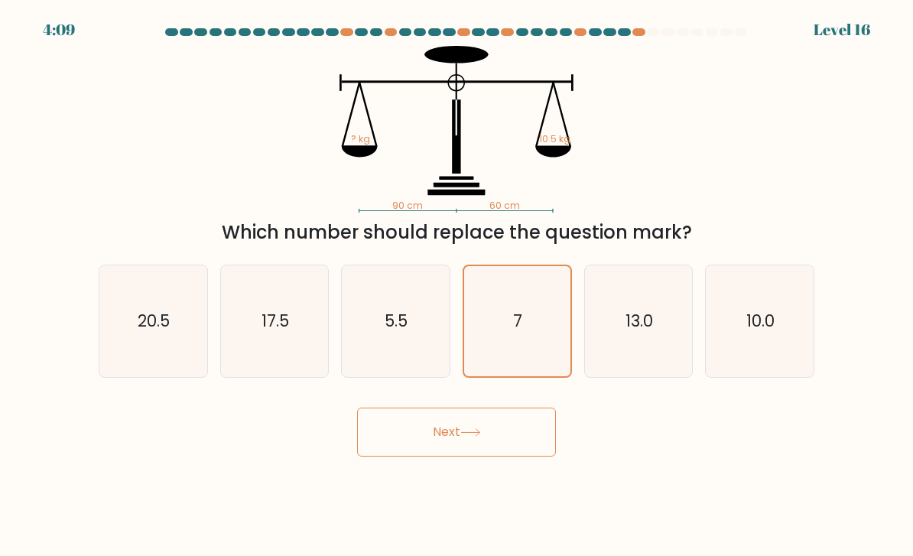
click at [450, 428] on button "Next" at bounding box center [456, 432] width 199 height 49
click at [527, 312] on icon "7" at bounding box center [517, 321] width 106 height 106
click at [457, 286] on input "d. 7" at bounding box center [456, 282] width 1 height 8
click at [411, 343] on icon "5.5" at bounding box center [396, 322] width 108 height 108
click at [456, 286] on input "c. 5.5" at bounding box center [456, 282] width 1 height 8
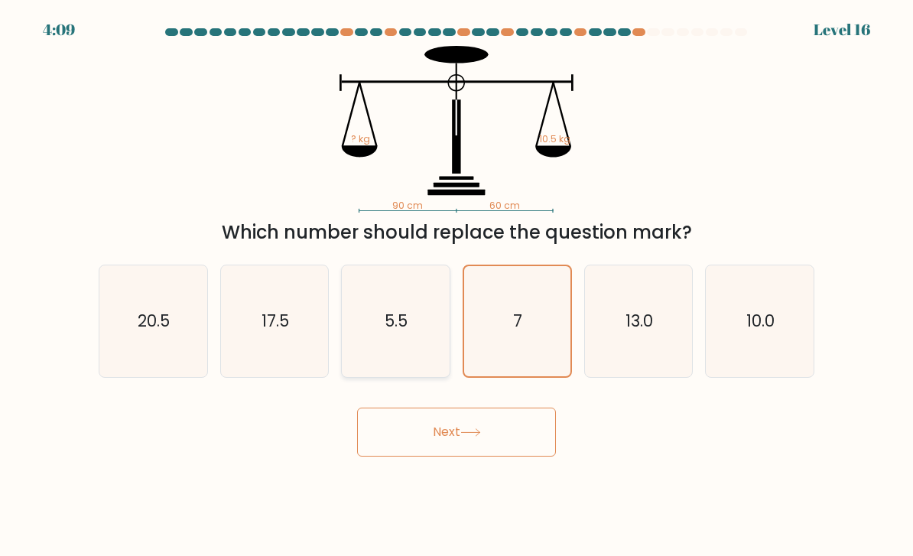
radio input "true"
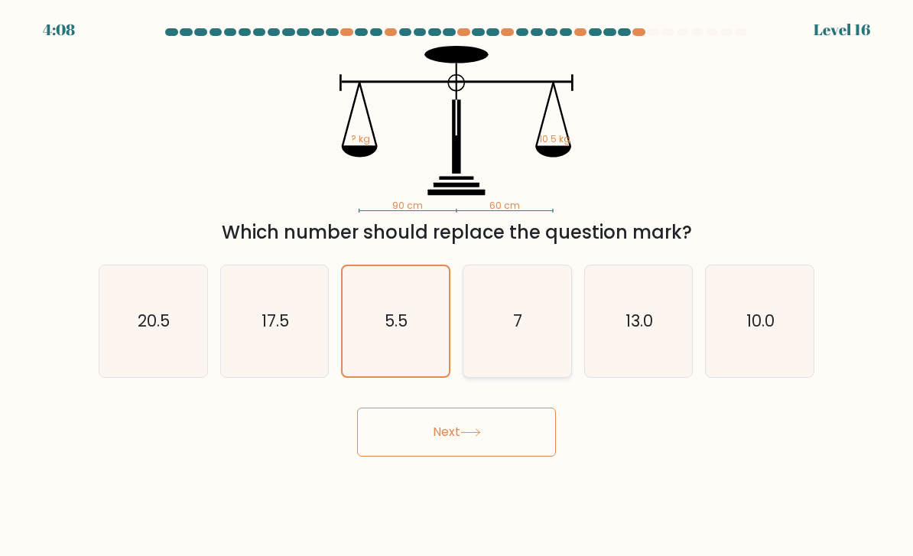
click at [509, 354] on icon "7" at bounding box center [517, 322] width 108 height 108
click at [457, 286] on input "d. 7" at bounding box center [456, 282] width 1 height 8
radio input "true"
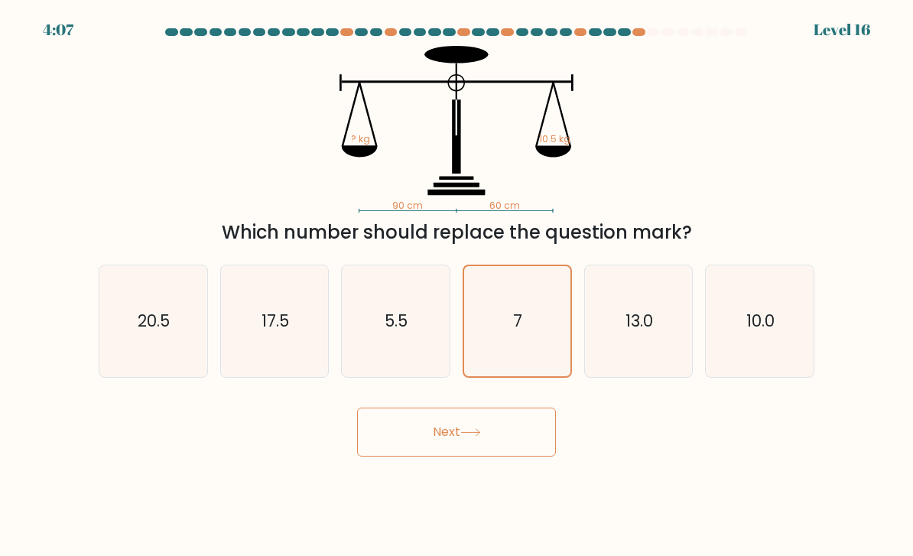
click at [506, 451] on button "Next" at bounding box center [456, 432] width 199 height 49
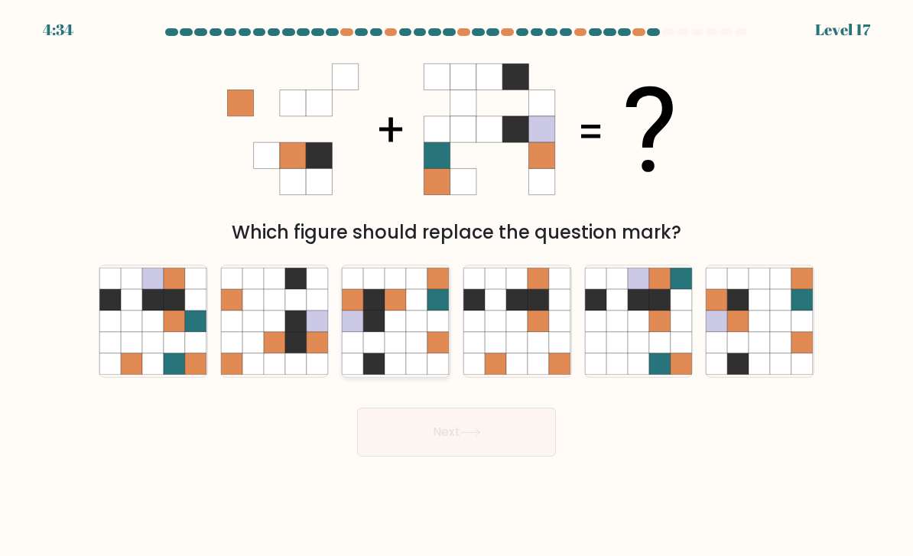
click at [408, 349] on icon at bounding box center [417, 342] width 21 height 21
click at [456, 286] on input "c." at bounding box center [456, 282] width 1 height 8
radio input "true"
click at [483, 456] on button "Next" at bounding box center [456, 432] width 199 height 49
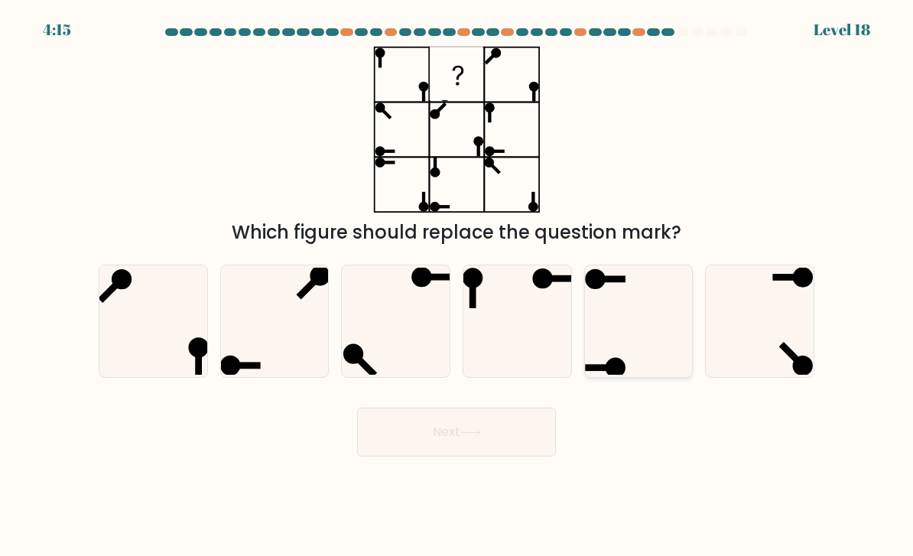
click at [642, 349] on icon at bounding box center [639, 322] width 108 height 108
click at [457, 286] on input "e." at bounding box center [456, 282] width 1 height 8
radio input "true"
click at [493, 454] on button "Next" at bounding box center [456, 432] width 199 height 49
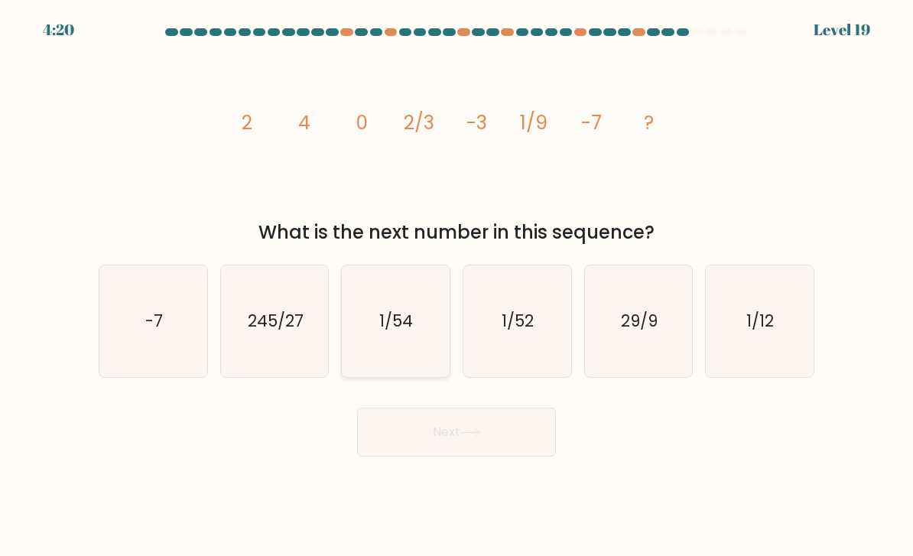
click at [418, 327] on icon "1/54" at bounding box center [396, 322] width 108 height 108
click at [456, 286] on input "c. 1/54" at bounding box center [456, 282] width 1 height 8
radio input "true"
click at [492, 448] on button "Next" at bounding box center [456, 432] width 199 height 49
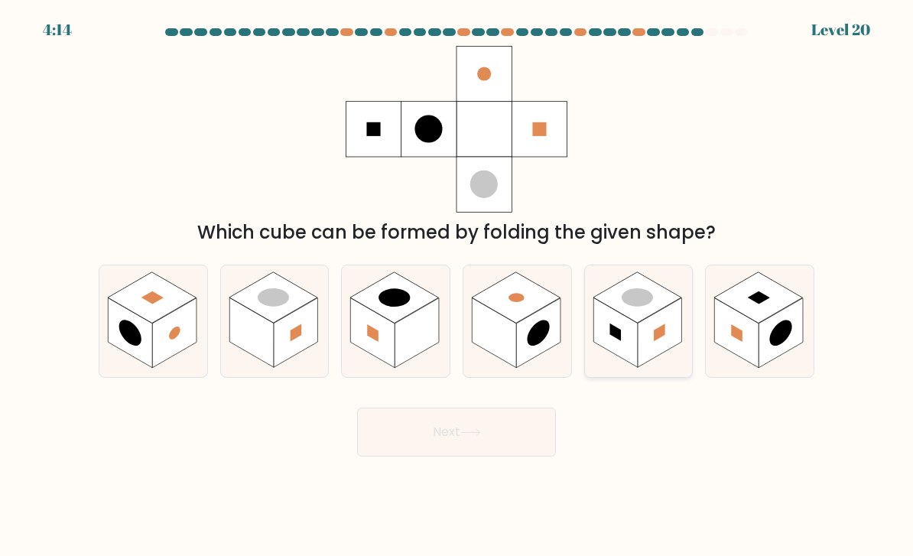
click at [648, 337] on rect at bounding box center [660, 333] width 44 height 70
click at [457, 286] on input "e." at bounding box center [456, 282] width 1 height 8
radio input "true"
click at [504, 456] on button "Next" at bounding box center [456, 432] width 199 height 49
click at [480, 456] on button "Next" at bounding box center [456, 432] width 199 height 49
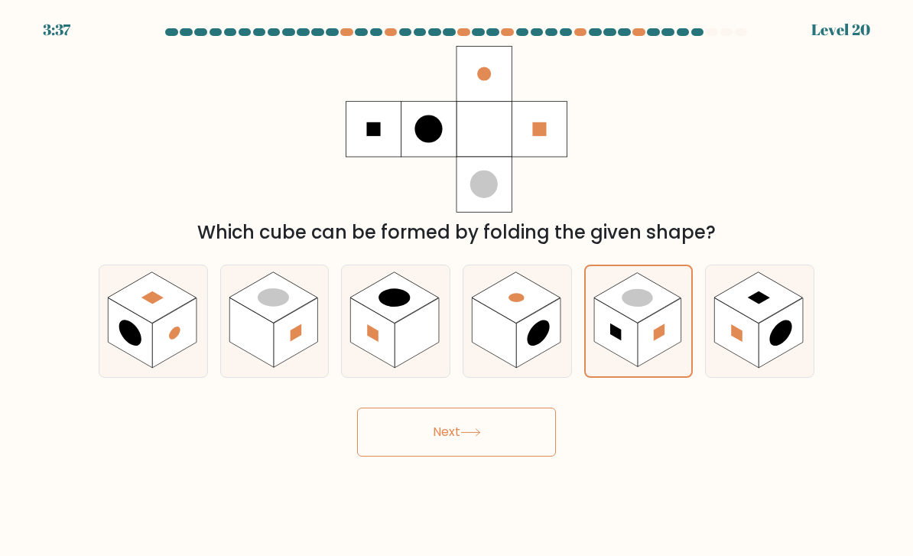
click at [464, 437] on icon at bounding box center [470, 432] width 21 height 8
click at [647, 323] on rect at bounding box center [637, 297] width 88 height 51
click at [457, 286] on input "e." at bounding box center [456, 282] width 1 height 8
radio input "true"
click at [513, 446] on button "Next" at bounding box center [456, 432] width 199 height 49
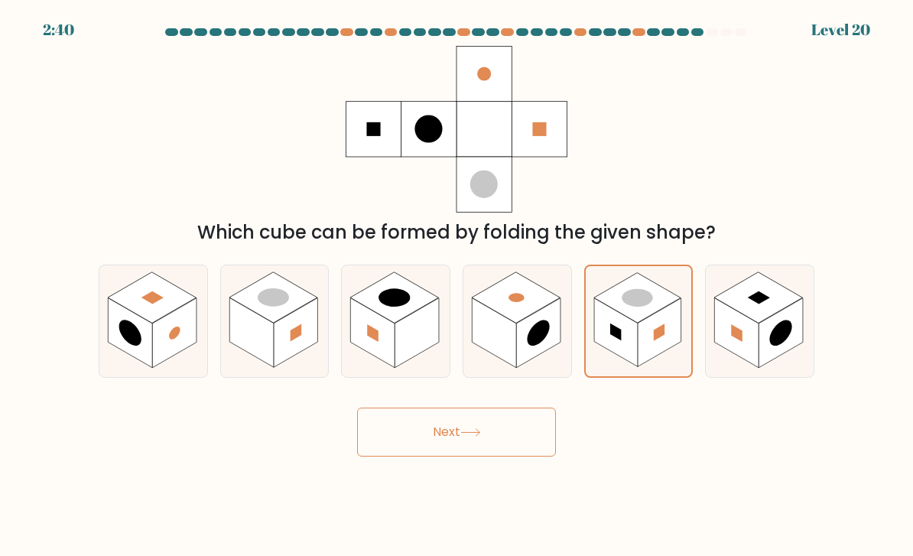
click at [479, 437] on icon at bounding box center [470, 432] width 21 height 8
click at [478, 437] on icon at bounding box center [470, 432] width 21 height 8
click at [458, 455] on button "Next" at bounding box center [456, 432] width 199 height 49
click at [457, 455] on button "Next" at bounding box center [456, 432] width 199 height 49
click at [469, 455] on button "Next" at bounding box center [456, 432] width 199 height 49
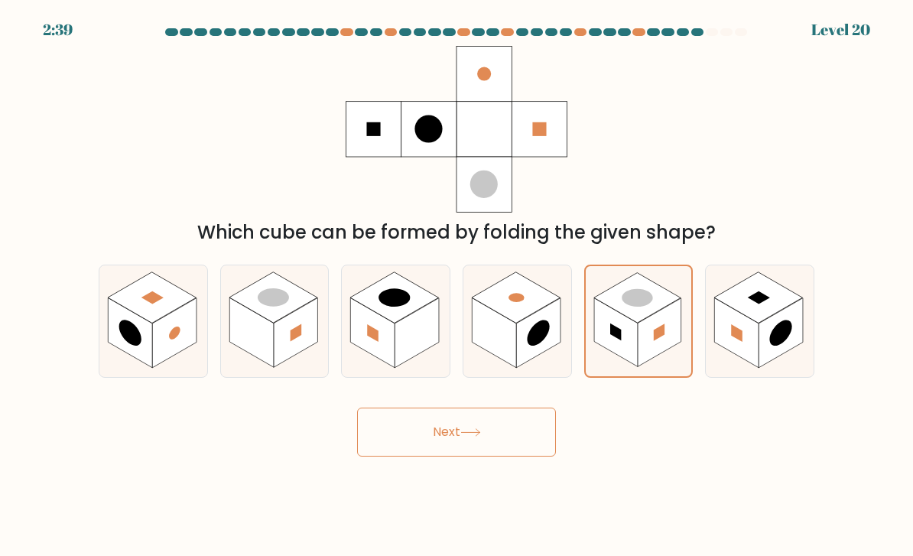
click at [469, 454] on button "Next" at bounding box center [456, 432] width 199 height 49
click at [472, 456] on button "Next" at bounding box center [456, 432] width 199 height 49
click at [471, 456] on button "Next" at bounding box center [456, 432] width 199 height 49
click at [427, 456] on button "Next" at bounding box center [456, 432] width 199 height 49
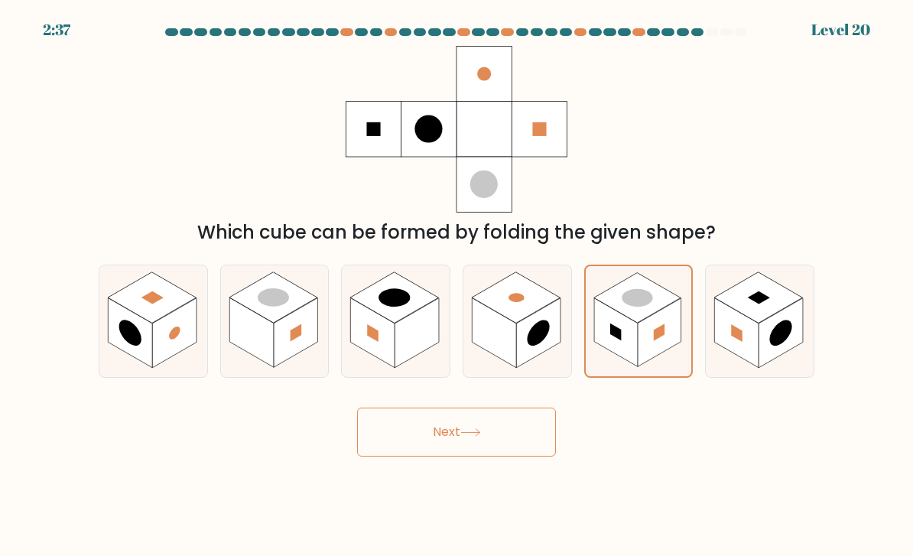
click at [452, 453] on button "Next" at bounding box center [456, 432] width 199 height 49
click at [451, 453] on button "Next" at bounding box center [456, 432] width 199 height 49
click at [460, 456] on button "Next" at bounding box center [456, 432] width 199 height 49
click at [481, 456] on button "Next" at bounding box center [456, 432] width 199 height 49
click at [480, 456] on button "Next" at bounding box center [456, 432] width 199 height 49
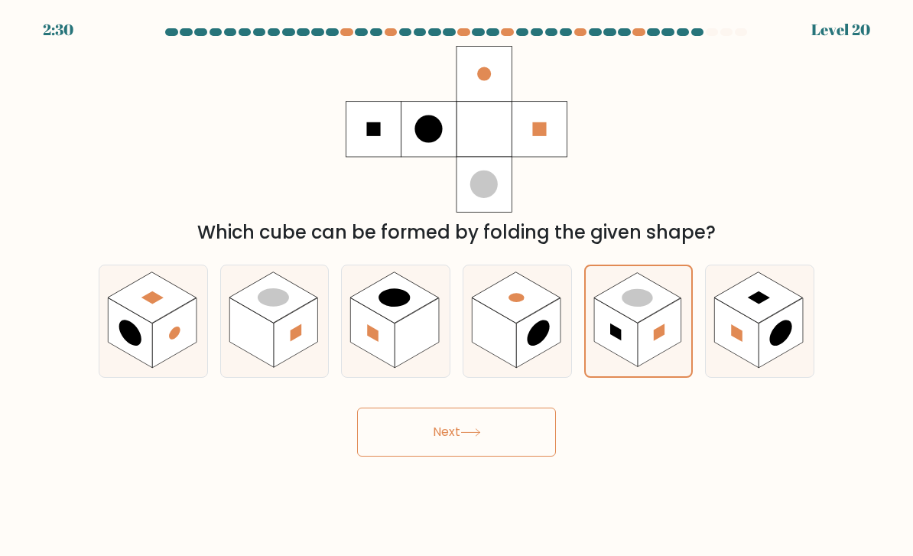
click at [489, 455] on button "Next" at bounding box center [456, 432] width 199 height 49
click at [638, 323] on rect at bounding box center [637, 297] width 88 height 51
click at [457, 286] on input "e." at bounding box center [456, 282] width 1 height 8
radio input "true"
click at [517, 429] on button "Next" at bounding box center [456, 432] width 199 height 49
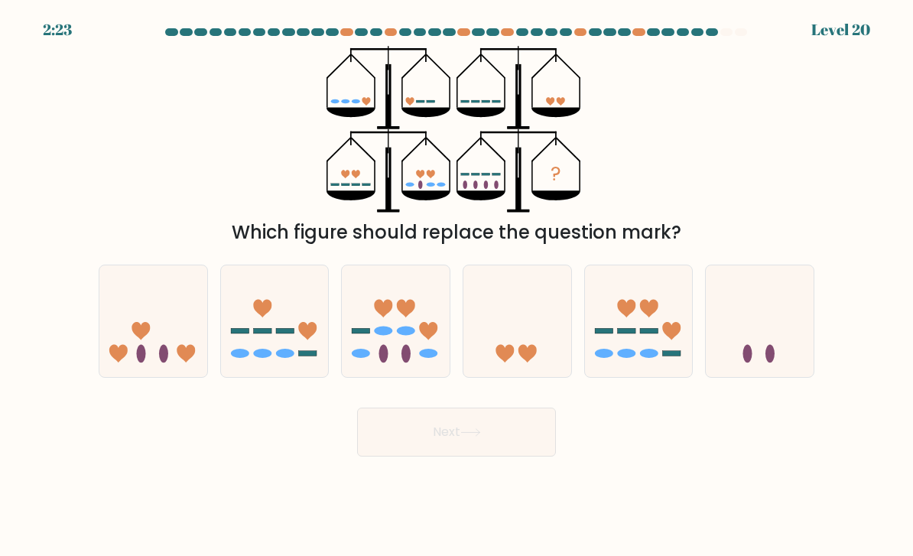
click at [508, 449] on button "Next" at bounding box center [456, 432] width 199 height 49
click at [184, 356] on icon at bounding box center [153, 321] width 108 height 89
click at [456, 286] on input "a." at bounding box center [456, 282] width 1 height 8
radio input "true"
click at [463, 440] on button "Next" at bounding box center [456, 432] width 199 height 49
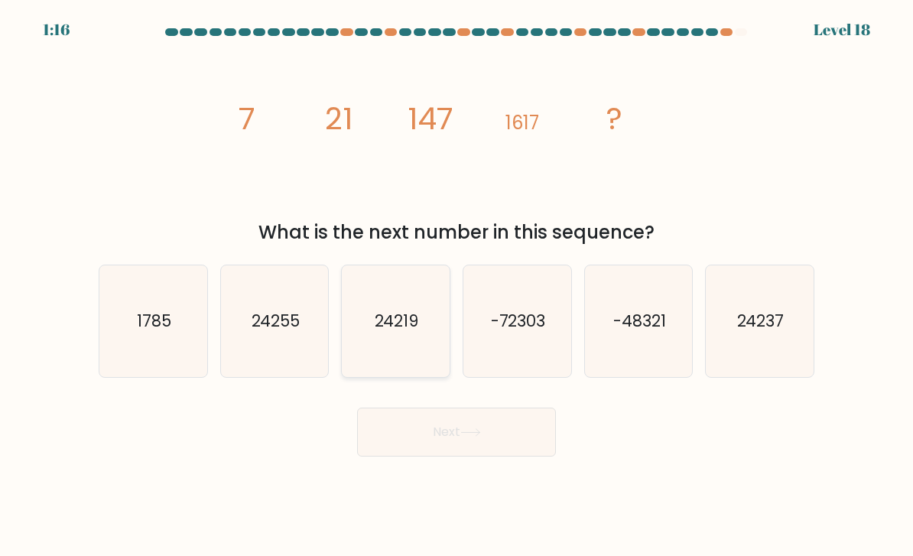
click at [424, 350] on icon "24219" at bounding box center [396, 322] width 108 height 108
click at [456, 286] on input "c. 24219" at bounding box center [456, 282] width 1 height 8
radio input "true"
click at [505, 441] on button "Next" at bounding box center [456, 432] width 199 height 49
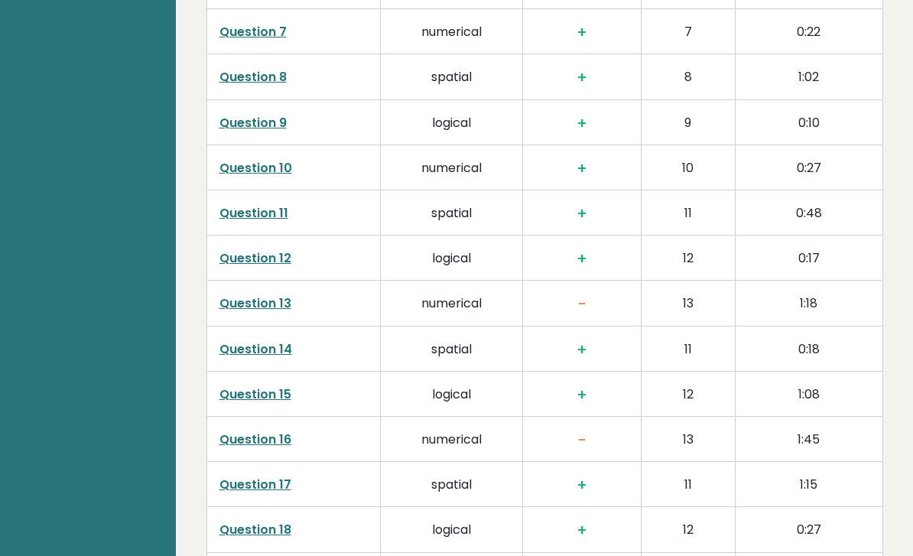
scroll to position [2675, 0]
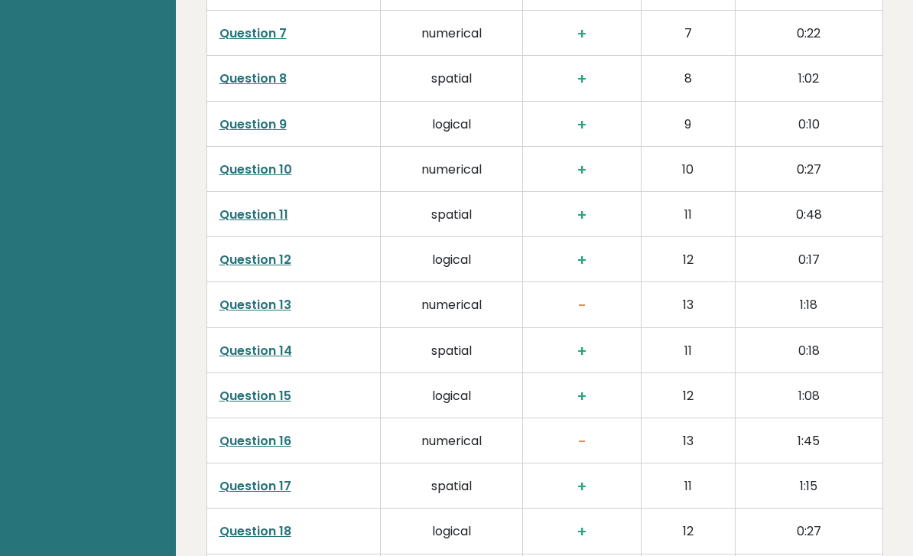
click at [279, 297] on link "Question 13" at bounding box center [255, 306] width 72 height 18
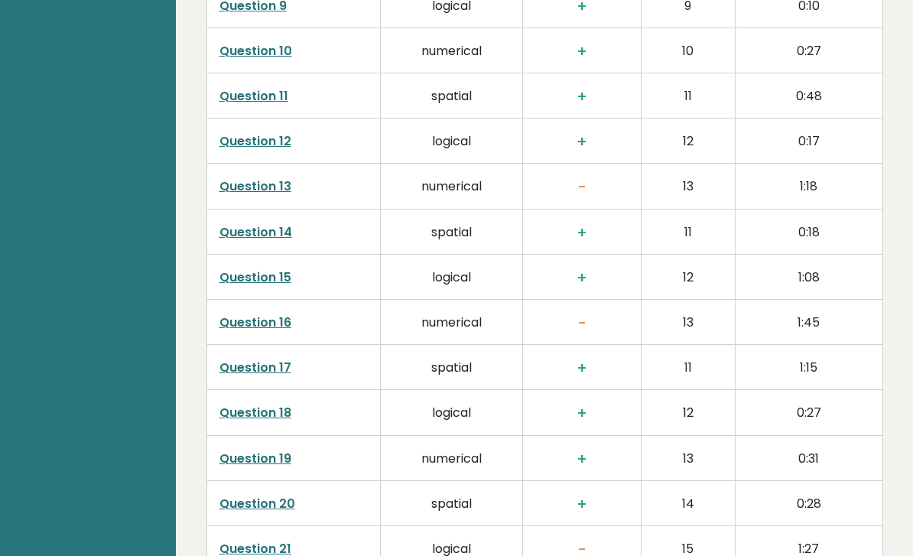
scroll to position [2794, 0]
click at [255, 313] on link "Question 16" at bounding box center [255, 322] width 72 height 18
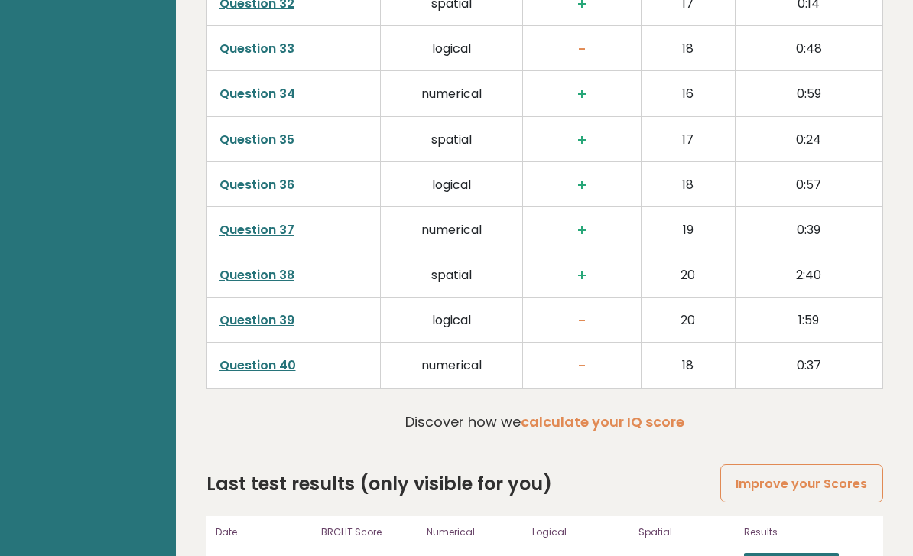
scroll to position [3837, 0]
click at [258, 312] on link "Question 39" at bounding box center [256, 321] width 75 height 18
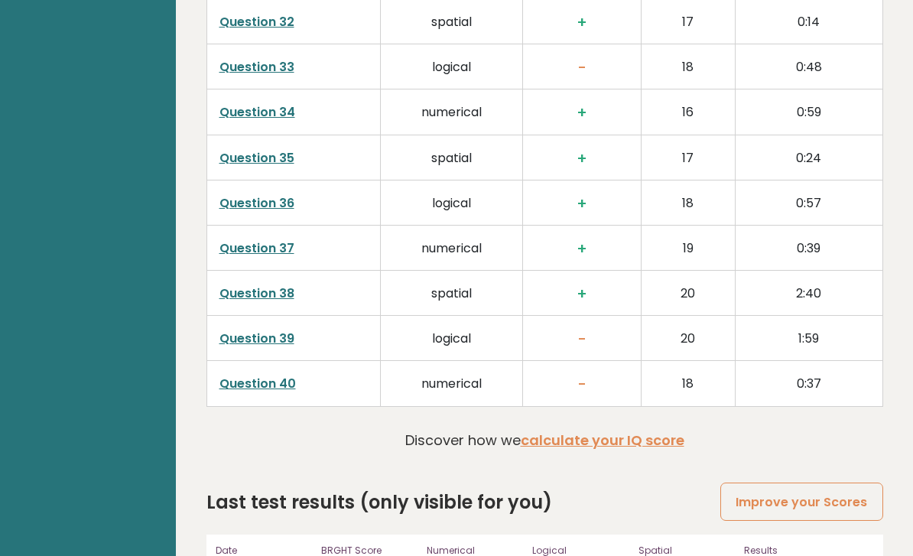
scroll to position [3869, 0]
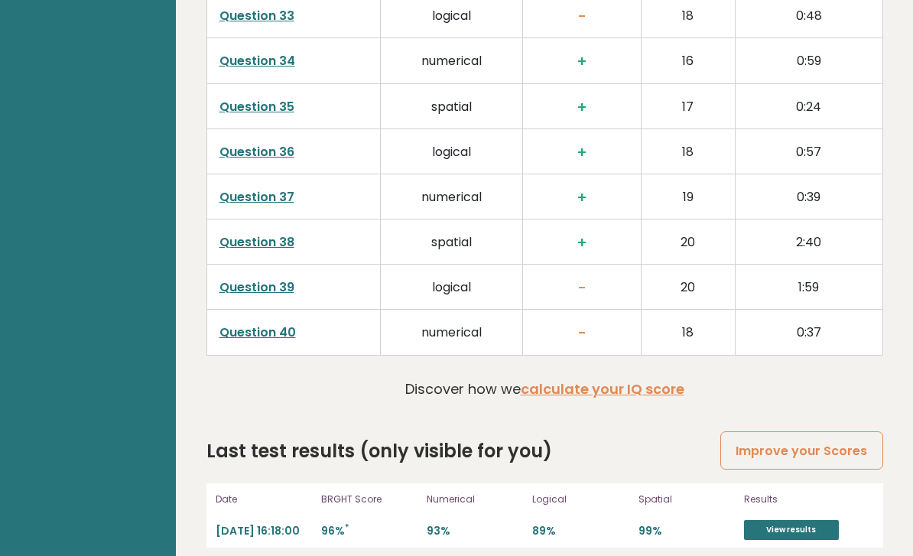
click at [250, 324] on link "Question 40" at bounding box center [257, 333] width 76 height 18
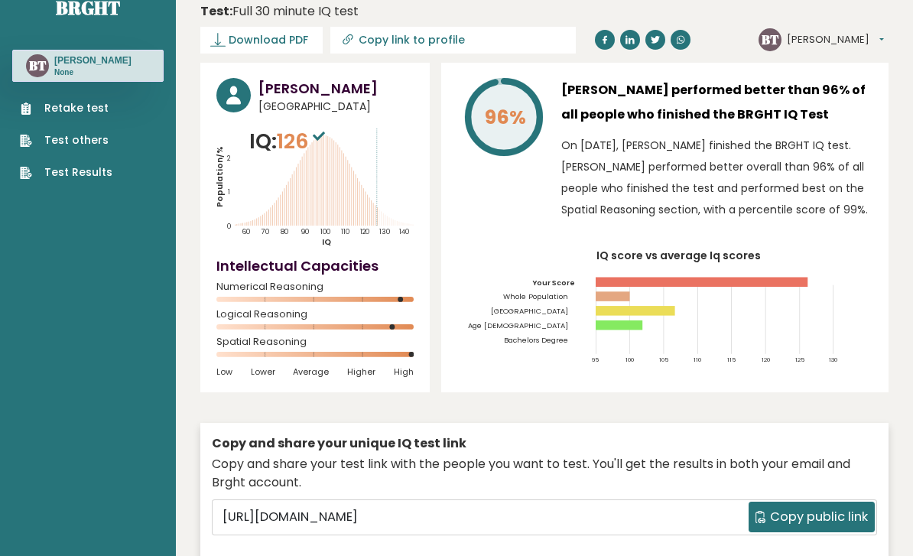
scroll to position [0, 0]
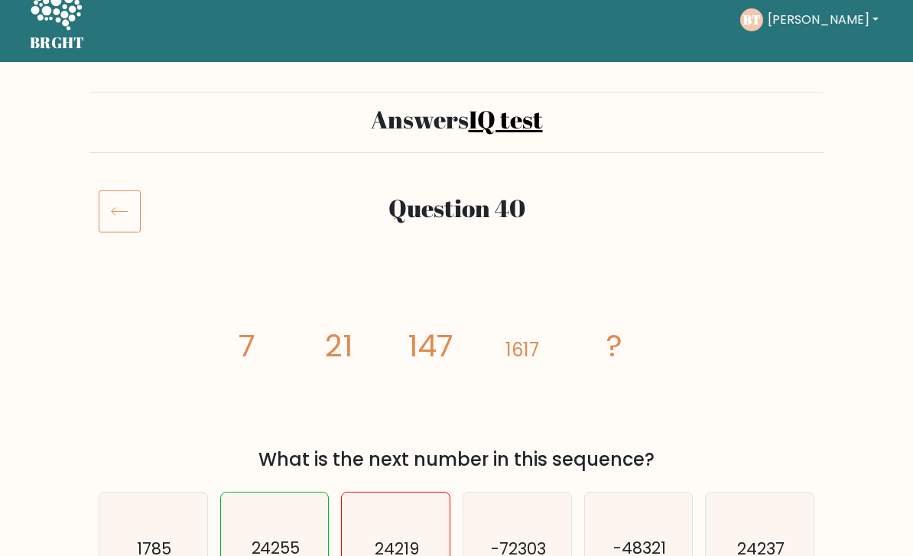
scroll to position [20, 0]
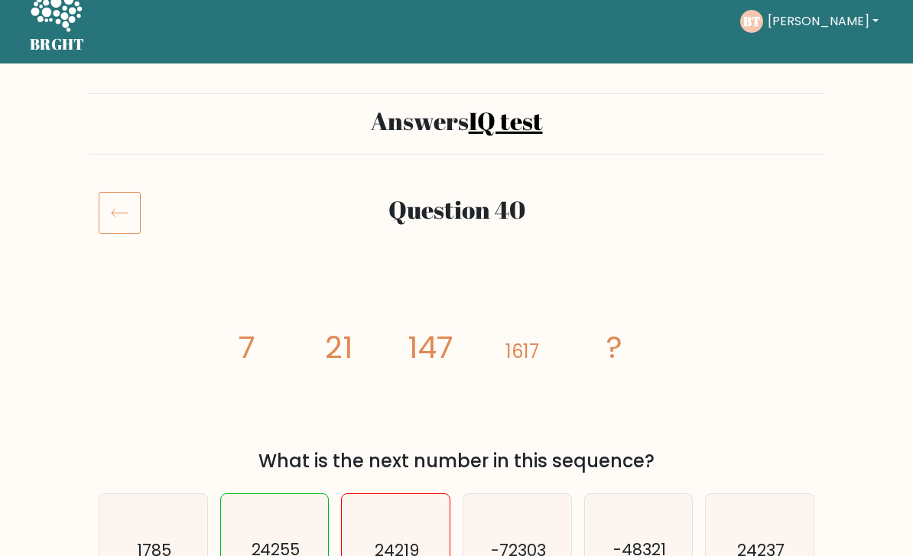
click at [261, 255] on div "Question 40" at bounding box center [456, 232] width 734 height 80
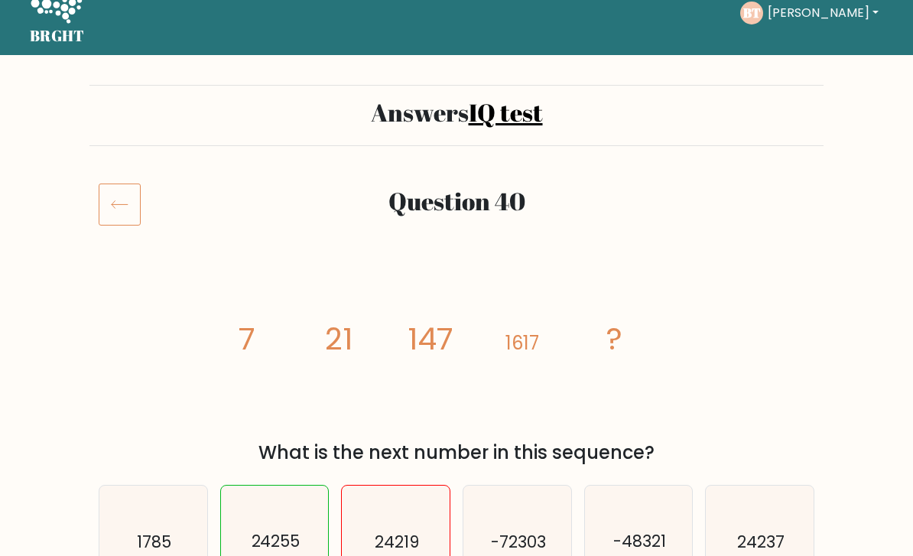
scroll to position [0, 0]
